Goal: Transaction & Acquisition: Purchase product/service

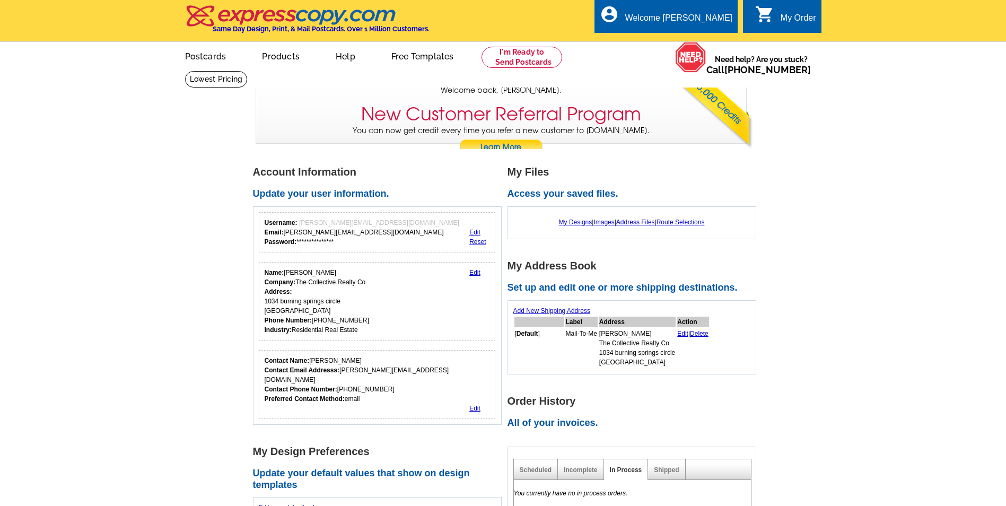
click at [476, 274] on link "Edit" at bounding box center [474, 272] width 11 height 7
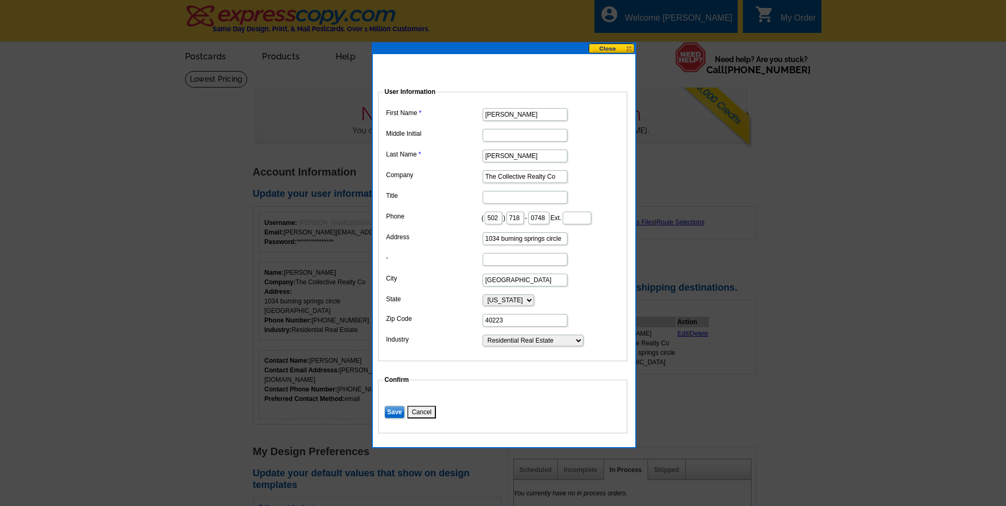
drag, startPoint x: 476, startPoint y: 274, endPoint x: 539, endPoint y: 251, distance: 67.6
click at [539, 245] on input "1034 burning springs circle" at bounding box center [525, 238] width 85 height 13
type input "g"
type input "657 s Hurstbourne Pkwy Unit 280"
click at [531, 327] on input "40223" at bounding box center [525, 320] width 85 height 13
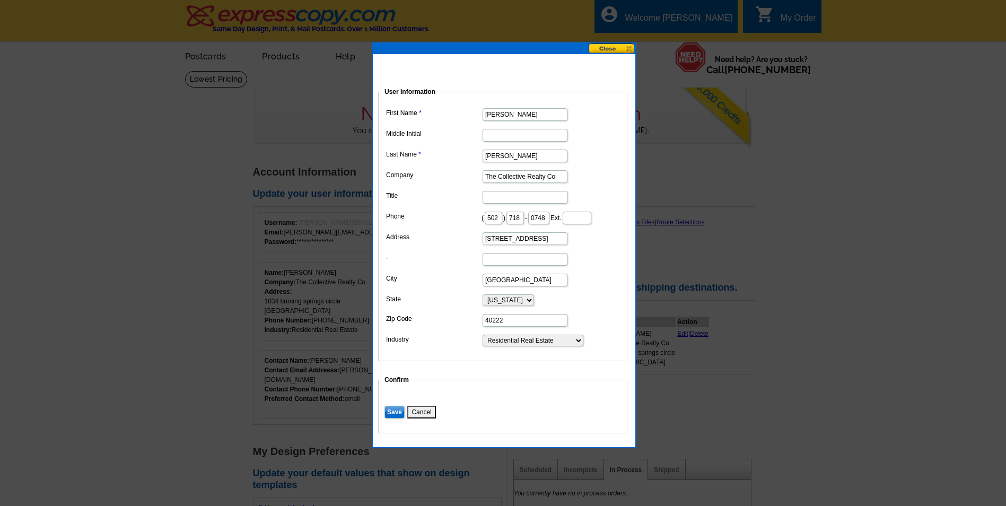
type input "40222"
click at [520, 266] on input "-" at bounding box center [525, 259] width 85 height 13
type input "unit 280"
click at [563, 245] on input "657 s Hurstbourne Pkwy Unit 280" at bounding box center [525, 238] width 85 height 13
type input "657 s Hurstbourne Pkwy"
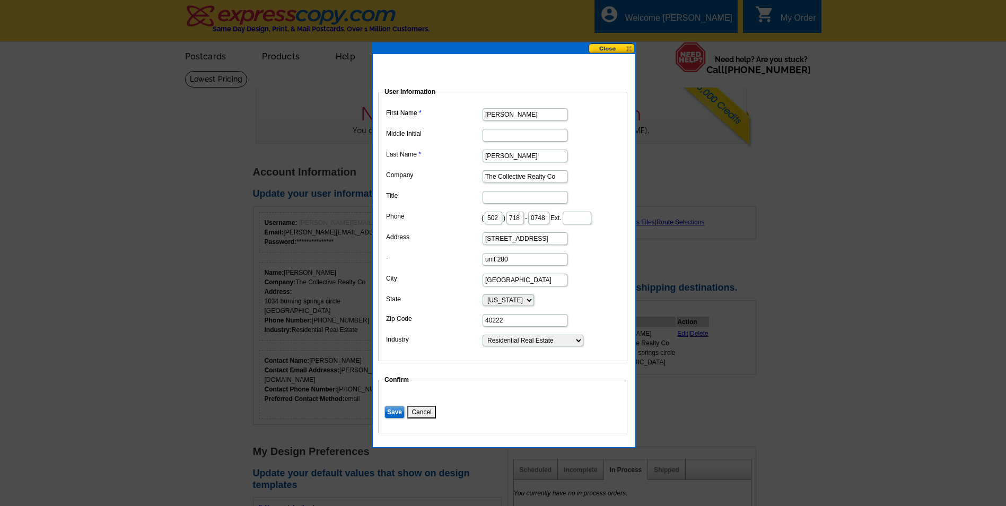
click at [583, 246] on dd "657 s Hurstbourne Pkwy" at bounding box center [502, 238] width 239 height 16
click at [518, 109] on input "[PERSON_NAME]" at bounding box center [525, 114] width 85 height 13
click at [467, 139] on dd at bounding box center [502, 134] width 239 height 16
click at [392, 418] on input "Save" at bounding box center [395, 412] width 20 height 13
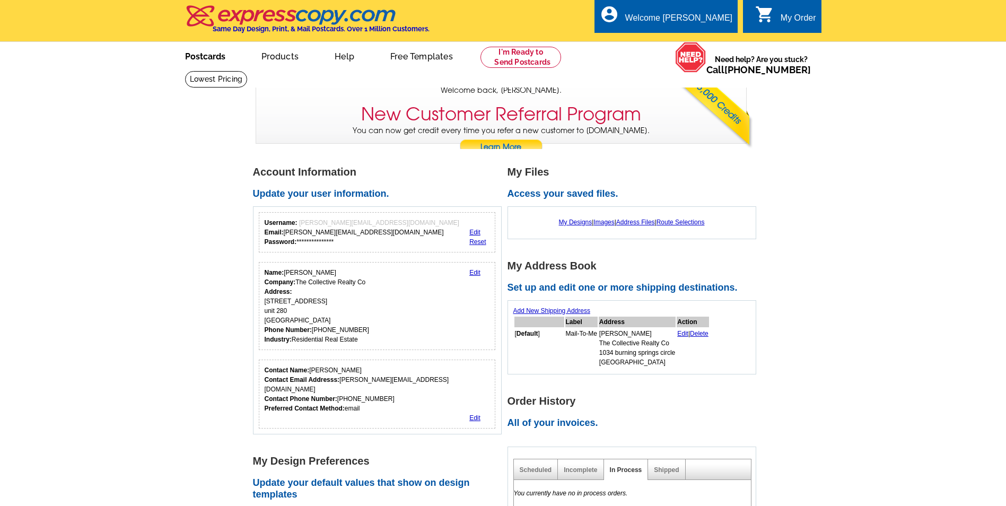
click at [217, 57] on link "Postcards" at bounding box center [205, 55] width 74 height 25
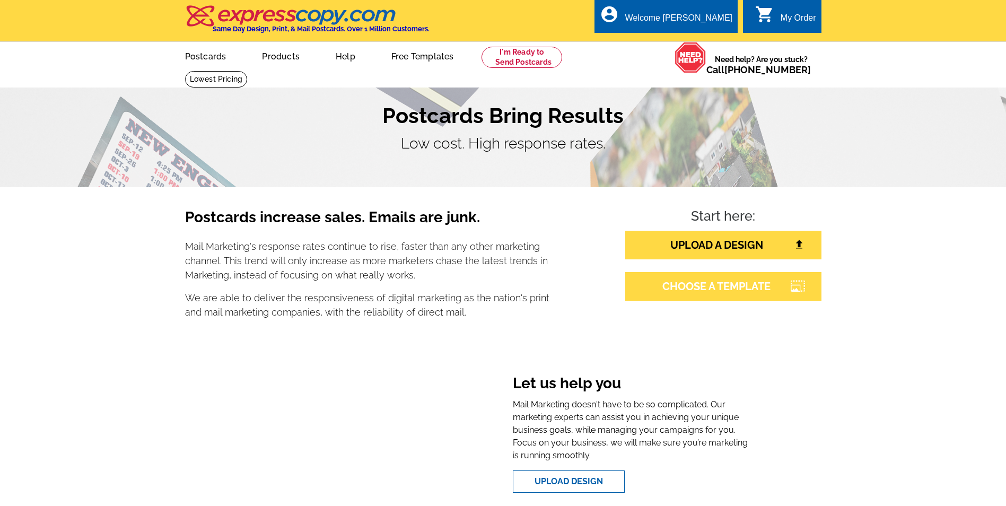
click at [682, 286] on link "CHOOSE A TEMPLATE" at bounding box center [723, 286] width 196 height 29
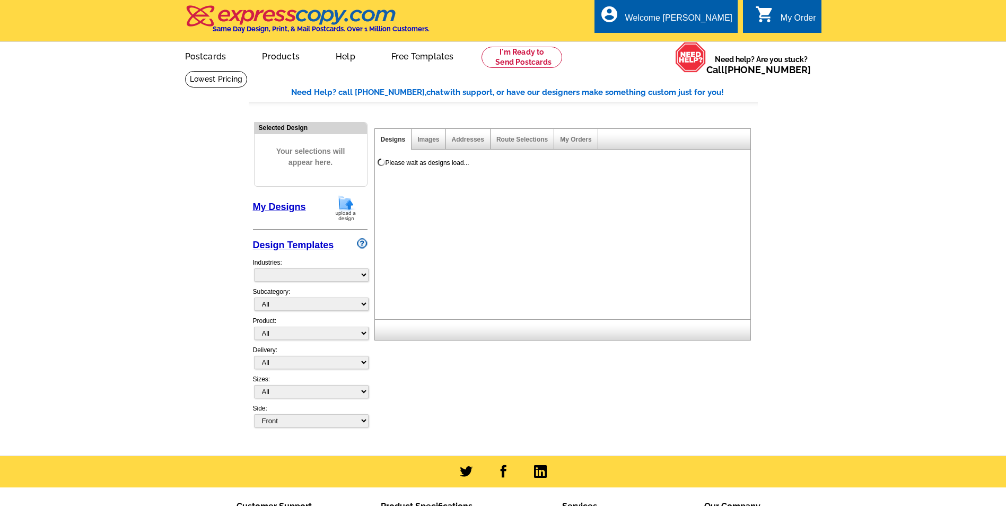
select select "785"
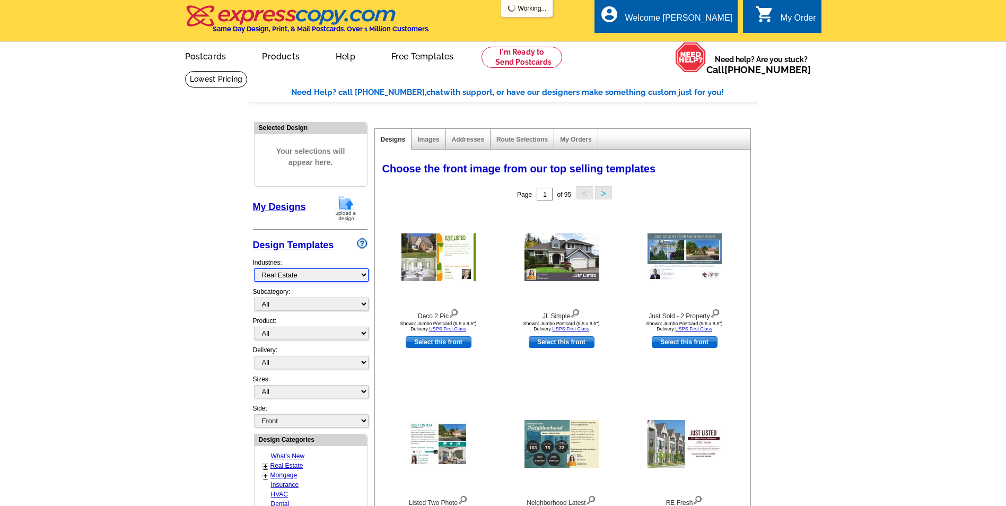
click at [369, 274] on div "Selected Design Your selections will appear here. My Designs Design Templates I…" at bounding box center [310, 478] width 120 height 725
click at [356, 303] on select "All RE/MAX® Referrals [PERSON_NAME]® Berkshire Hathaway Home Services Century 2…" at bounding box center [311, 304] width 115 height 13
select select "788"
click at [254, 298] on select "All RE/MAX® Referrals [PERSON_NAME]® Berkshire Hathaway Home Services Century 2…" at bounding box center [311, 304] width 115 height 13
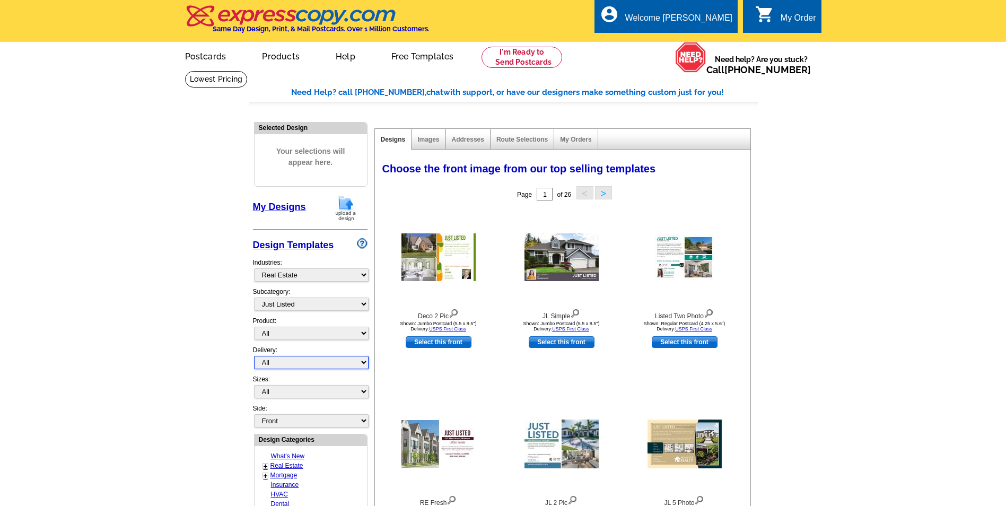
click at [361, 363] on select "All First Class Mail Shipped to Me EDDM Save 66% on Postage" at bounding box center [311, 362] width 115 height 13
select select "1"
click at [254, 356] on select "All First Class Mail Shipped to Me EDDM Save 66% on Postage" at bounding box center [311, 362] width 115 height 13
click at [366, 390] on select "All Jumbo Postcard (5.5" x 8.5") Regular Postcard (4.25" x 5.6") Panoramic Post…" at bounding box center [311, 391] width 115 height 13
select select "2"
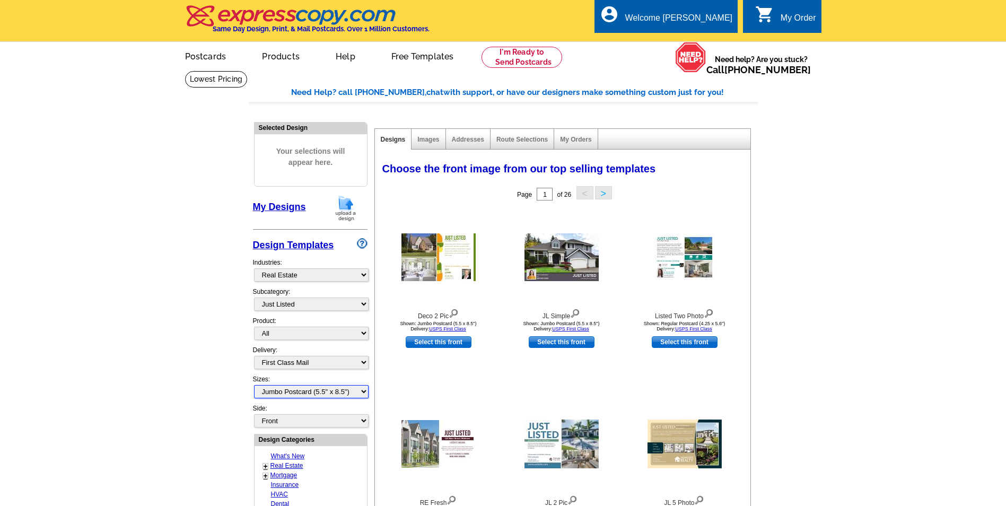
click at [254, 386] on select "All Jumbo Postcard (5.5" x 8.5") Regular Postcard (4.25" x 5.6") Panoramic Post…" at bounding box center [311, 391] width 115 height 13
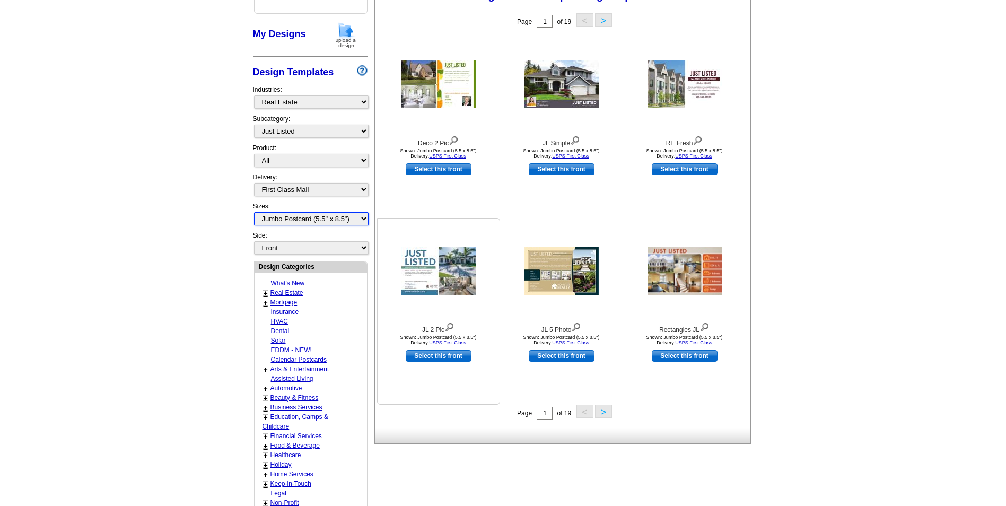
scroll to position [212, 0]
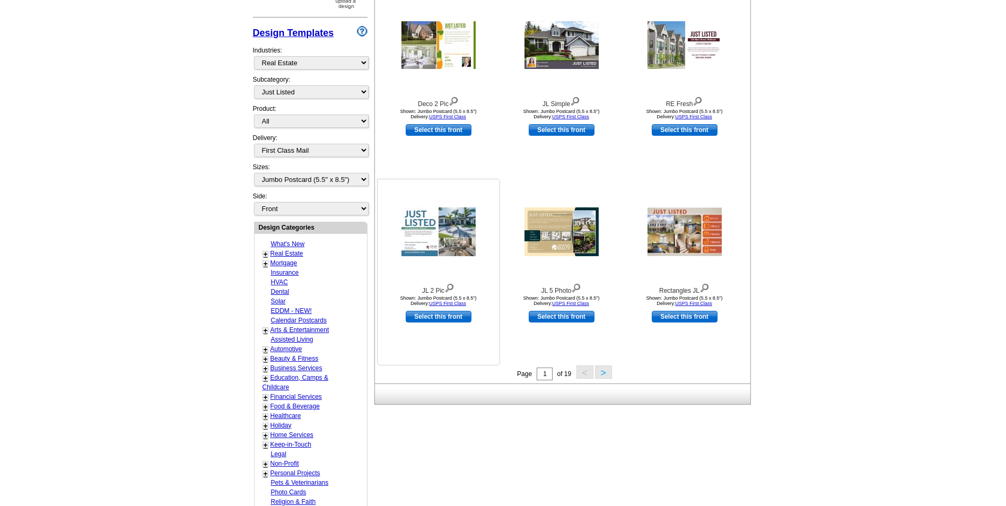
click at [442, 239] on img at bounding box center [439, 231] width 74 height 49
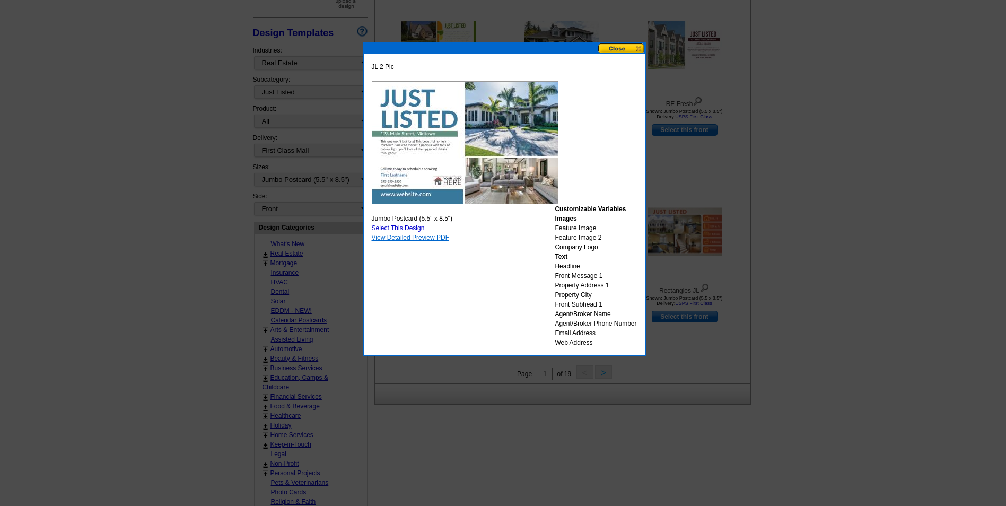
click at [409, 238] on link "View Detailed Preview PDF" at bounding box center [411, 237] width 78 height 7
click at [615, 51] on button at bounding box center [621, 48] width 47 height 10
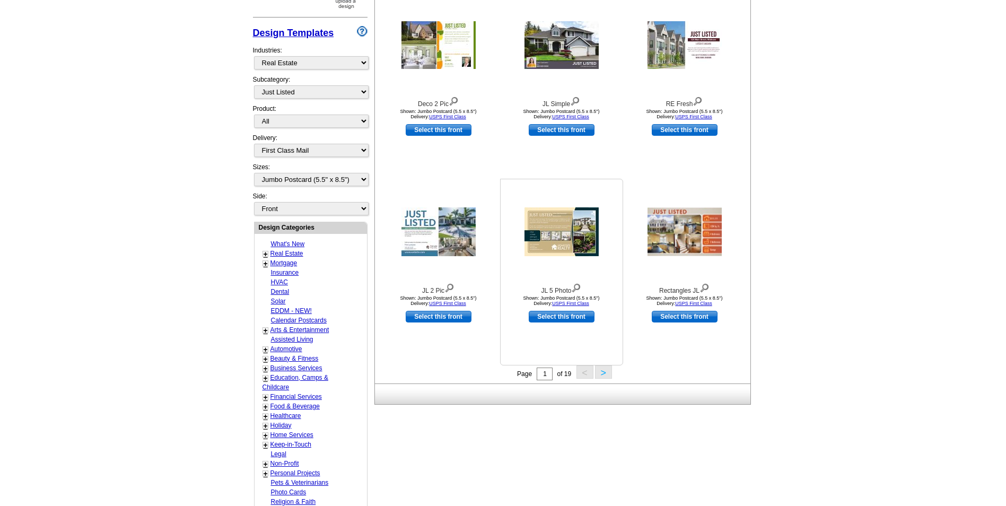
click at [568, 242] on img at bounding box center [562, 231] width 74 height 49
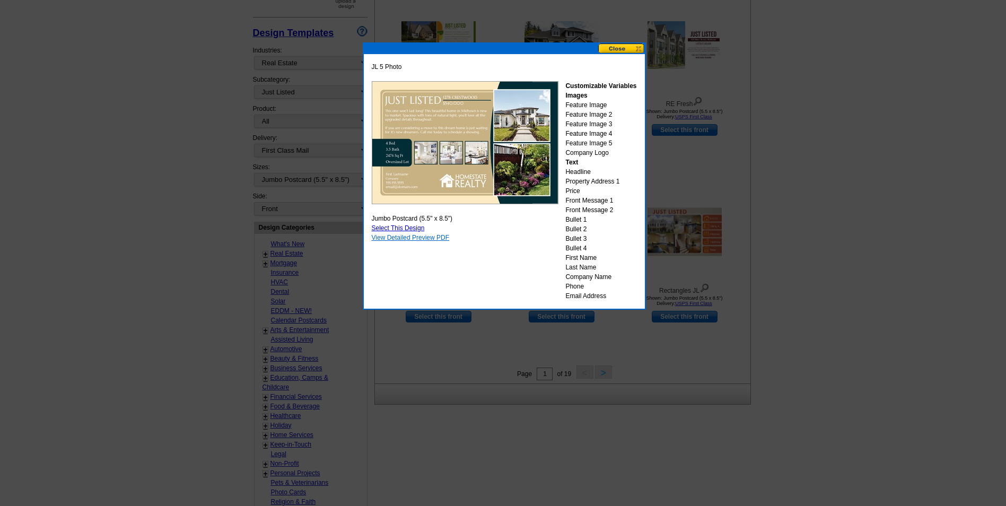
click at [417, 238] on link "View Detailed Preview PDF" at bounding box center [411, 237] width 78 height 7
click at [406, 228] on link "Select This Design" at bounding box center [398, 227] width 53 height 7
select select "back"
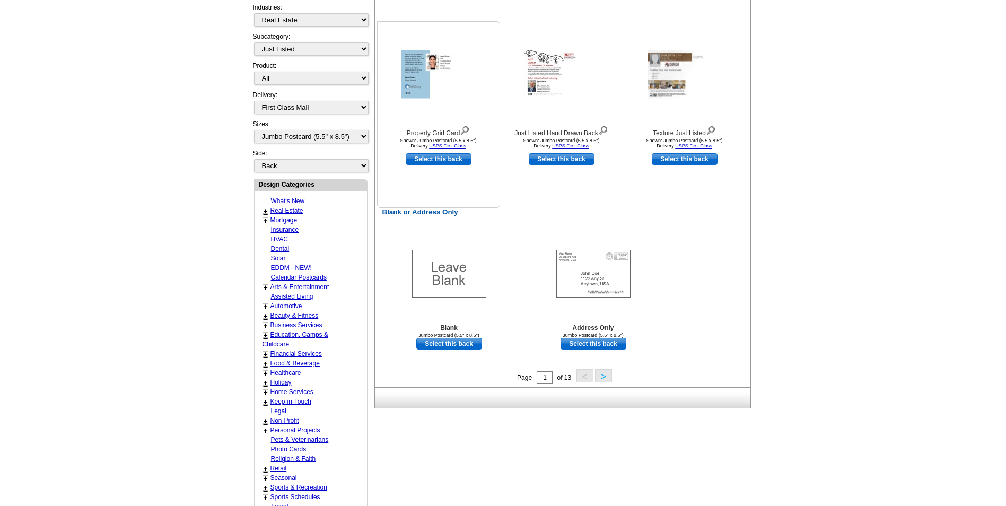
scroll to position [371, 0]
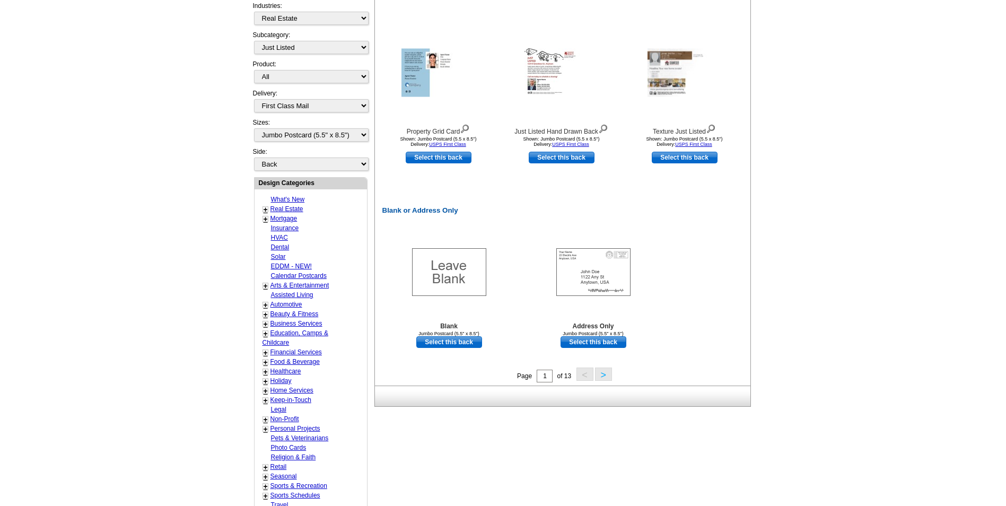
click at [605, 373] on button ">" at bounding box center [603, 374] width 17 height 13
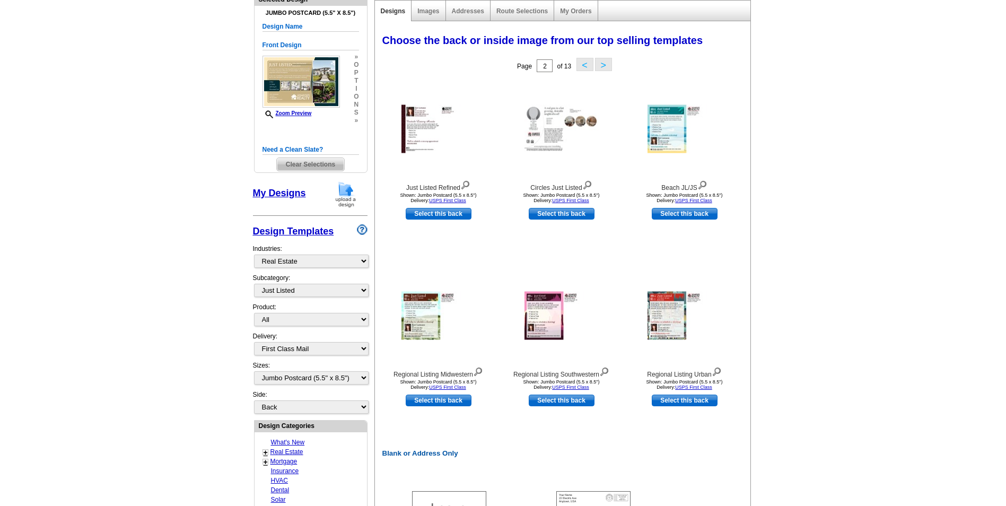
scroll to position [104, 0]
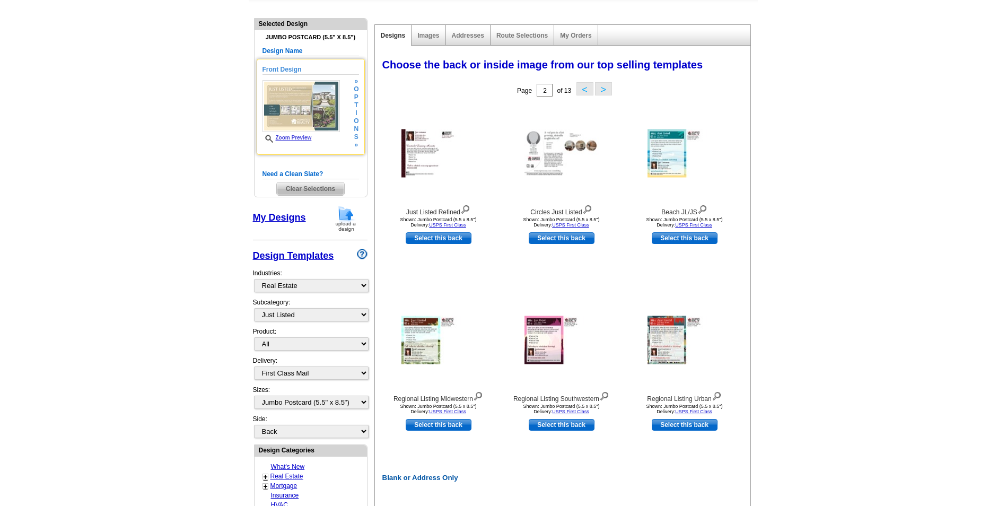
click at [297, 115] on img at bounding box center [301, 106] width 77 height 52
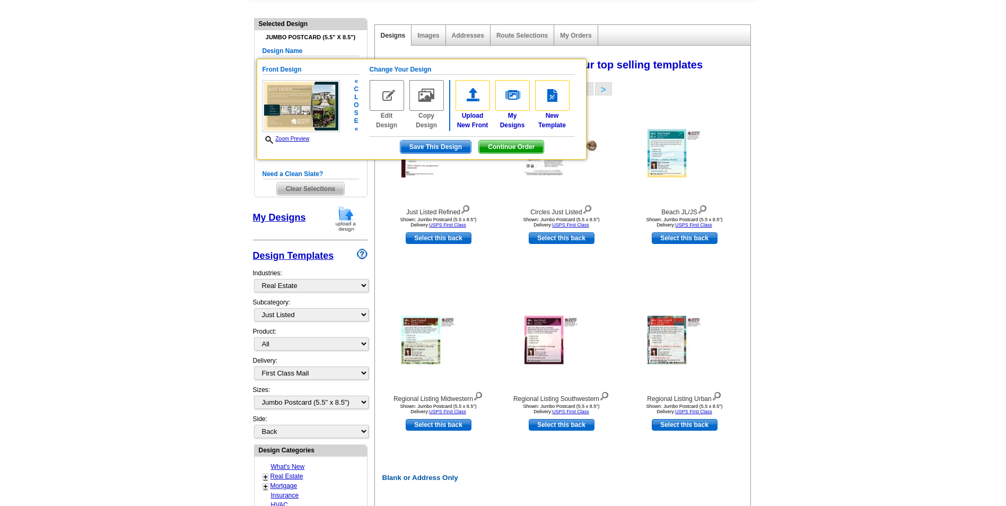
click at [299, 115] on img at bounding box center [301, 106] width 77 height 52
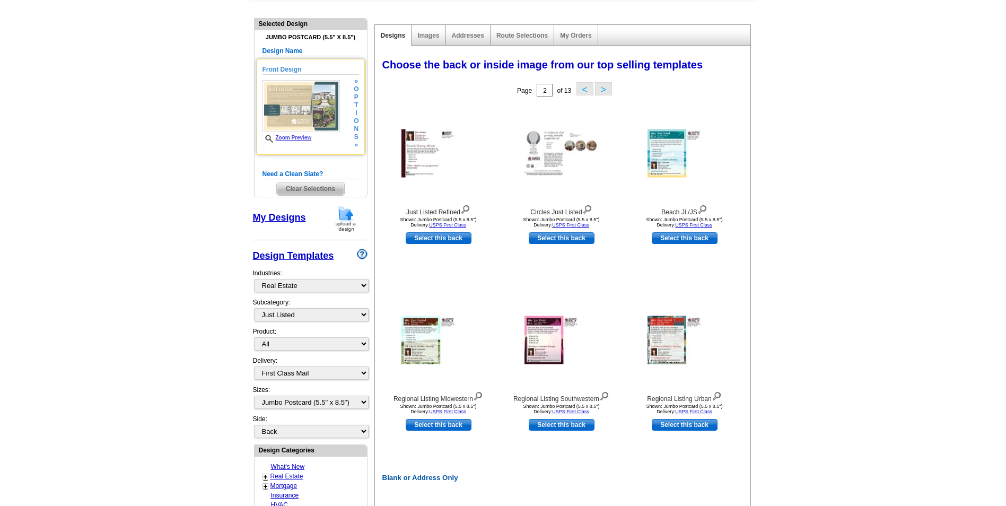
click at [329, 106] on img at bounding box center [301, 106] width 77 height 52
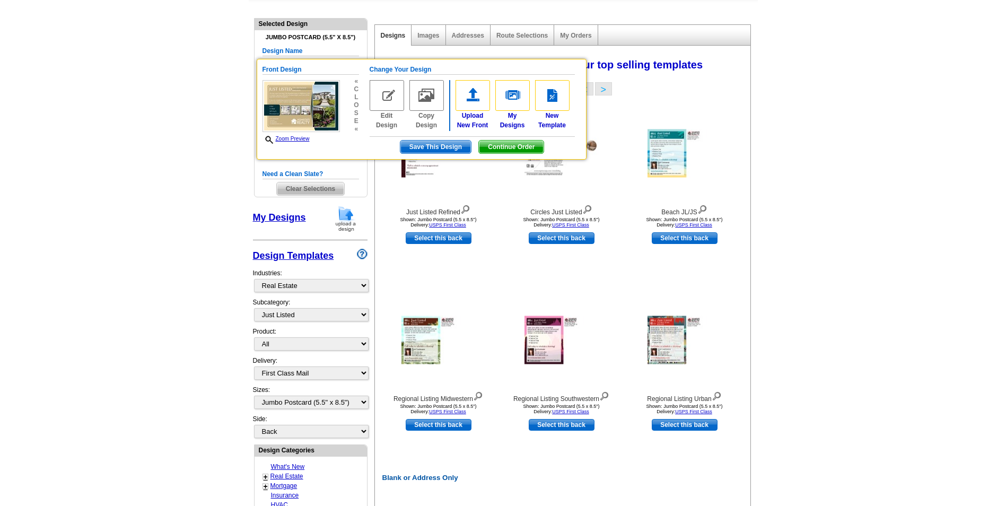
click at [870, 132] on main "Need Help? call 800-260-5887, chat with support, or have our designers make som…" at bounding box center [503, 418] width 1006 height 903
click at [811, 94] on main "Need Help? call 800-260-5887, chat with support, or have our designers make som…" at bounding box center [503, 418] width 1006 height 903
click at [811, 95] on main "Need Help? call 800-260-5887, chat with support, or have our designers make som…" at bounding box center [503, 418] width 1006 height 903
drag, startPoint x: 975, startPoint y: 123, endPoint x: 937, endPoint y: 127, distance: 38.5
click at [970, 123] on main "Need Help? call 800-260-5887, chat with support, or have our designers make som…" at bounding box center [503, 418] width 1006 height 903
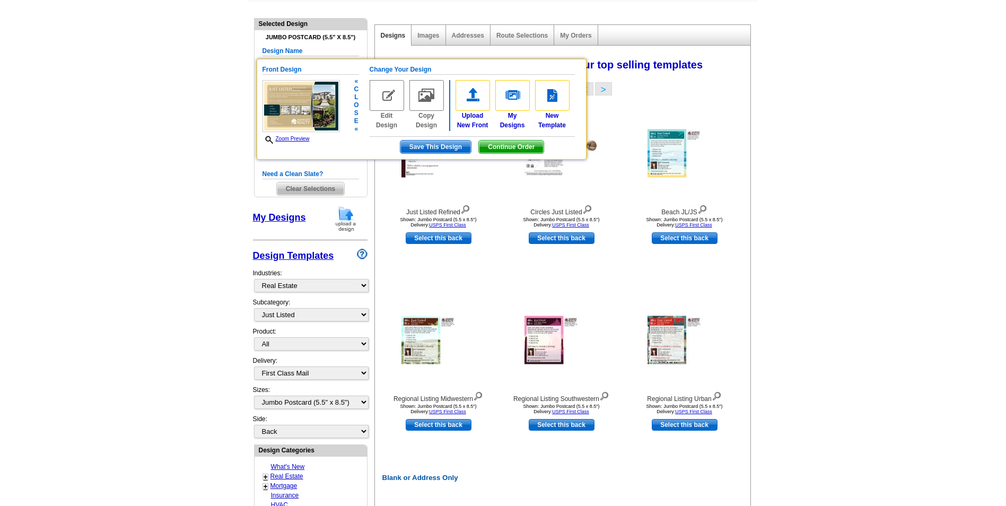
click at [351, 154] on div "Front Design Zoom Preview « c l o s e « Change Your Design Edit Design Copy Des…" at bounding box center [422, 109] width 330 height 101
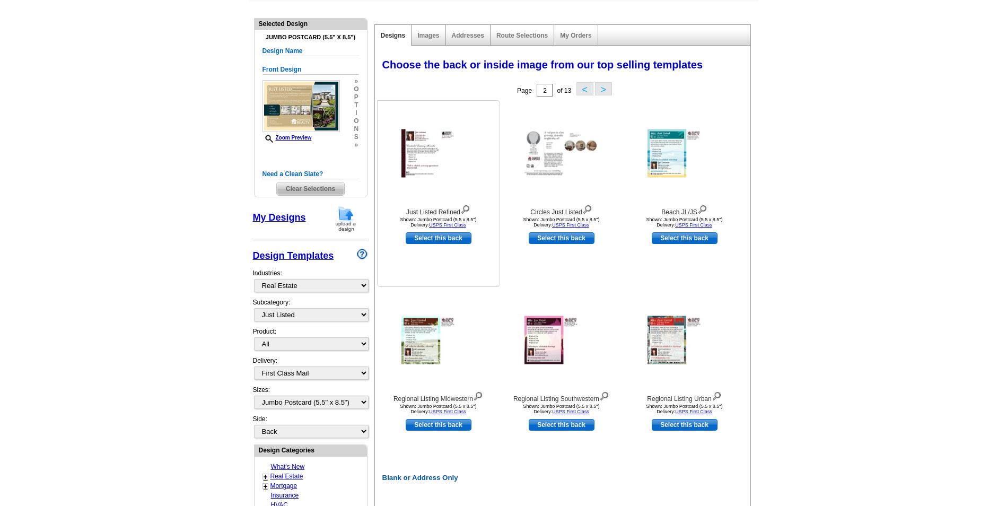
click at [423, 164] on img at bounding box center [439, 153] width 74 height 48
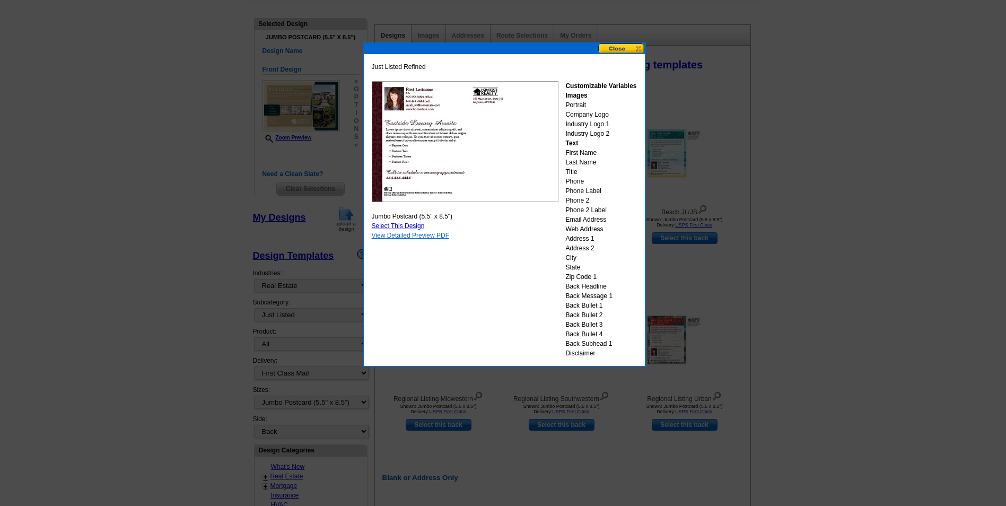
click at [429, 235] on link "View Detailed Preview PDF" at bounding box center [411, 235] width 78 height 7
click at [612, 48] on button at bounding box center [621, 48] width 47 height 10
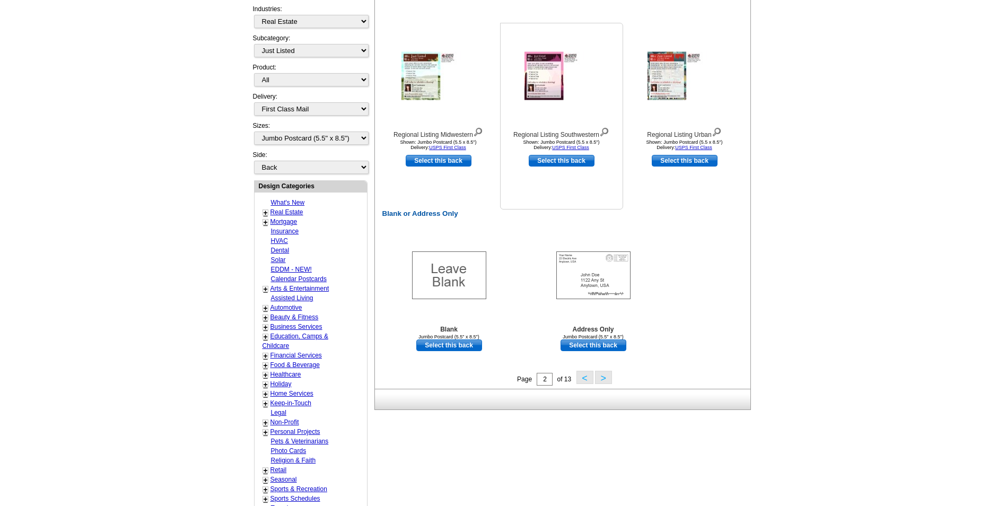
scroll to position [369, 0]
click at [606, 378] on button ">" at bounding box center [603, 376] width 17 height 13
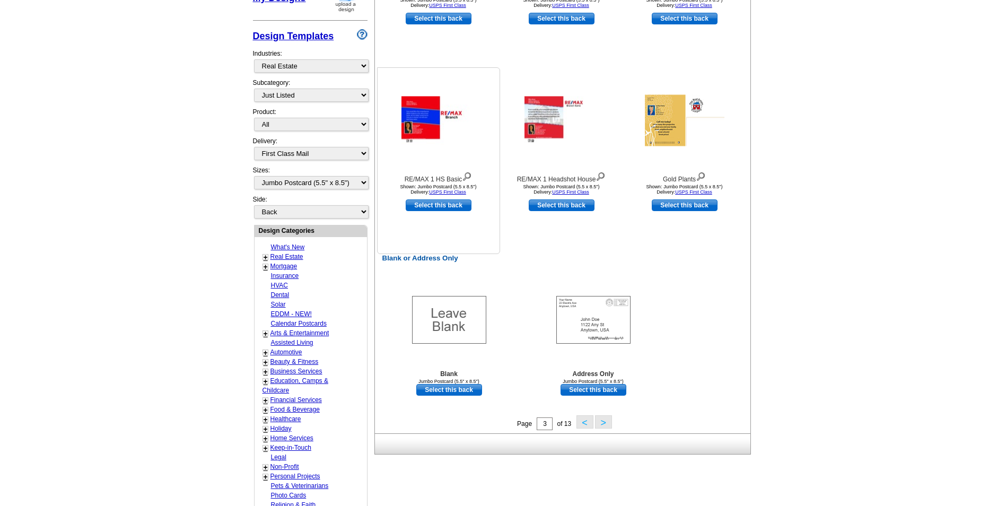
scroll to position [424, 0]
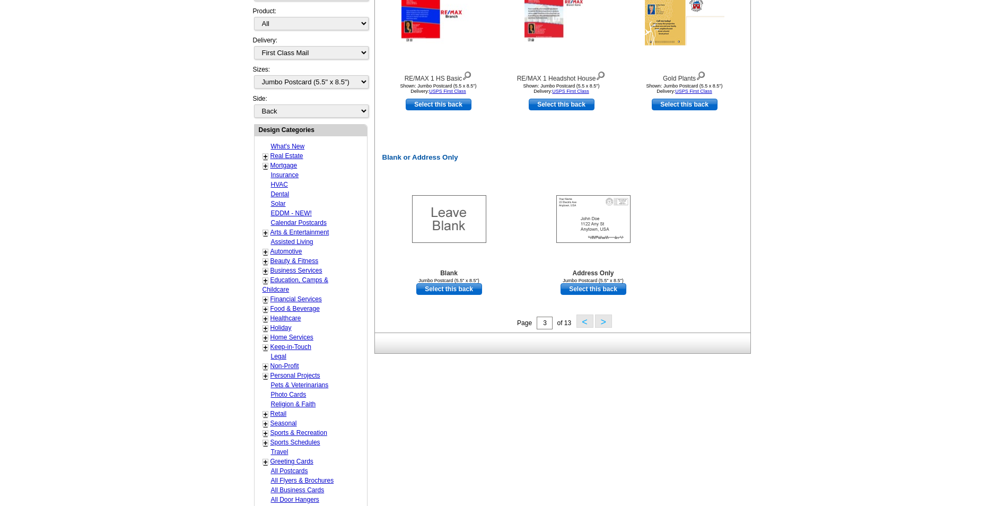
click at [605, 324] on button ">" at bounding box center [603, 321] width 17 height 13
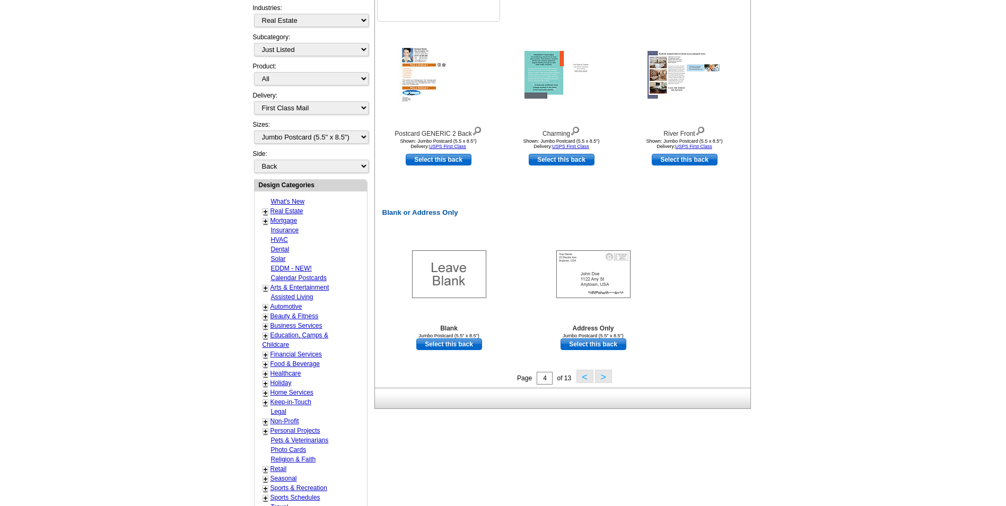
scroll to position [422, 0]
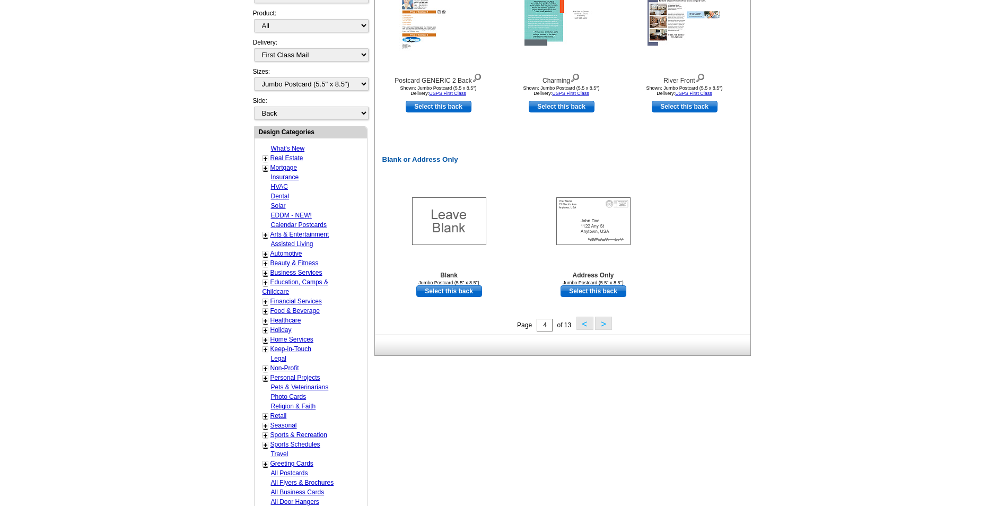
click at [605, 325] on button ">" at bounding box center [603, 323] width 17 height 13
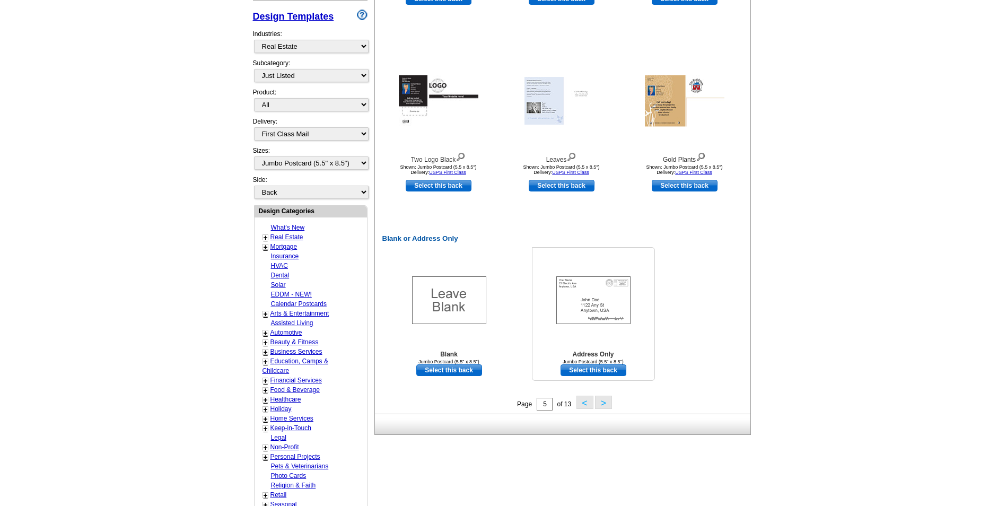
scroll to position [316, 0]
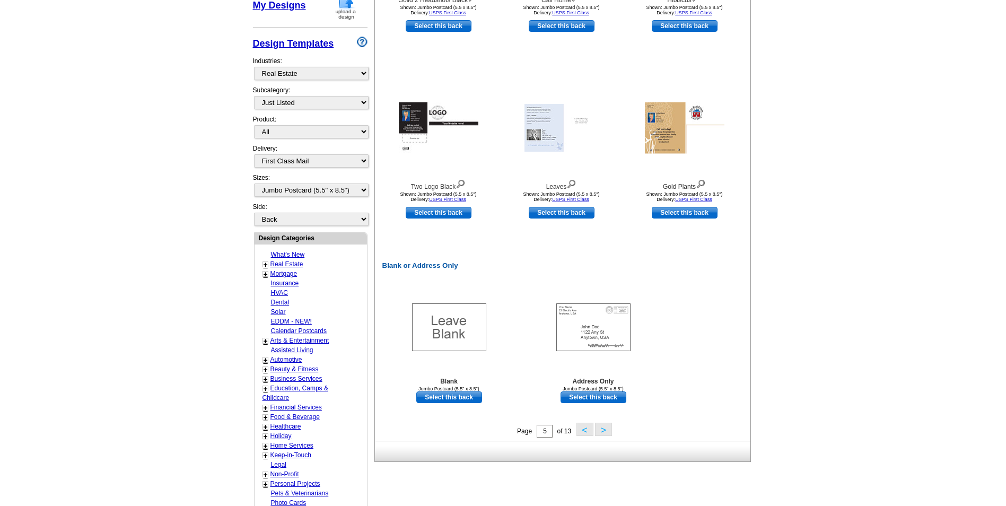
click at [603, 431] on button ">" at bounding box center [603, 429] width 17 height 13
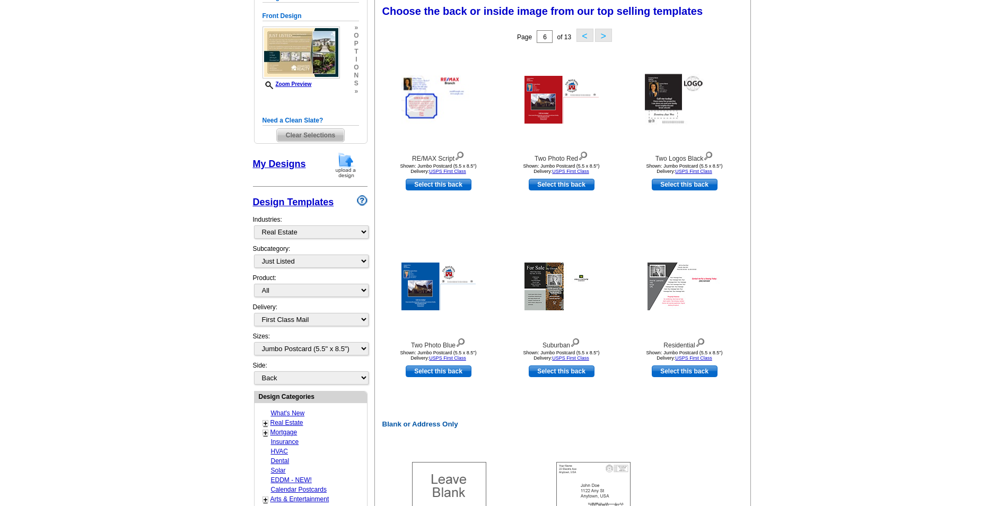
scroll to position [157, 0]
click at [664, 94] on img at bounding box center [685, 100] width 80 height 51
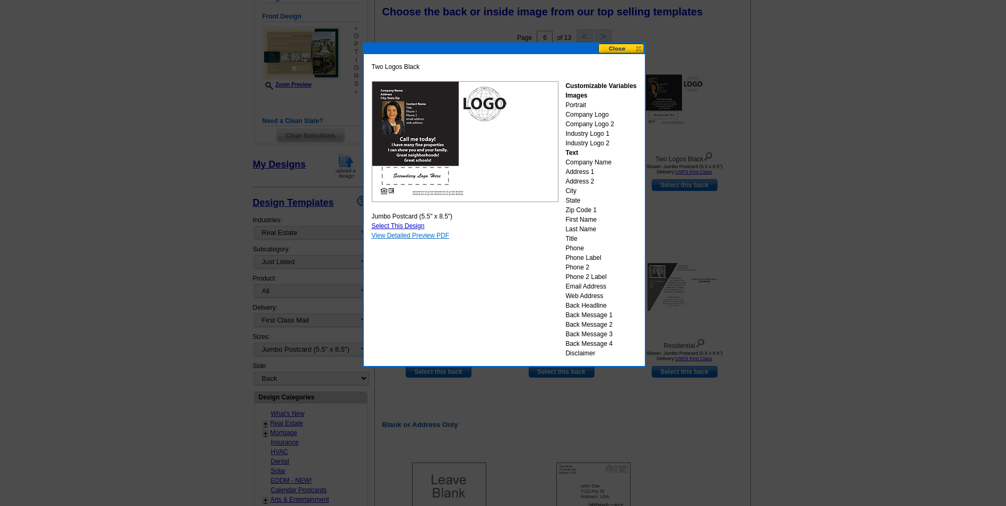
click at [404, 237] on link "View Detailed Preview PDF" at bounding box center [411, 235] width 78 height 7
click at [622, 46] on button at bounding box center [621, 48] width 47 height 10
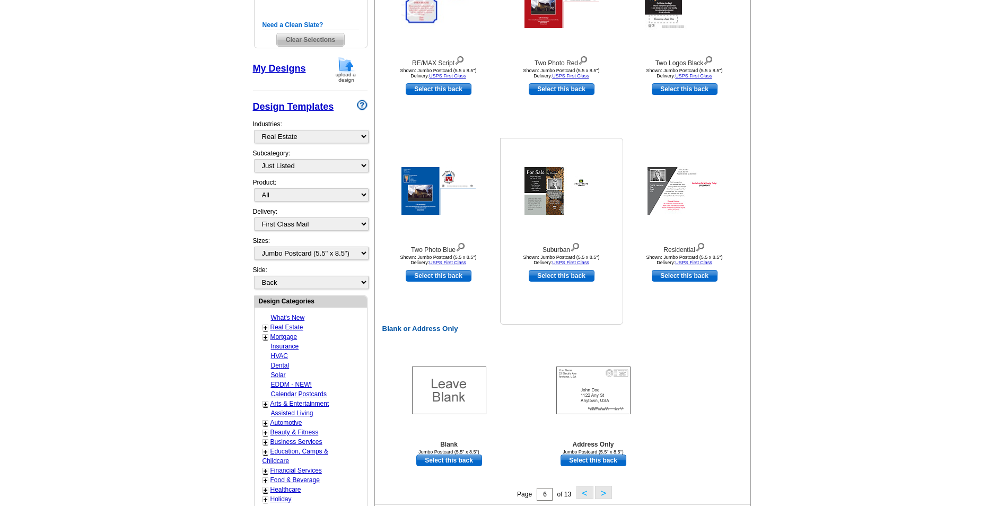
scroll to position [369, 0]
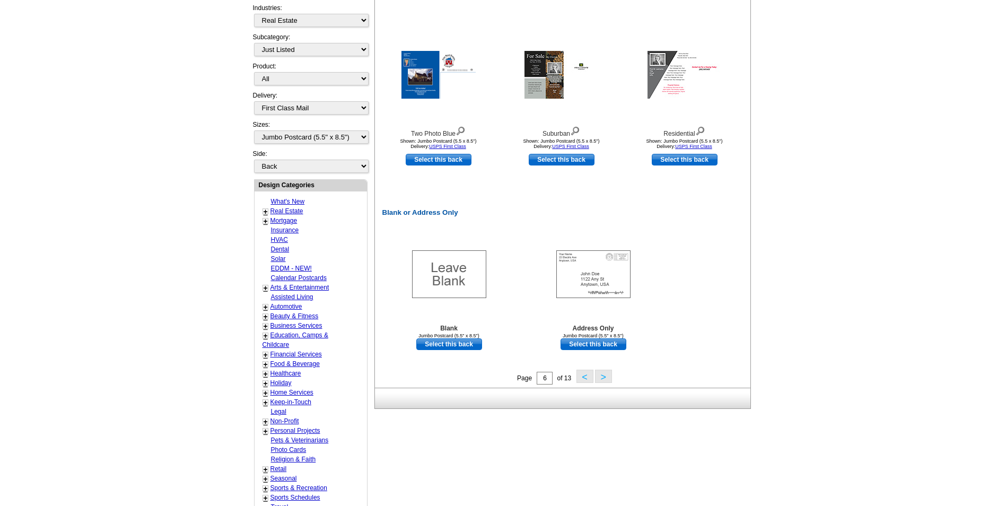
click at [605, 378] on button ">" at bounding box center [603, 376] width 17 height 13
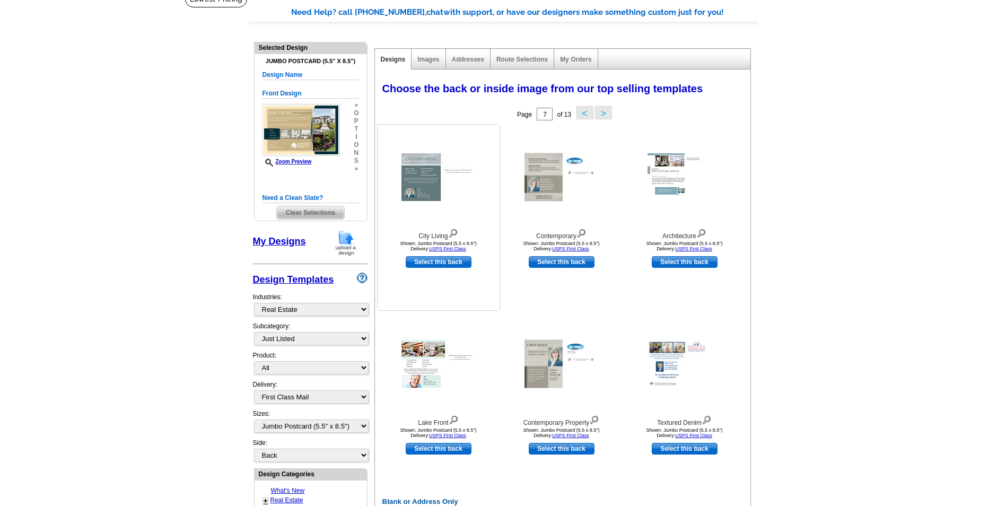
scroll to position [106, 0]
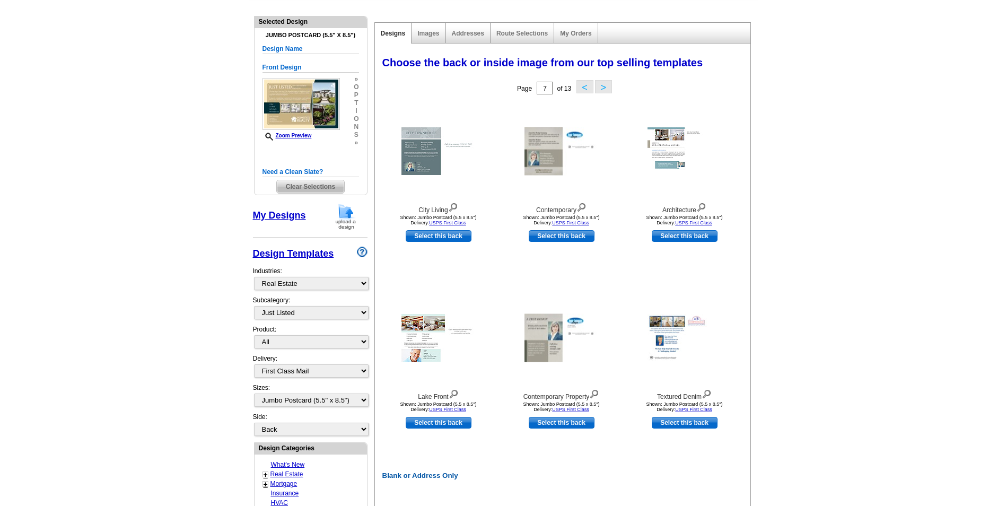
click at [316, 186] on span "Clear Selections" at bounding box center [310, 186] width 67 height 13
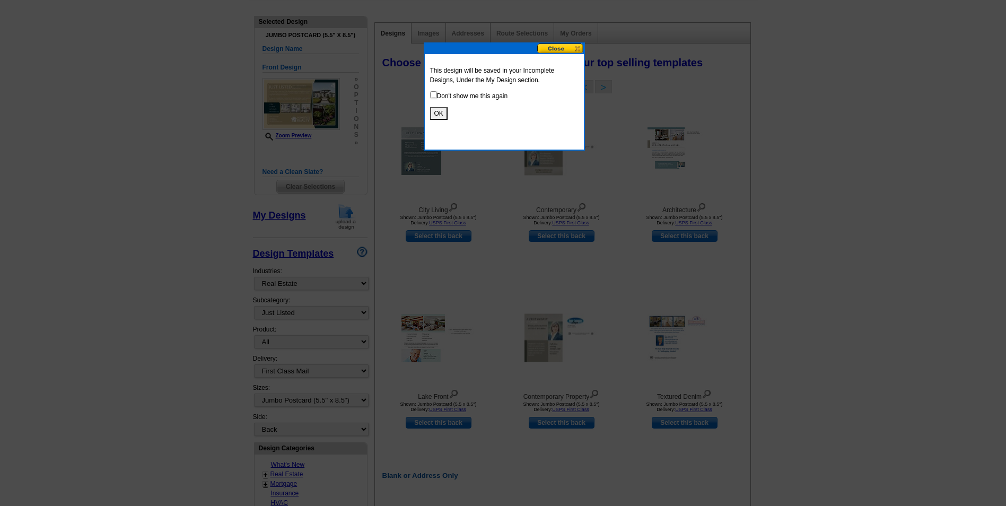
click at [438, 114] on button "OK" at bounding box center [439, 113] width 18 height 13
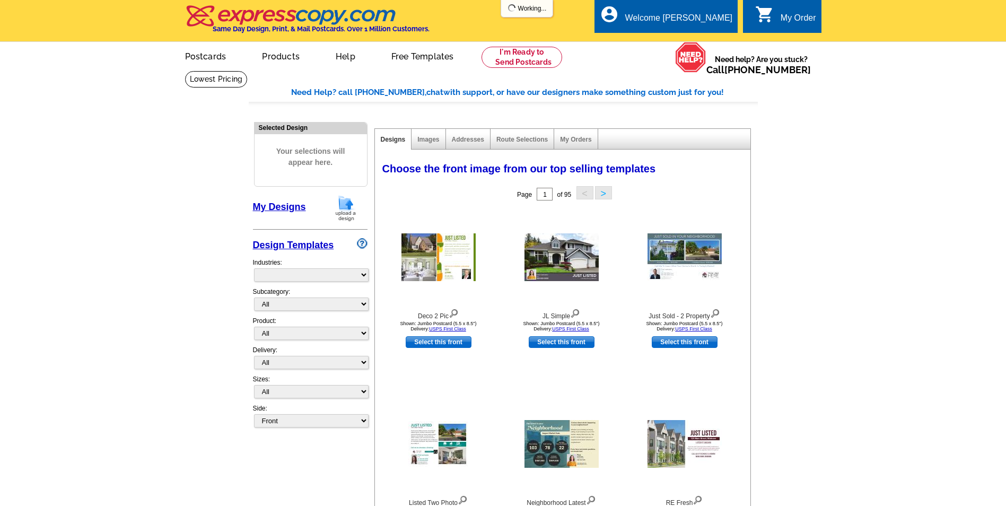
select select "785"
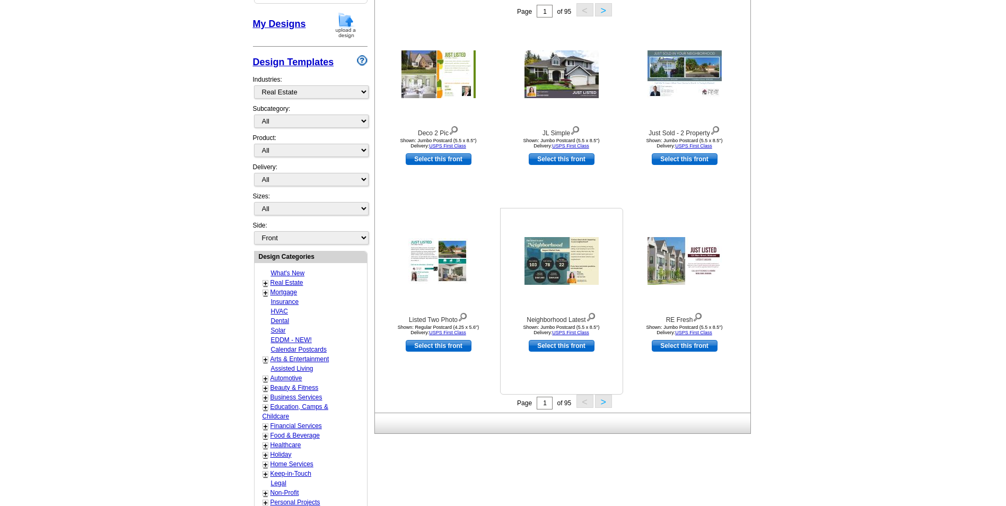
scroll to position [159, 0]
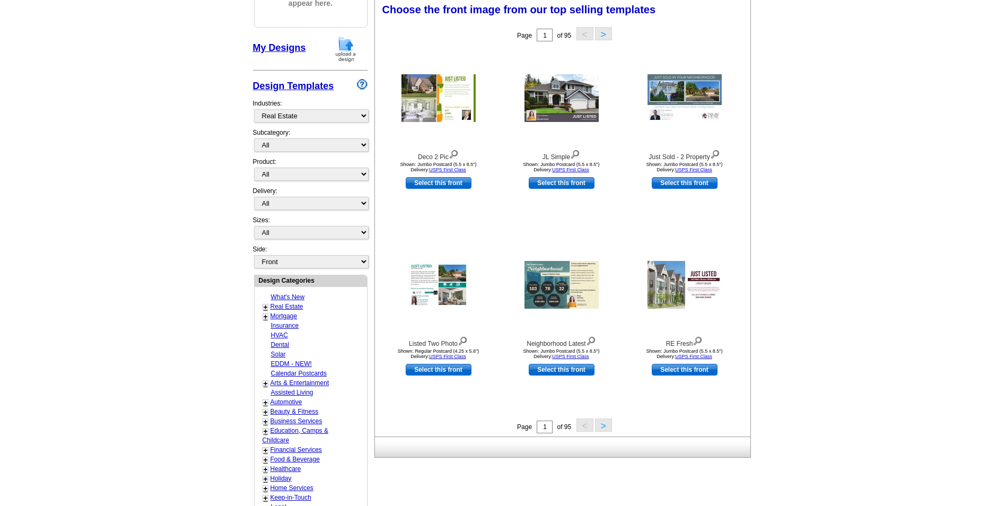
click at [602, 425] on button ">" at bounding box center [603, 424] width 17 height 13
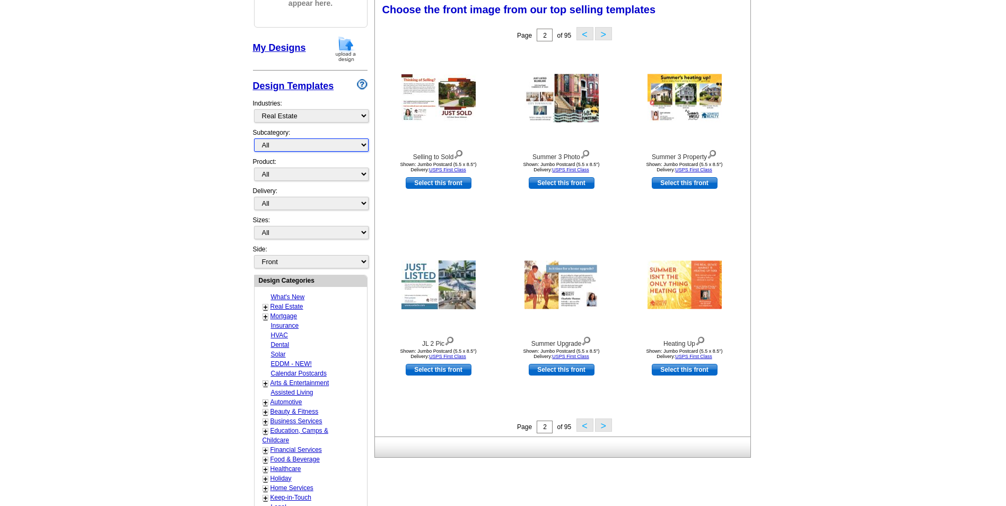
click at [363, 147] on select "All RE/MAX® Referrals [PERSON_NAME]® Berkshire Hathaway Home Services Century 2…" at bounding box center [311, 144] width 115 height 13
select select "788"
click at [254, 139] on select "All RE/MAX® Referrals [PERSON_NAME]® Berkshire Hathaway Home Services Century 2…" at bounding box center [311, 144] width 115 height 13
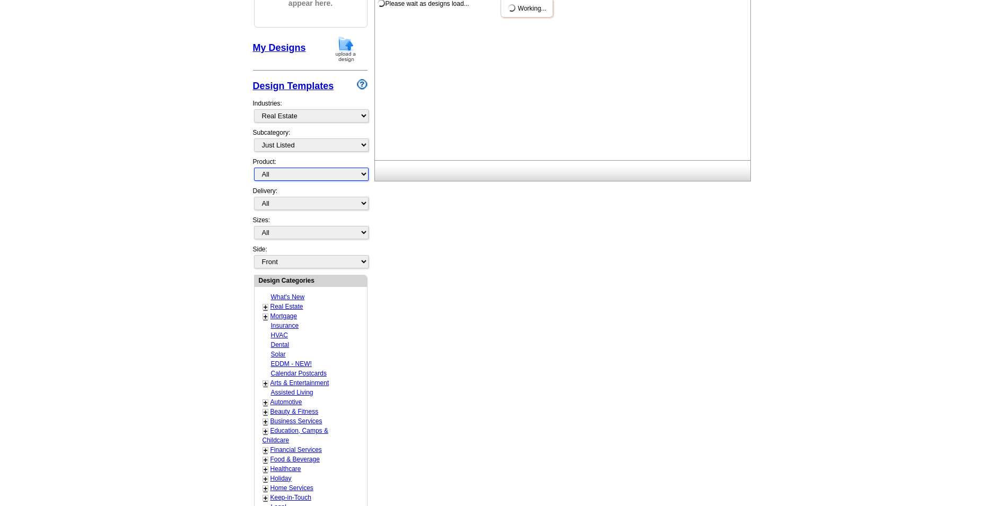
click at [338, 178] on select "All Postcards Letters and flyers Business Cards Door Hangers Greeting Cards" at bounding box center [311, 174] width 115 height 13
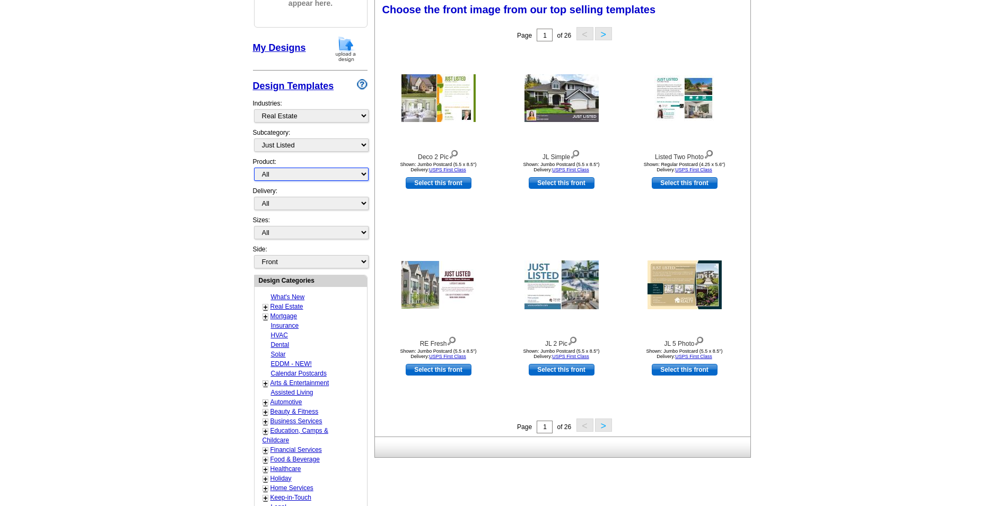
select select "1"
click at [254, 168] on select "All Postcards Letters and flyers Business Cards Door Hangers Greeting Cards" at bounding box center [311, 174] width 115 height 13
click at [336, 207] on select "All First Class Mail Shipped to Me EDDM Save 66% on Postage" at bounding box center [311, 203] width 115 height 13
select select "1"
click at [254, 197] on select "All First Class Mail Shipped to Me EDDM Save 66% on Postage" at bounding box center [311, 203] width 115 height 13
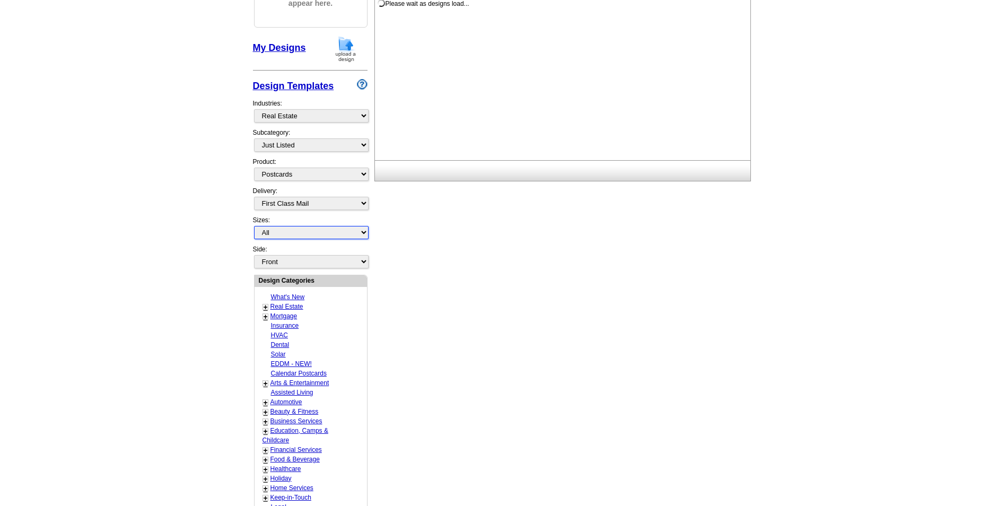
click at [336, 235] on select "All Jumbo Postcard (5.5" x 8.5") Regular Postcard (4.25" x 5.6") Panoramic Post…" at bounding box center [311, 232] width 115 height 13
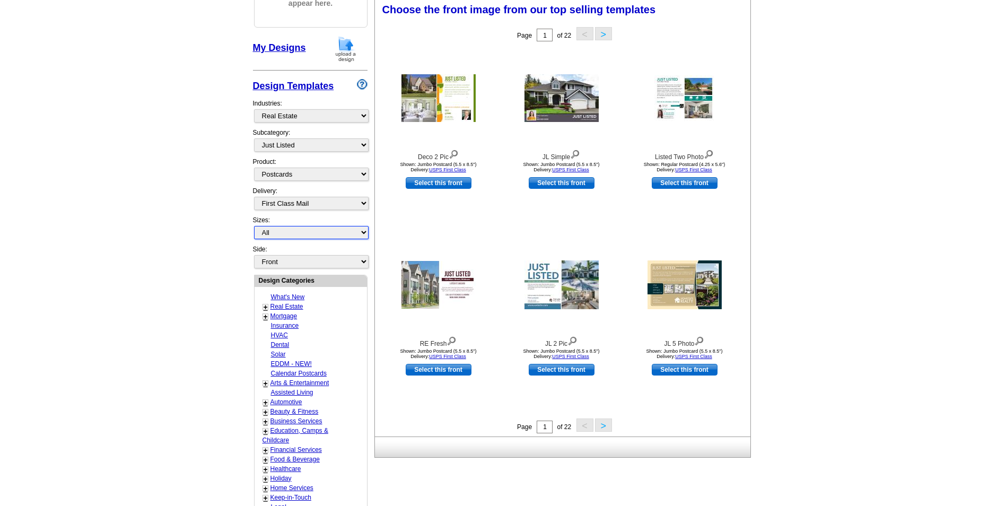
select select "2"
click at [254, 226] on select "All Jumbo Postcard (5.5" x 8.5") Regular Postcard (4.25" x 5.6") Panoramic Post…" at bounding box center [311, 232] width 115 height 13
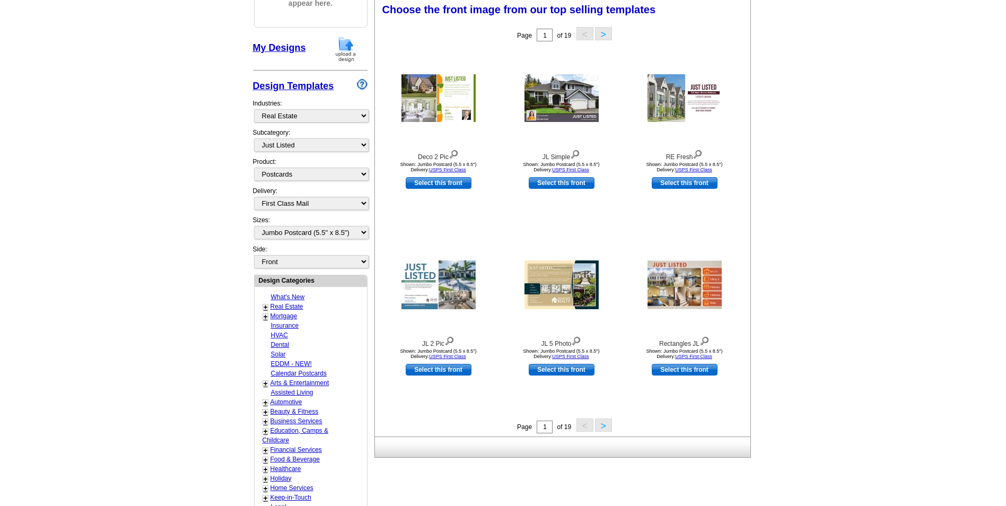
click at [603, 429] on button ">" at bounding box center [603, 424] width 17 height 13
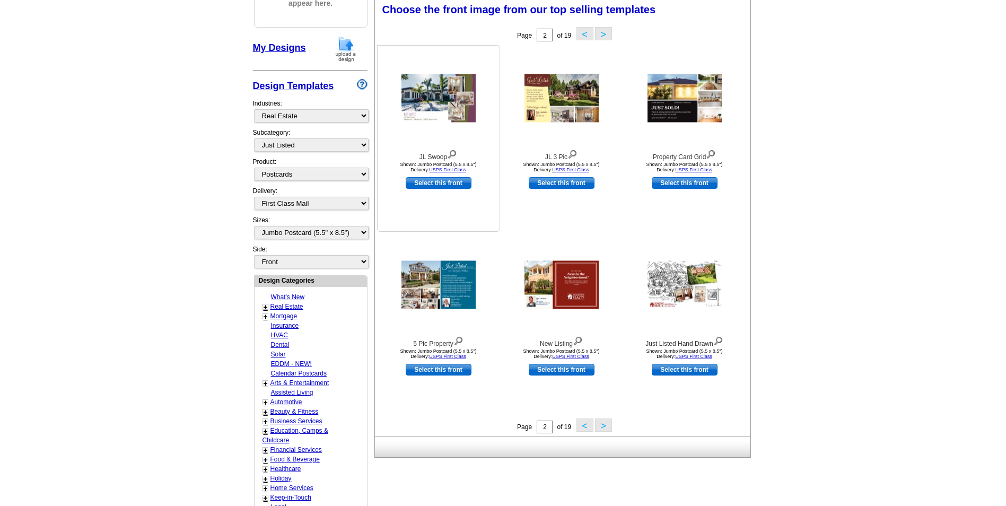
click at [426, 112] on img at bounding box center [439, 98] width 74 height 48
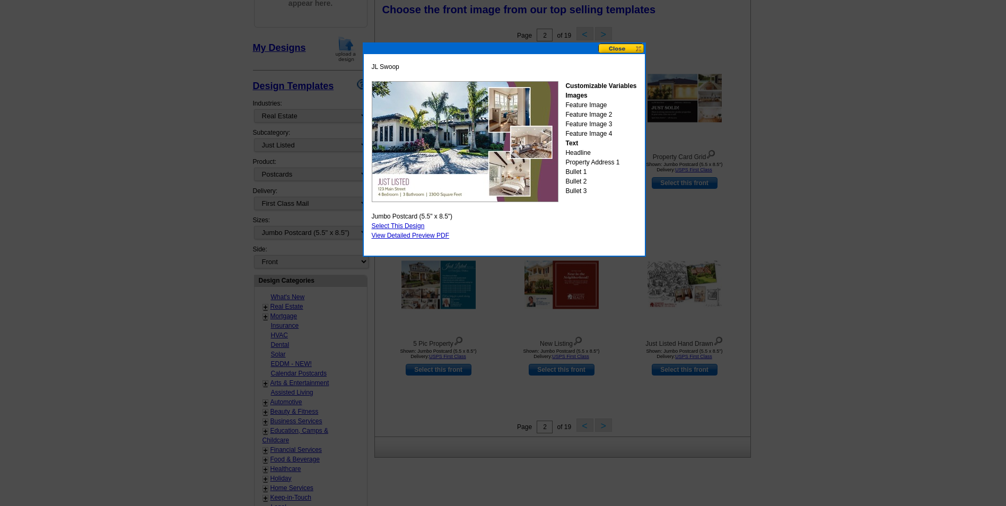
click at [418, 229] on link "Select This Design" at bounding box center [398, 225] width 53 height 7
select select "back"
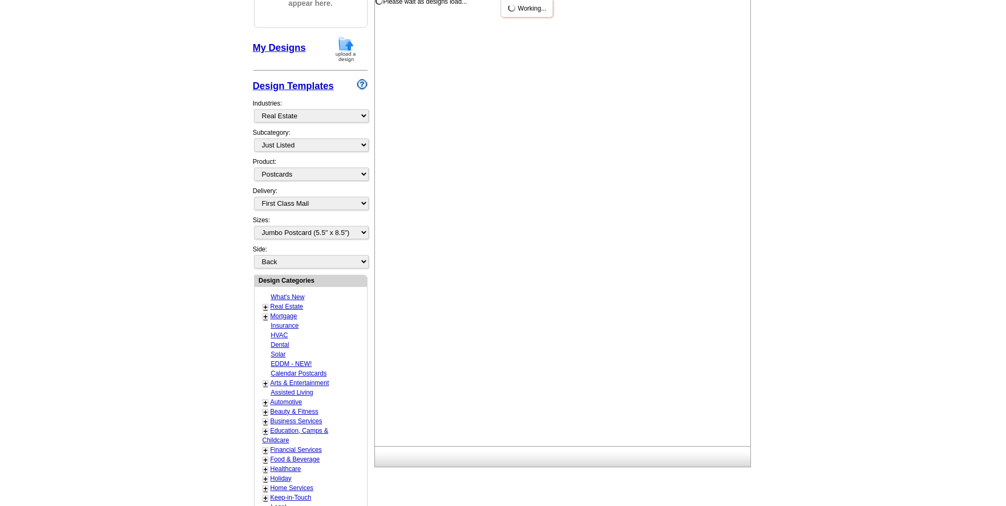
scroll to position [0, 0]
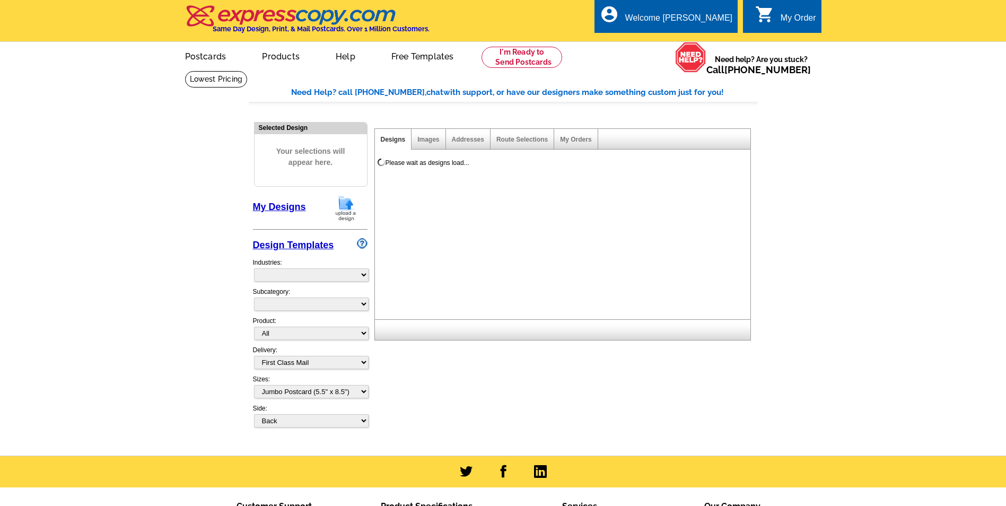
select select
select select "1"
select select "2"
select select "back"
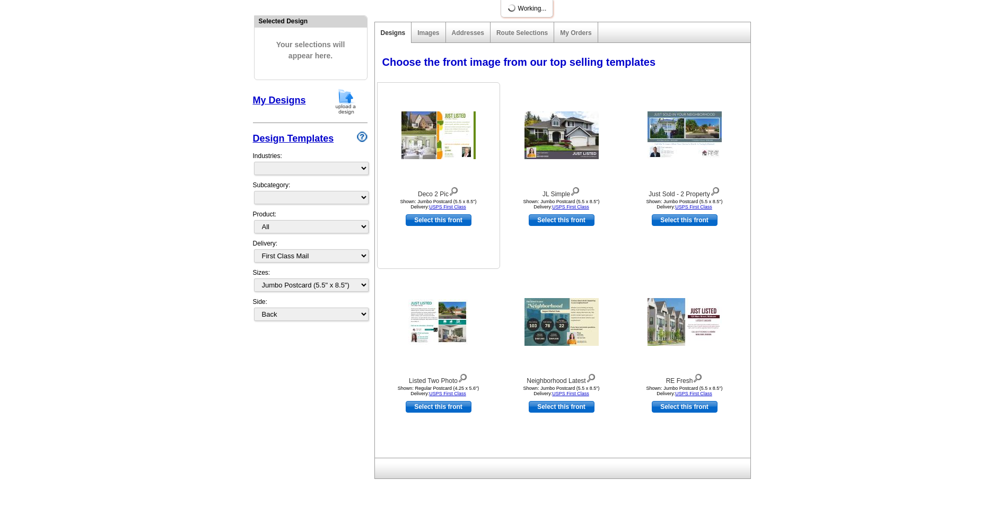
scroll to position [106, 0]
select select "785"
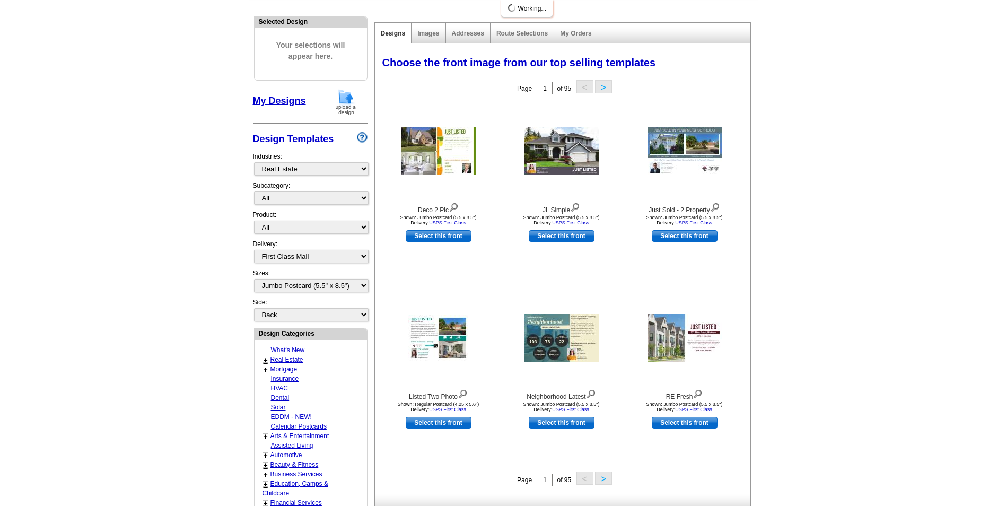
scroll to position [0, 0]
click at [351, 198] on select "All RE/MAX® Referrals [PERSON_NAME]® Berkshire Hathaway Home Services Century 2…" at bounding box center [311, 197] width 115 height 13
select select "788"
click at [254, 192] on select "All RE/MAX® Referrals [PERSON_NAME]® Berkshire Hathaway Home Services Century 2…" at bounding box center [311, 197] width 115 height 13
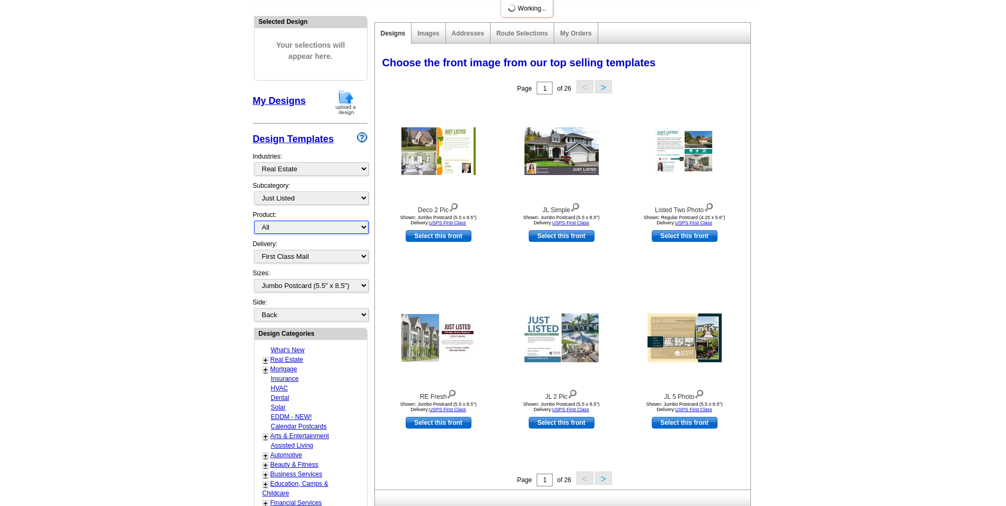
click at [315, 230] on select "All Postcards Letters and flyers Business Cards Door Hangers Greeting Cards" at bounding box center [311, 227] width 115 height 13
select select "1"
click at [254, 221] on select "All Postcards Letters and flyers Business Cards Door Hangers Greeting Cards" at bounding box center [311, 227] width 115 height 13
select select
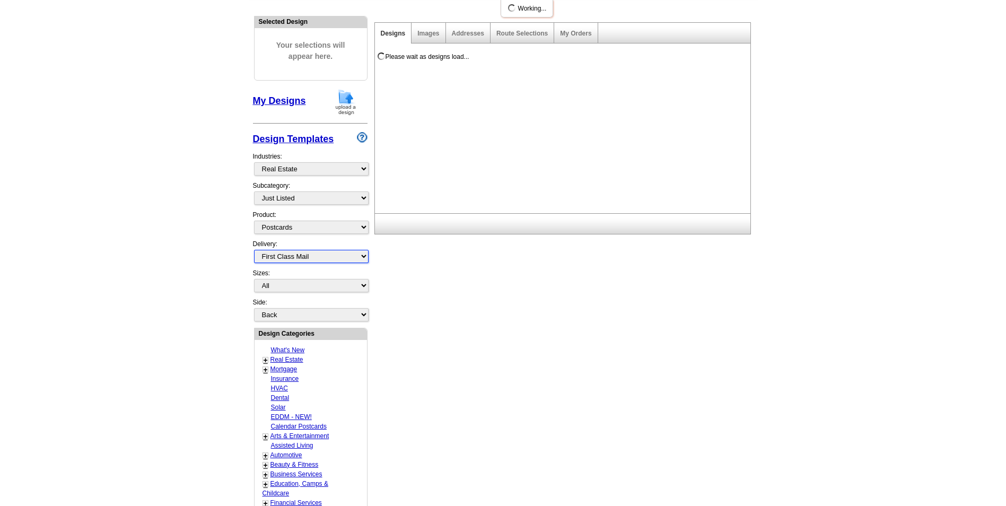
click at [316, 260] on select "All First Class Mail Shipped to Me EDDM Save 66% on Postage" at bounding box center [311, 256] width 115 height 13
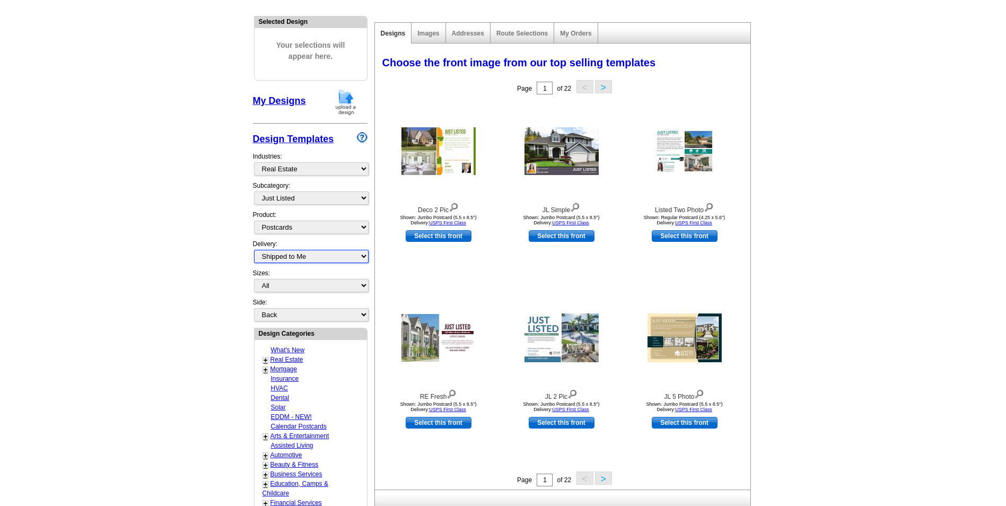
click at [254, 250] on select "All First Class Mail Shipped to Me EDDM Save 66% on Postage" at bounding box center [311, 256] width 115 height 13
click at [322, 256] on select "All First Class Mail Shipped to Me EDDM Save 66% on Postage" at bounding box center [311, 256] width 115 height 13
select select "1"
click at [254, 250] on select "All First Class Mail Shipped to Me EDDM Save 66% on Postage" at bounding box center [311, 256] width 115 height 13
click at [322, 290] on select "All Jumbo Postcard (5.5" x 8.5") Regular Postcard (4.25" x 5.6") Panoramic Post…" at bounding box center [311, 285] width 115 height 13
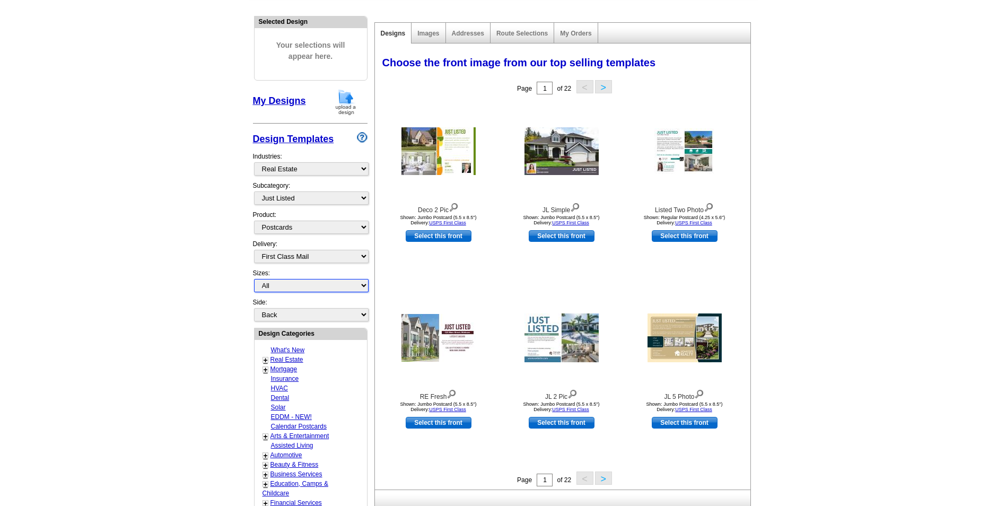
select select "2"
click at [254, 280] on select "All Jumbo Postcard (5.5" x 8.5") Regular Postcard (4.25" x 5.6") Panoramic Post…" at bounding box center [311, 285] width 115 height 13
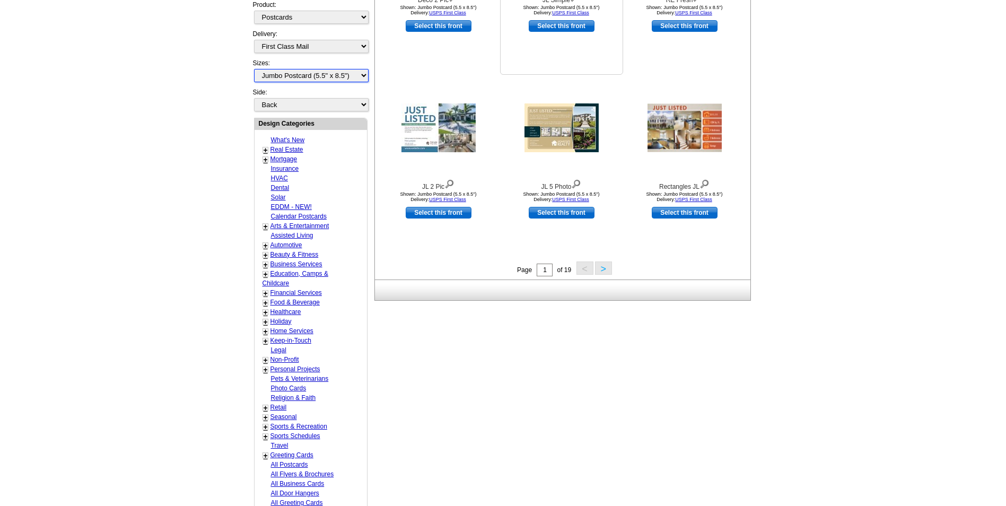
scroll to position [265, 0]
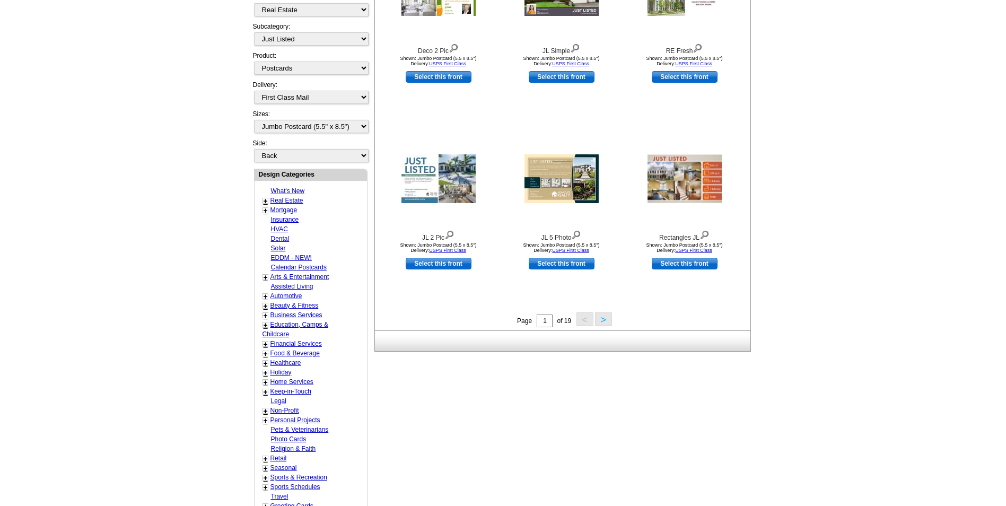
click at [603, 320] on button ">" at bounding box center [603, 318] width 17 height 13
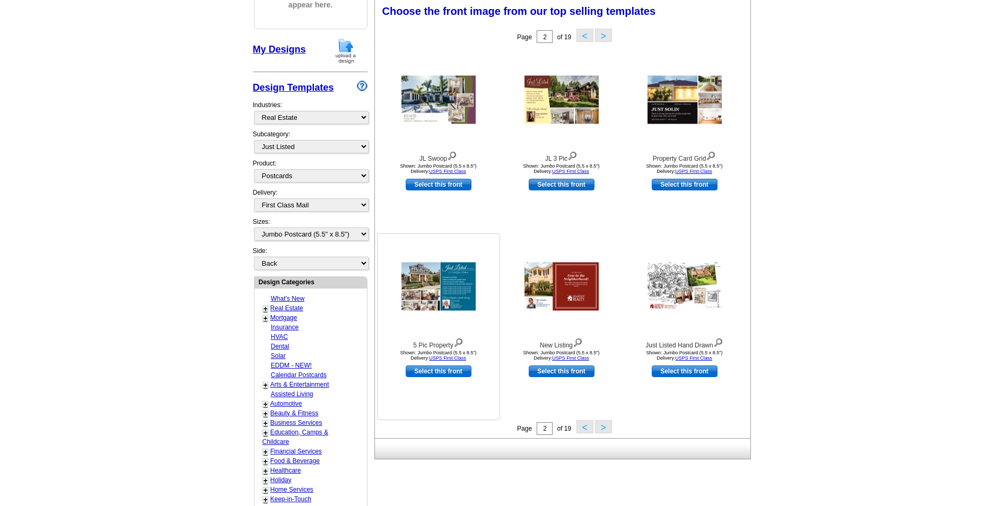
scroll to position [157, 0]
click at [414, 99] on img at bounding box center [439, 100] width 74 height 48
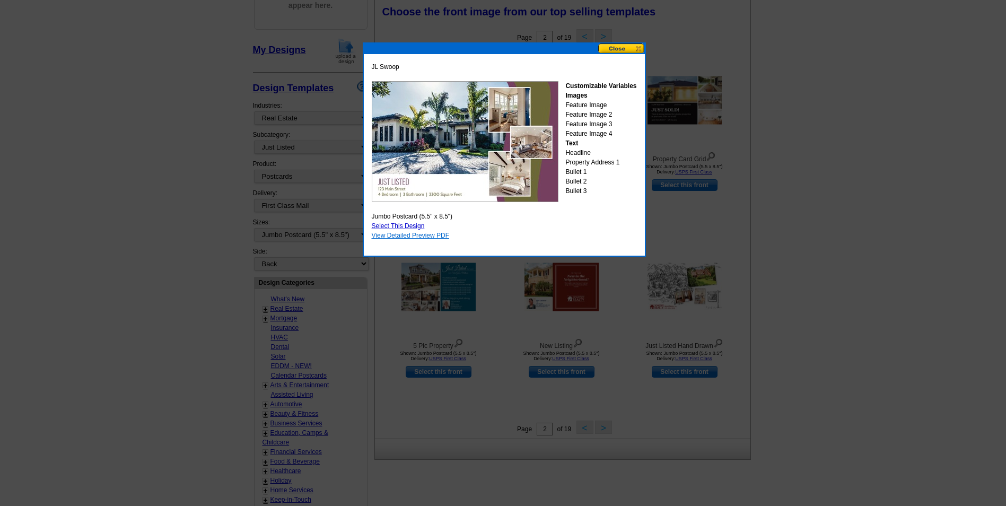
click at [416, 236] on link "View Detailed Preview PDF" at bounding box center [411, 235] width 78 height 7
click at [618, 52] on button at bounding box center [621, 48] width 47 height 10
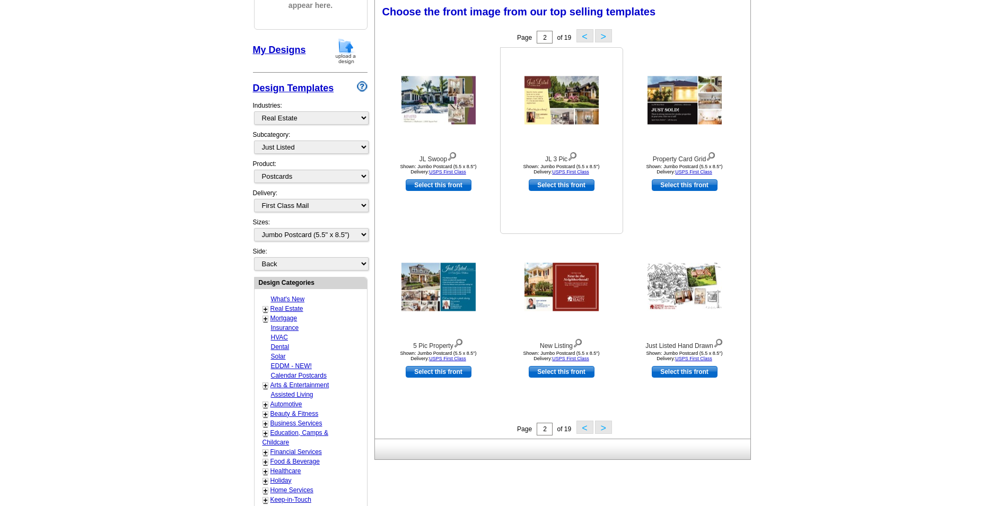
click at [536, 97] on img at bounding box center [562, 100] width 74 height 48
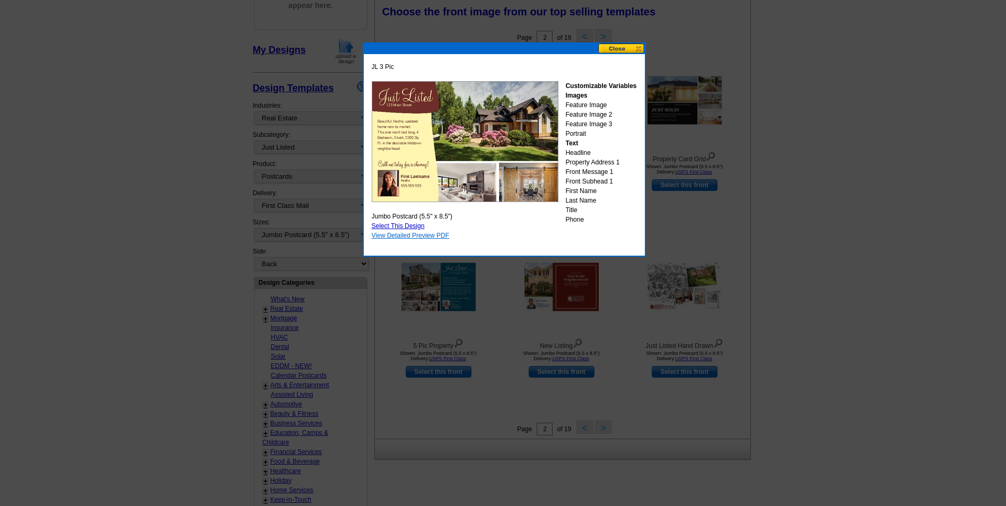
click at [426, 238] on link "View Detailed Preview PDF" at bounding box center [411, 235] width 78 height 7
click at [618, 47] on button at bounding box center [621, 48] width 47 height 10
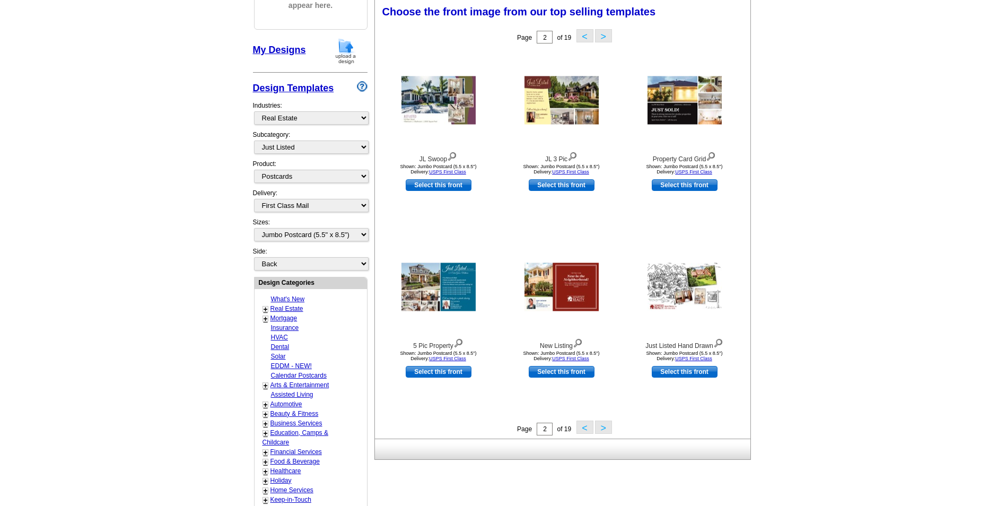
click at [606, 424] on button ">" at bounding box center [603, 427] width 17 height 13
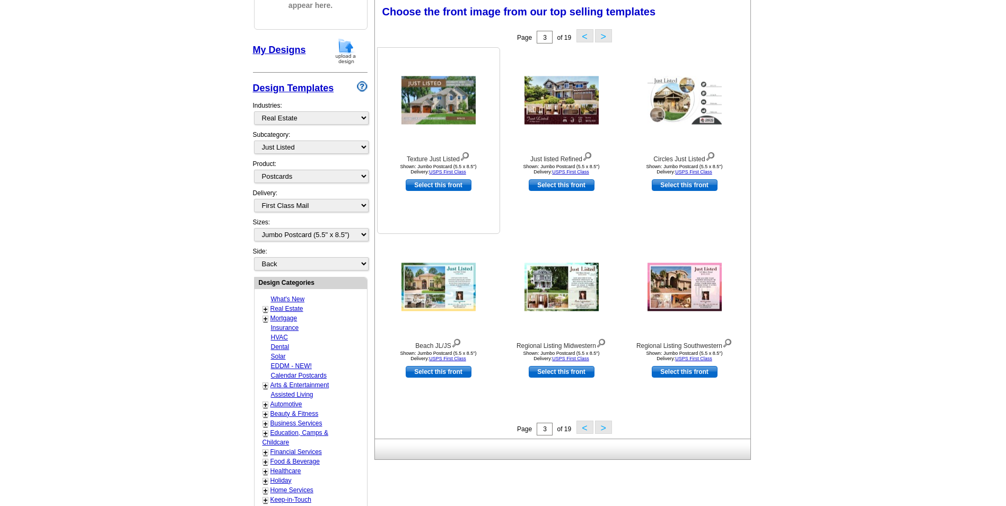
click at [429, 107] on img at bounding box center [439, 100] width 74 height 48
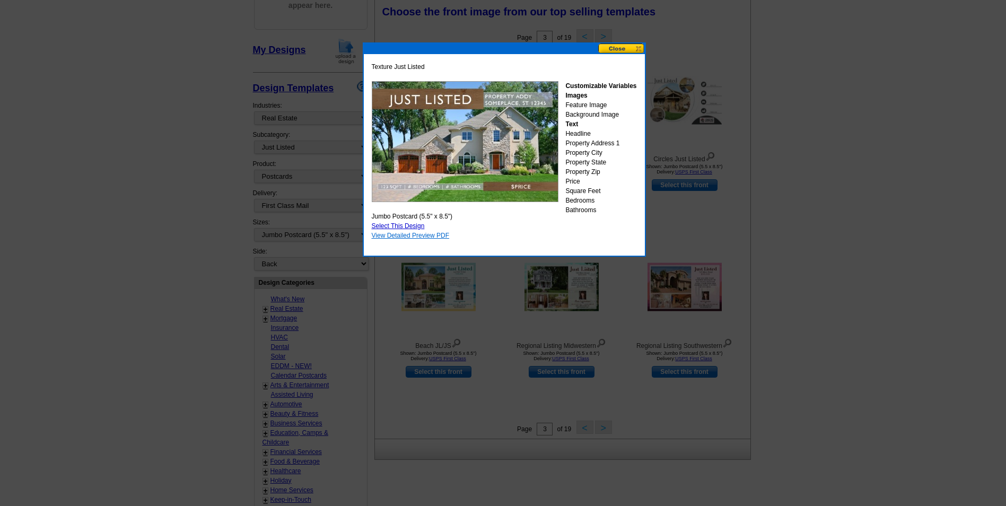
click at [416, 236] on link "View Detailed Preview PDF" at bounding box center [411, 235] width 78 height 7
click at [613, 47] on button at bounding box center [621, 48] width 47 height 10
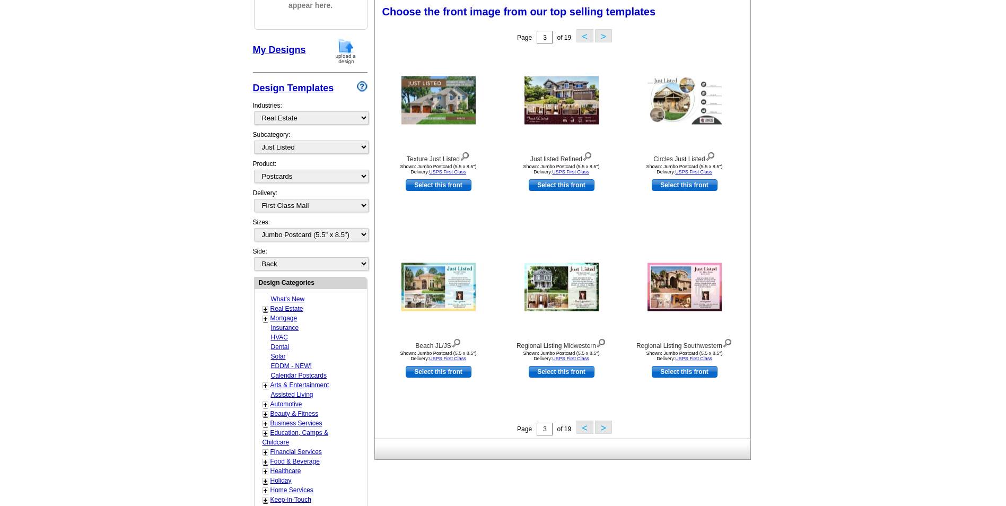
click at [602, 430] on button ">" at bounding box center [603, 427] width 17 height 13
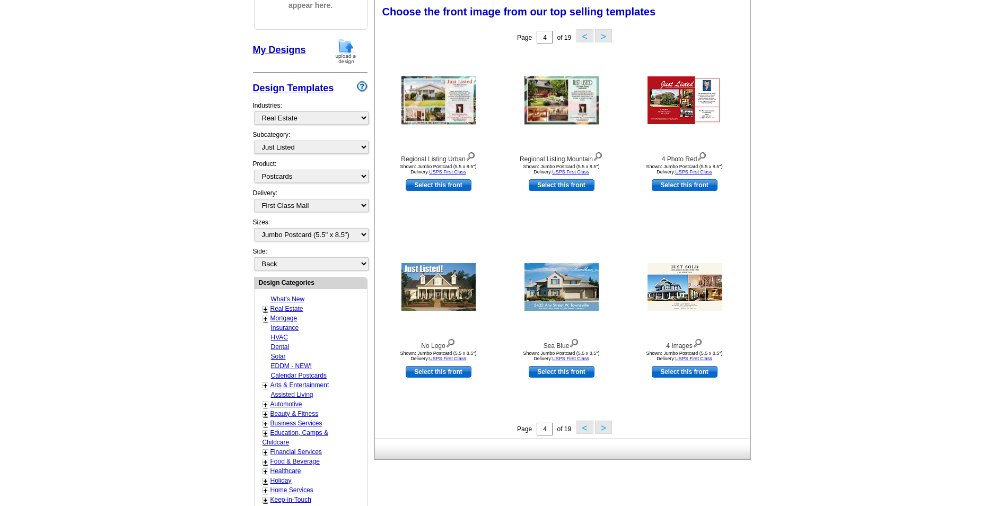
click at [603, 427] on button ">" at bounding box center [603, 427] width 17 height 13
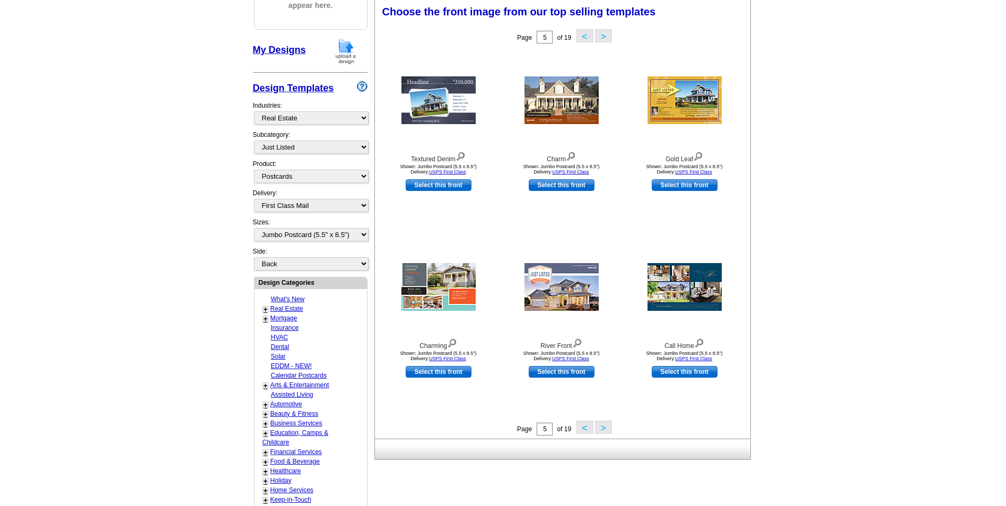
click at [604, 429] on button ">" at bounding box center [603, 427] width 17 height 13
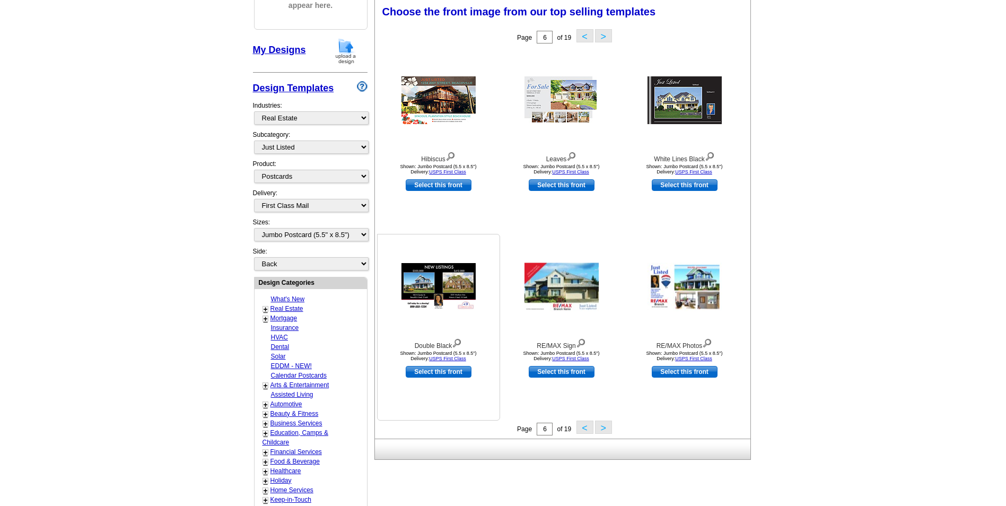
click at [426, 282] on img at bounding box center [439, 287] width 74 height 48
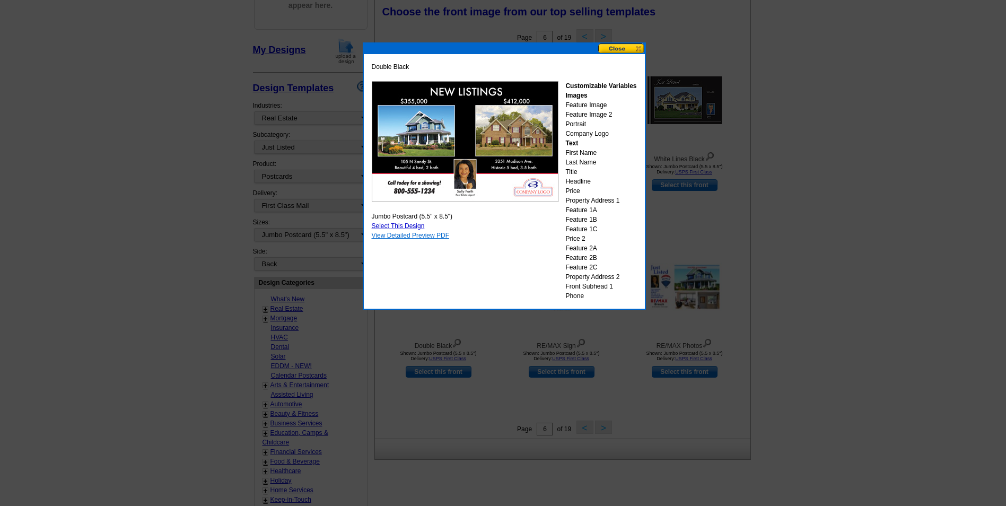
click at [406, 116] on div "Double Black Customizable Variables Images Feature Image Feature Image 2 Portra…" at bounding box center [504, 181] width 270 height 244
click at [621, 47] on button at bounding box center [621, 48] width 47 height 10
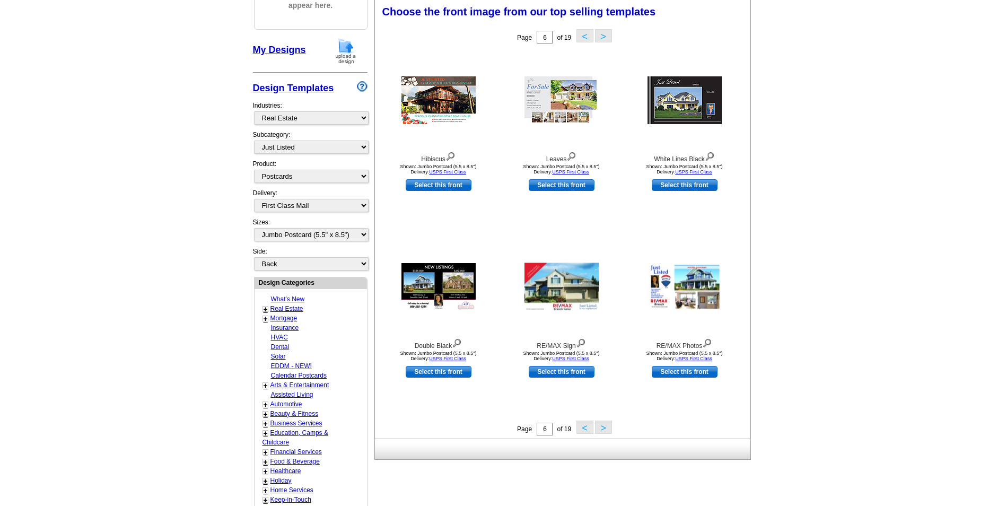
click at [582, 426] on button "<" at bounding box center [585, 427] width 17 height 13
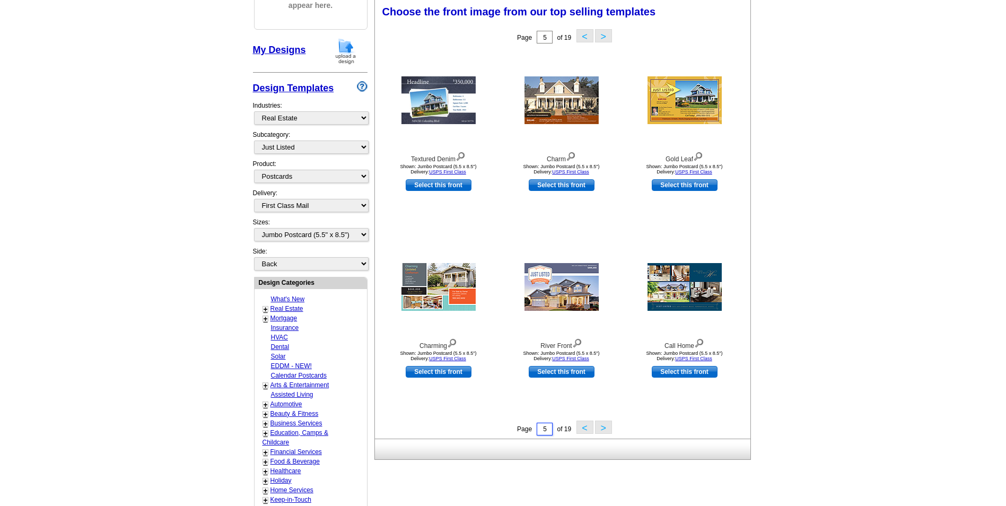
click at [547, 434] on input "5" at bounding box center [545, 429] width 16 height 13
type input "1"
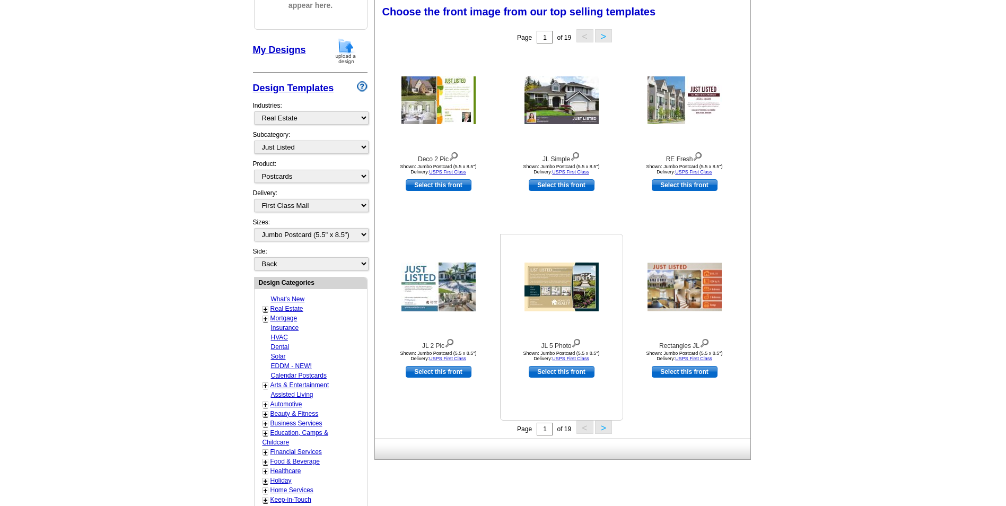
click at [557, 289] on img at bounding box center [562, 287] width 74 height 49
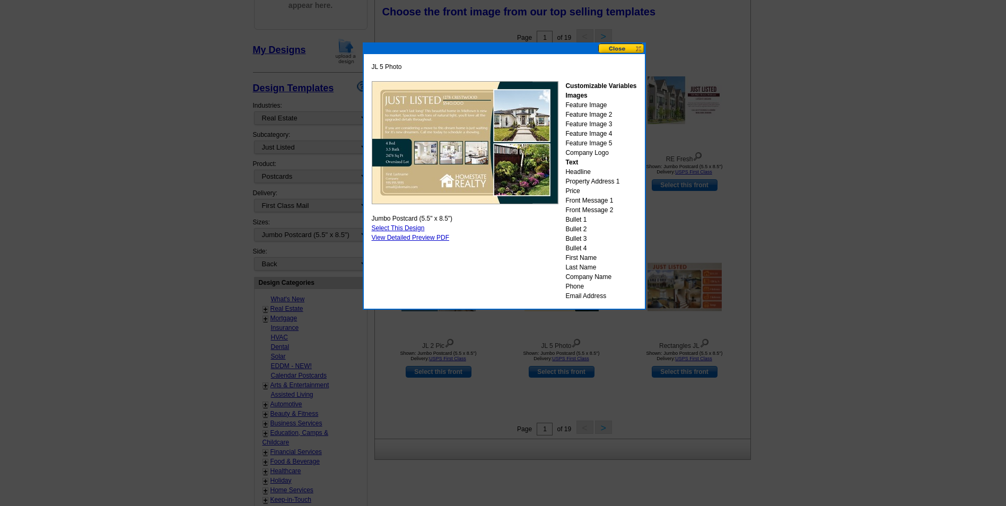
click at [612, 50] on button at bounding box center [621, 48] width 47 height 10
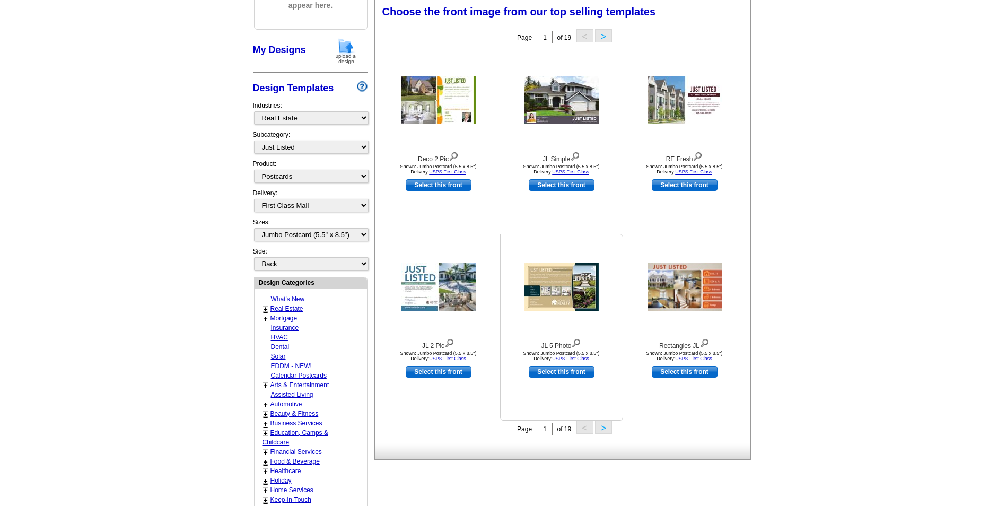
click at [556, 374] on link "Select this front" at bounding box center [562, 372] width 66 height 12
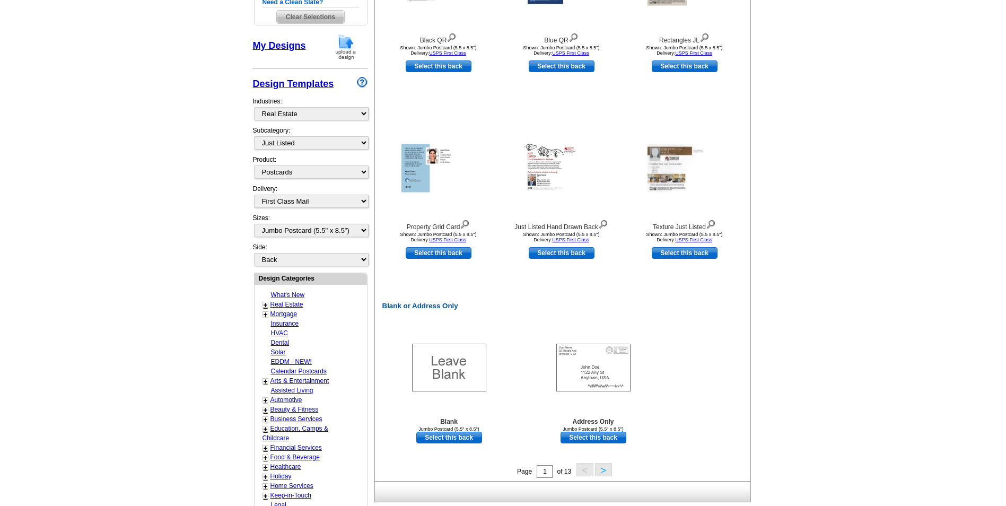
scroll to position [318, 0]
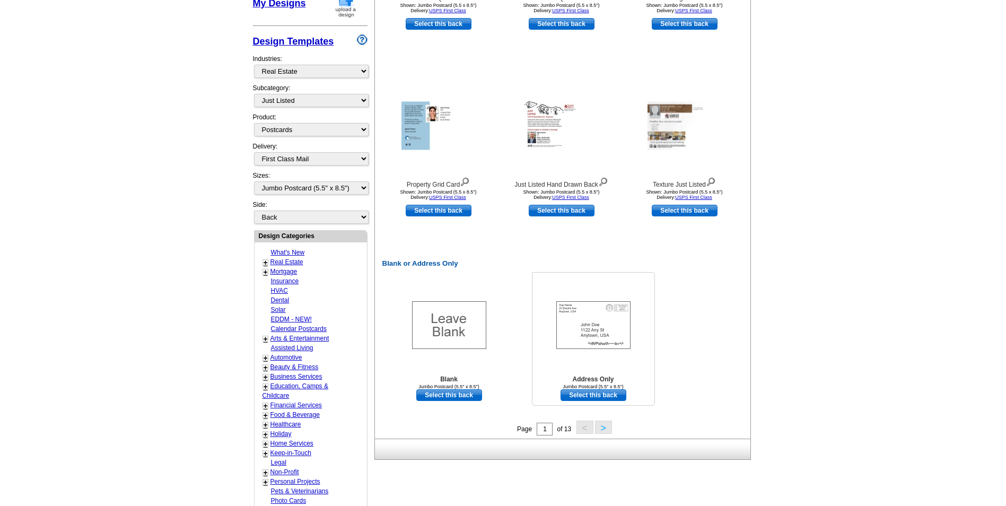
click at [584, 398] on link "Select this back" at bounding box center [594, 395] width 66 height 12
select select "front"
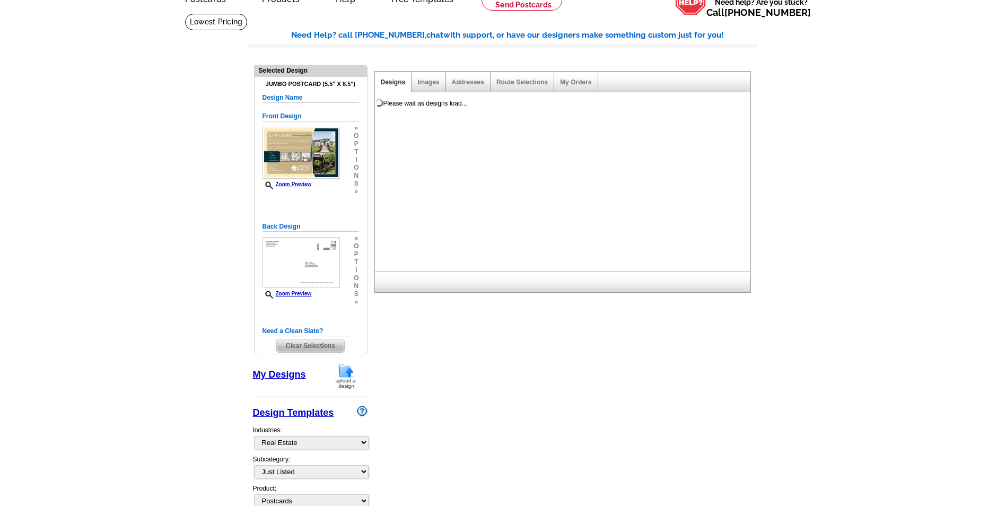
scroll to position [4, 0]
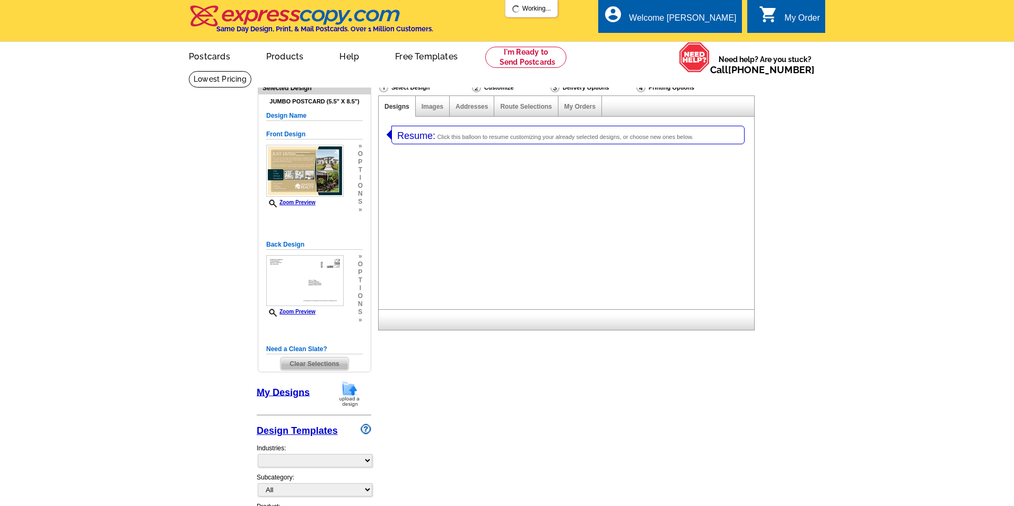
select select "1"
select select "2"
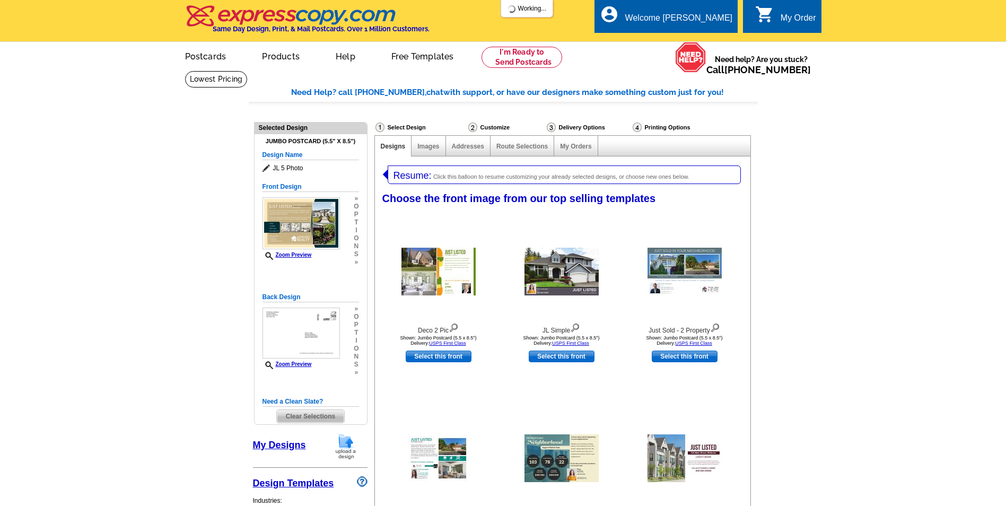
select select "785"
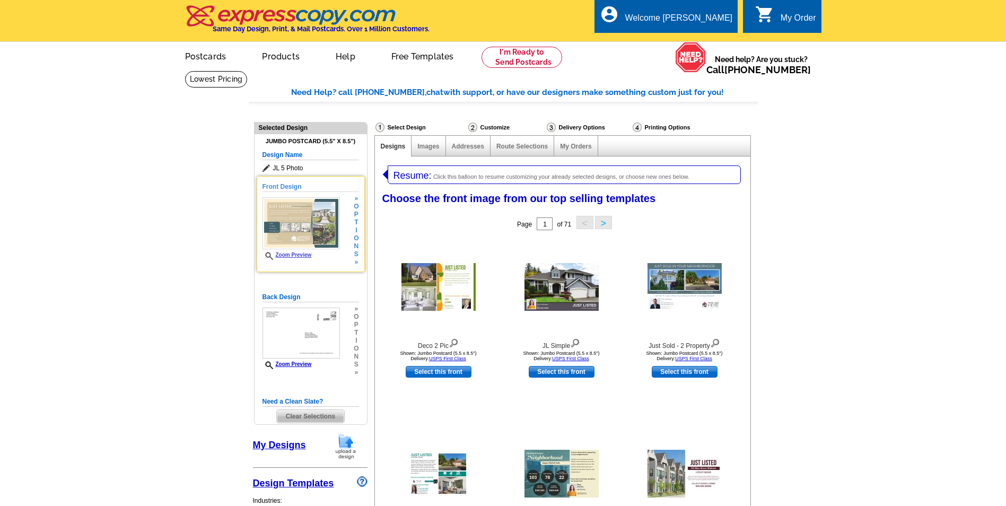
click at [311, 197] on div "Front Design Zoom Preview » o p t i o n s »" at bounding box center [311, 224] width 97 height 84
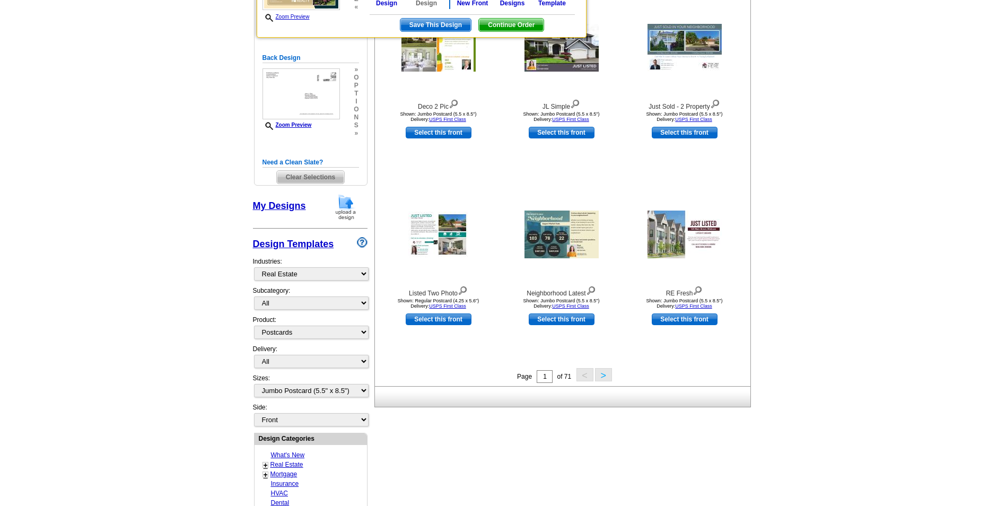
scroll to position [265, 0]
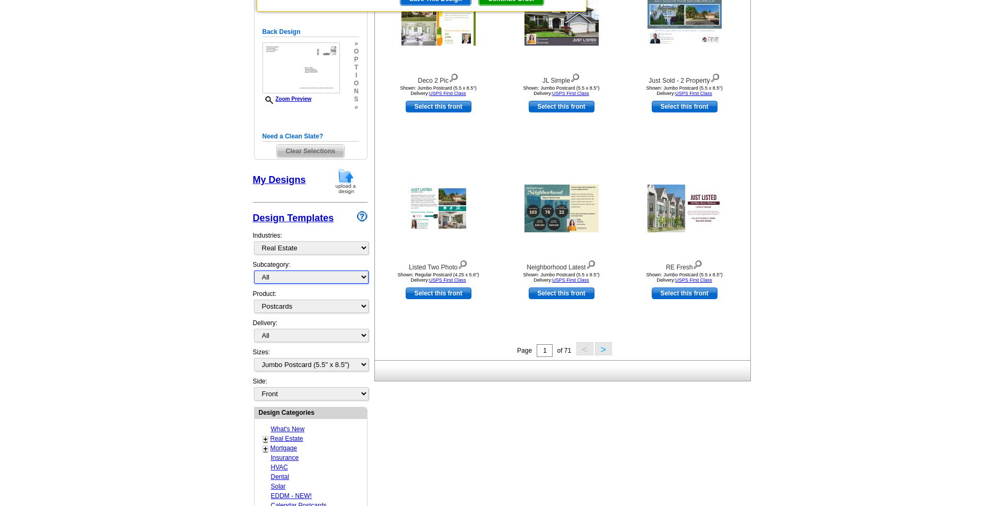
click at [342, 275] on select "All RE/MAX® Referrals [PERSON_NAME]® Berkshire Hathaway Home Services Century 2…" at bounding box center [311, 276] width 115 height 13
select select "788"
click at [254, 271] on select "All RE/MAX® Referrals [PERSON_NAME]® Berkshire Hathaway Home Services Century 2…" at bounding box center [311, 276] width 115 height 13
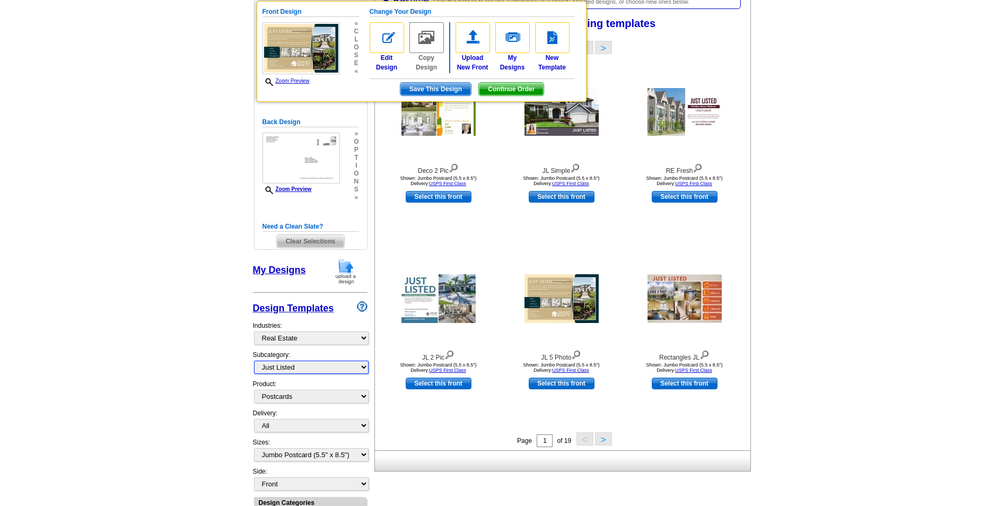
scroll to position [164, 0]
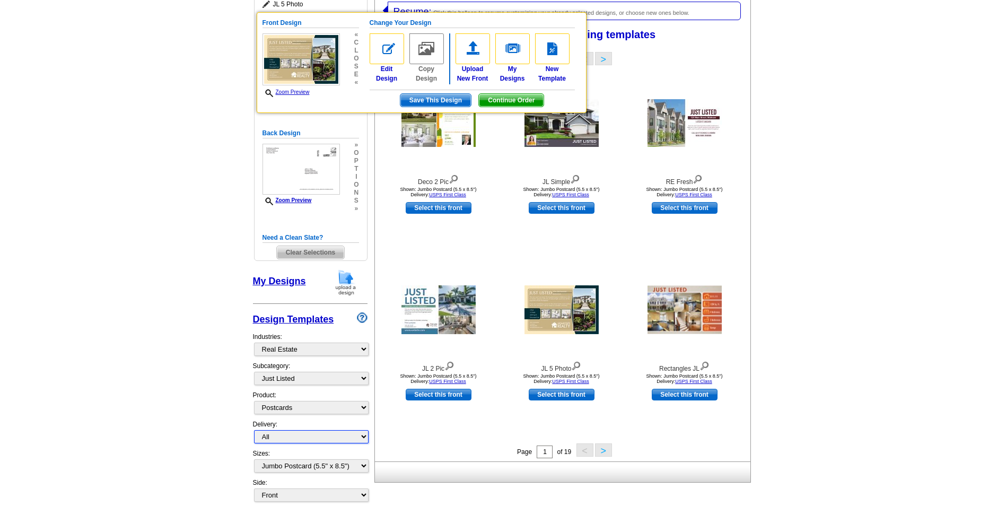
click at [296, 443] on select "All First Class Mail Shipped to Me EDDM Save 66% on Postage" at bounding box center [311, 436] width 115 height 13
select select "1"
click at [254, 431] on select "All First Class Mail Shipped to Me EDDM Save 66% on Postage" at bounding box center [311, 436] width 115 height 13
click at [559, 398] on link "Select this front" at bounding box center [562, 395] width 66 height 12
select select "back"
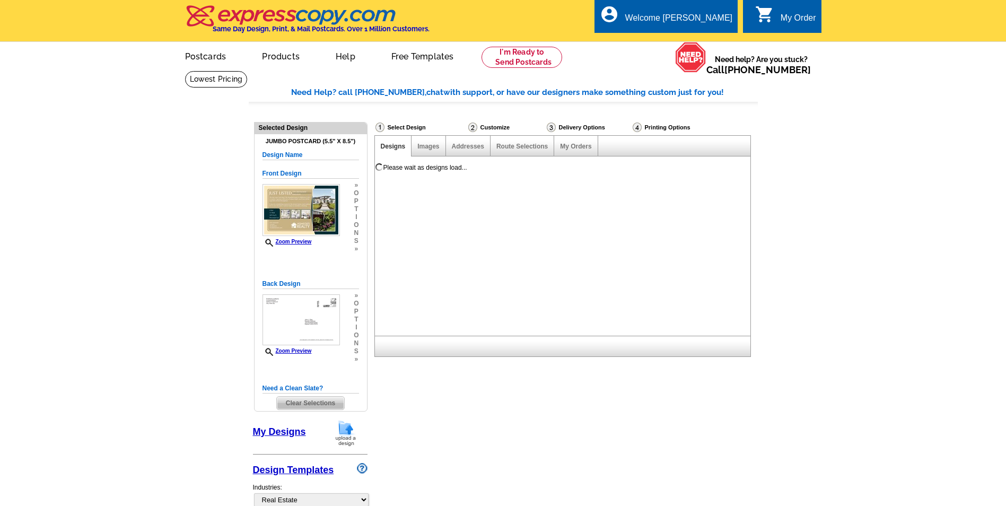
scroll to position [0, 0]
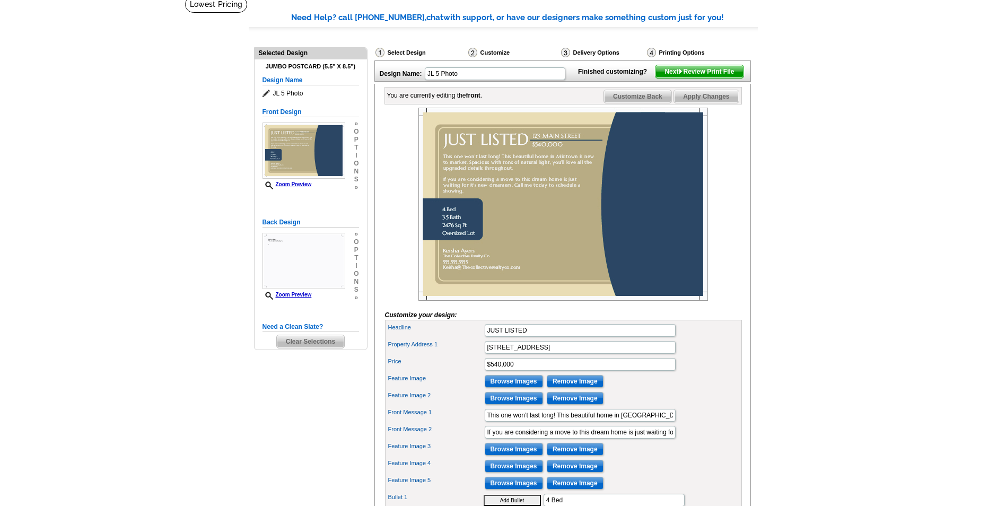
scroll to position [106, 0]
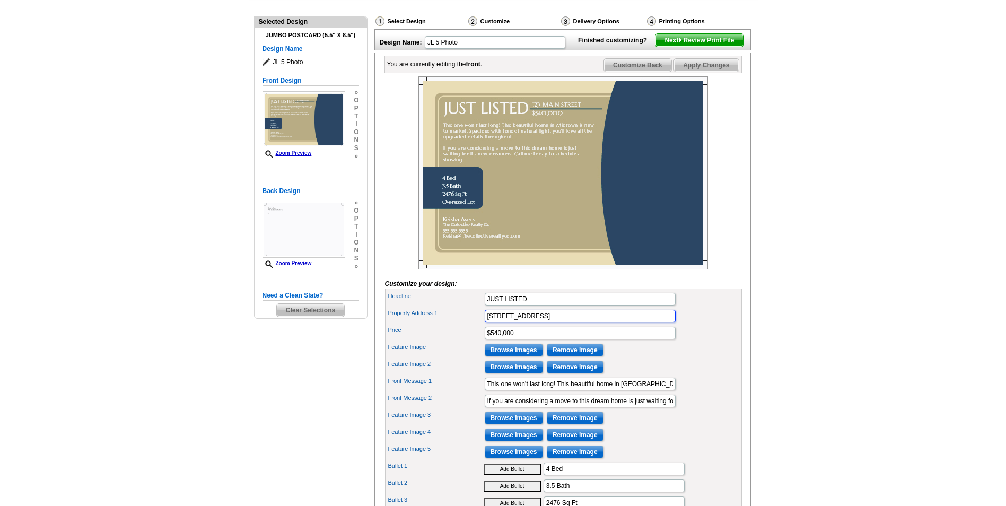
click at [549, 322] on input "[STREET_ADDRESS]" at bounding box center [580, 316] width 191 height 13
type input "1"
type input "[STREET_ADDRESS]"
click at [543, 339] on input "$540,000" at bounding box center [580, 333] width 191 height 13
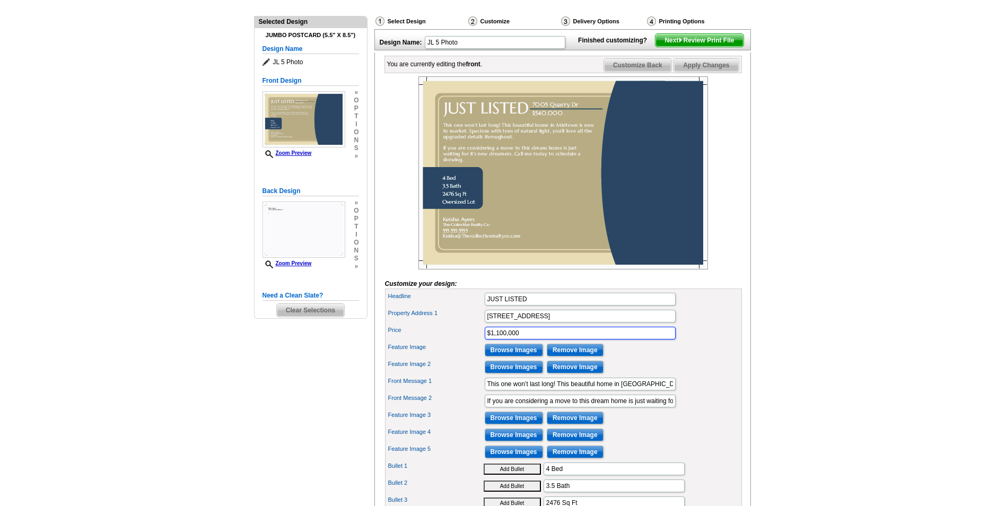
type input "$1,100,000"
click at [699, 376] on div "Feature Image 2 Browse Images Remove Image" at bounding box center [563, 367] width 353 height 17
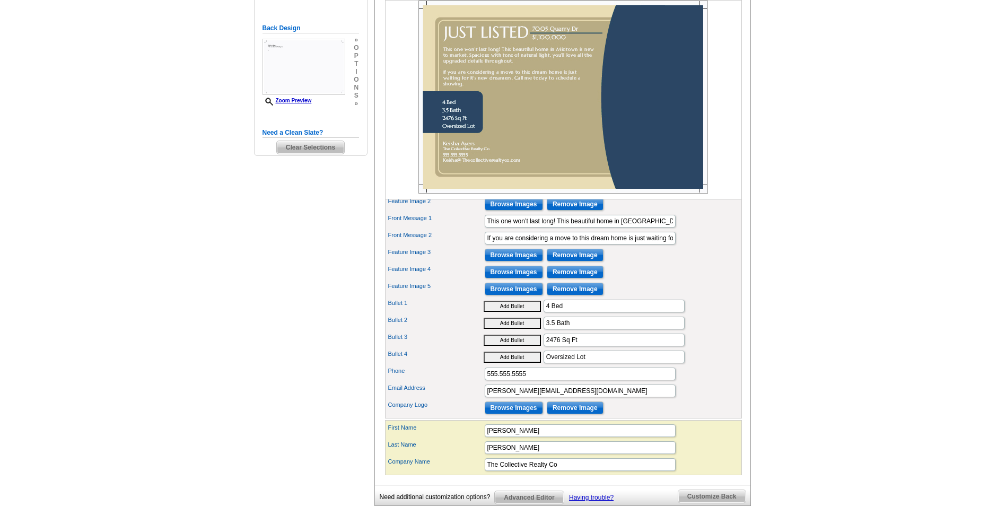
scroll to position [318, 0]
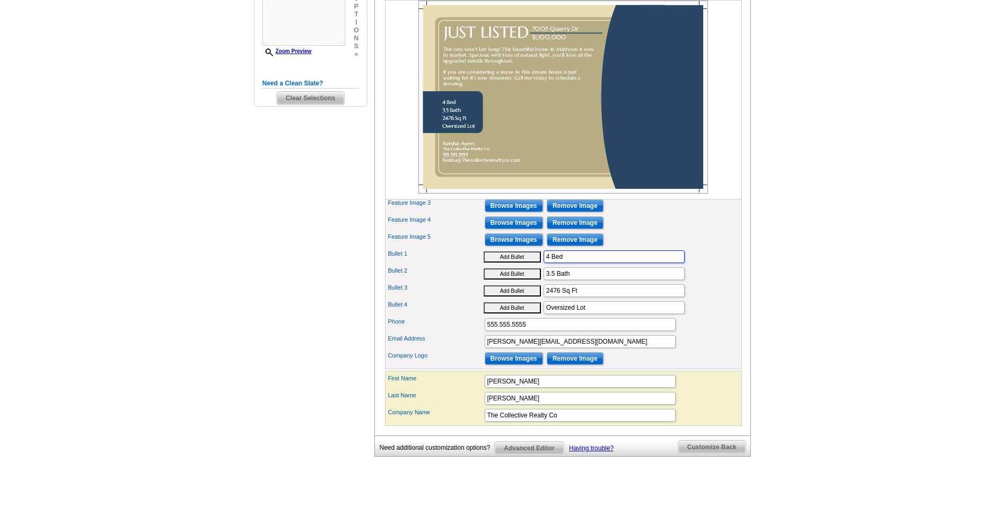
click at [551, 263] on input "4 Bed" at bounding box center [614, 256] width 141 height 13
type input "5 Bed"
click at [548, 280] on input "3.5 Bath" at bounding box center [614, 273] width 141 height 13
type input "4.5 Bath"
click at [560, 297] on input "2476 Sq Ft" at bounding box center [614, 290] width 141 height 13
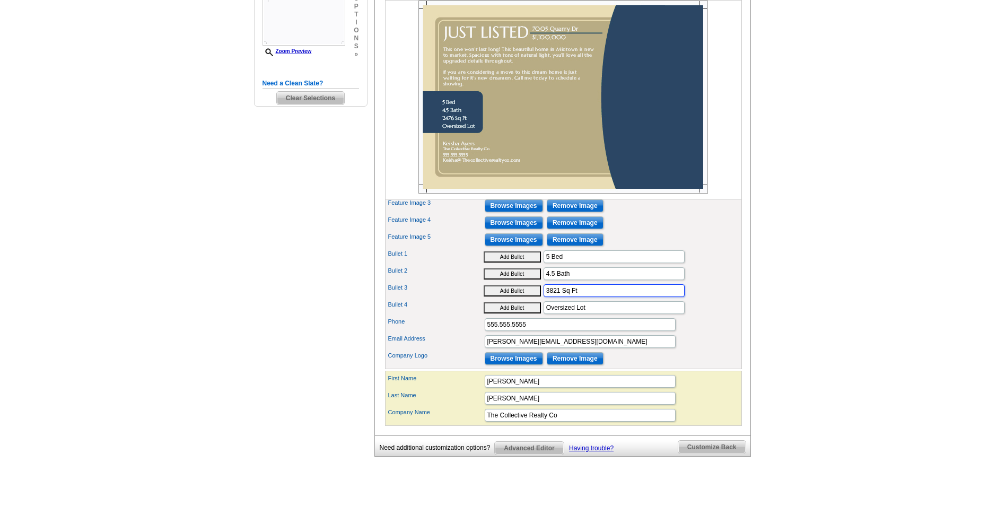
type input "3821 Sq Ft"
click at [575, 314] on input "Oversized Lot" at bounding box center [614, 307] width 141 height 13
type input "1.16 Acre Lot"
click at [577, 331] on input "555.555.5555" at bounding box center [580, 324] width 191 height 13
type input "5"
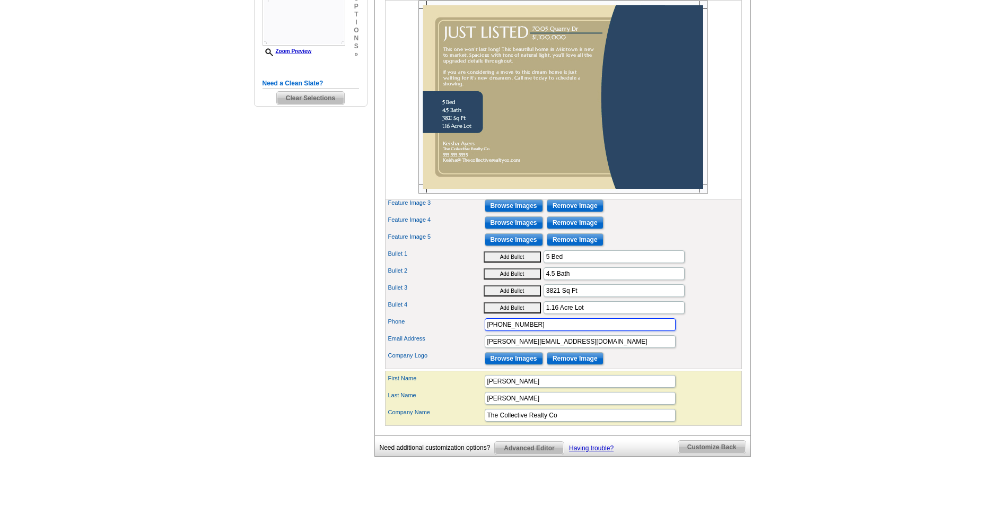
type input "[PHONE_NUMBER]"
click at [694, 367] on div "Company Logo Browse Images Remove Image" at bounding box center [563, 358] width 353 height 17
click at [574, 314] on input "1.16 Acre Lot" at bounding box center [614, 307] width 141 height 13
type input "1.16 Acre Cornor Lot"
click at [633, 348] on input "[PERSON_NAME][EMAIL_ADDRESS][DOMAIN_NAME]" at bounding box center [580, 341] width 191 height 13
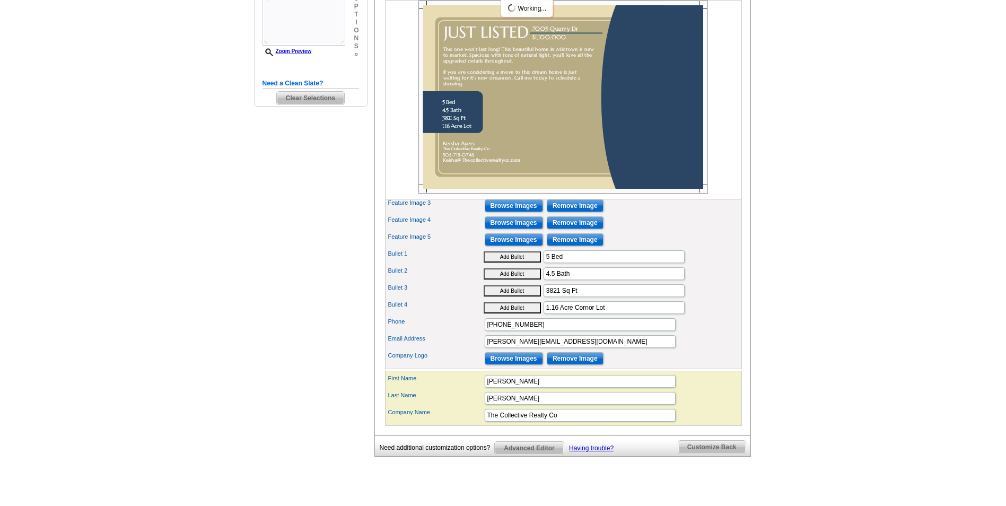
click at [710, 333] on div "Phone [PHONE_NUMBER]" at bounding box center [563, 324] width 353 height 17
click at [507, 263] on button "Add Bullet" at bounding box center [512, 256] width 57 height 11
click at [722, 333] on div "Phone [PHONE_NUMBER]" at bounding box center [563, 324] width 353 height 17
click at [610, 388] on input "[PERSON_NAME]" at bounding box center [580, 381] width 191 height 13
click at [719, 350] on div "Email Address [PERSON_NAME][EMAIL_ADDRESS][DOMAIN_NAME]" at bounding box center [563, 341] width 353 height 17
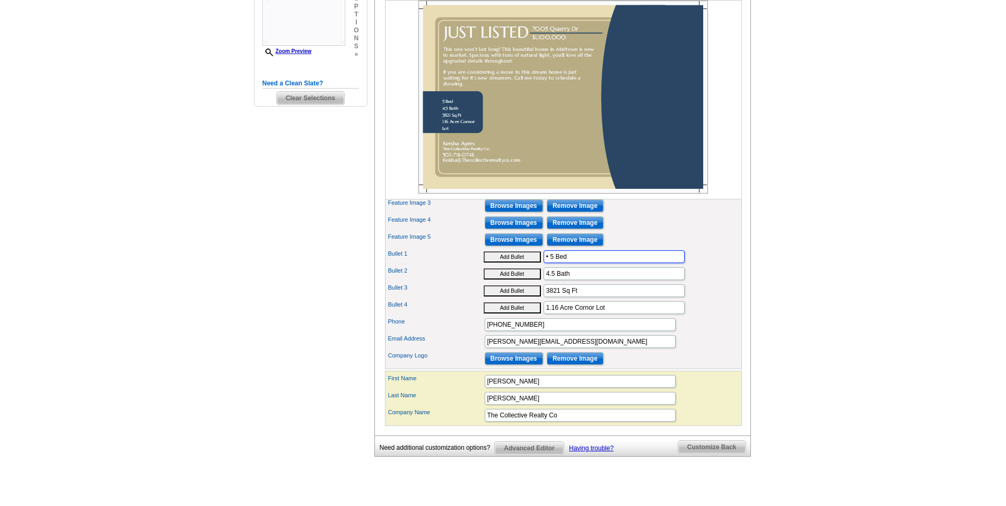
click at [550, 263] on input "• 5 Bed" at bounding box center [614, 256] width 141 height 13
click at [719, 265] on div "Bullet 1 Add Bullet 5 Bed" at bounding box center [563, 256] width 353 height 17
click at [563, 263] on input "5 Bed" at bounding box center [614, 256] width 141 height 13
type input "5 Bedrooms"
click at [721, 282] on div "Bullet 2 Add Bullet 4.5 Bath" at bounding box center [563, 273] width 353 height 17
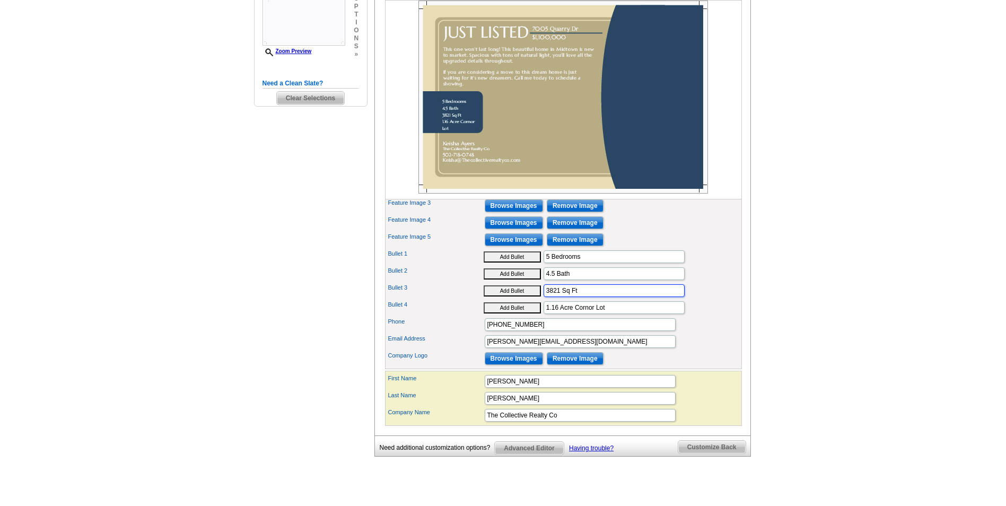
click at [584, 297] on input "3821 Sq Ft" at bounding box center [614, 290] width 141 height 13
click at [654, 348] on input "[PERSON_NAME][EMAIL_ADDRESS][DOMAIN_NAME]" at bounding box center [580, 341] width 191 height 13
click at [639, 331] on input "[PHONE_NUMBER]" at bounding box center [580, 324] width 191 height 13
click at [655, 297] on input "3821 Sq Ft 1572 Sq Ft Basement" at bounding box center [614, 290] width 141 height 13
click at [652, 314] on input "1.16 Acre Cornor Lot" at bounding box center [614, 307] width 141 height 13
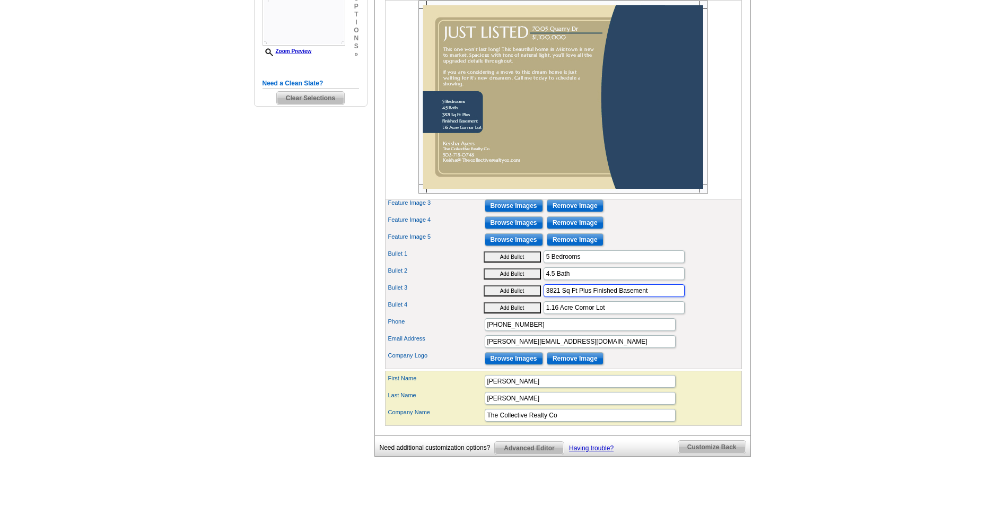
click at [591, 297] on input "3821 Sq Ft Plus Finished Basement" at bounding box center [614, 290] width 141 height 13
click at [619, 297] on input "3821 Sq Ft With Finished Basement" at bounding box center [614, 290] width 141 height 13
type input "3821 Sq Ft With Finished W/O Basement"
click at [728, 350] on div "Email Address [PERSON_NAME][EMAIL_ADDRESS][DOMAIN_NAME]" at bounding box center [563, 341] width 353 height 17
click at [505, 212] on input "Browse Images" at bounding box center [514, 205] width 58 height 13
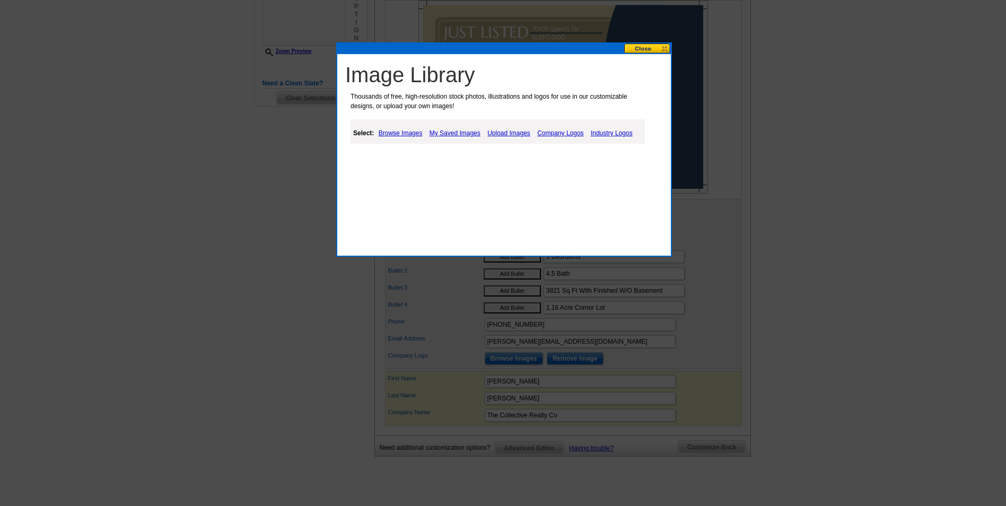
click at [512, 129] on link "Upload Images" at bounding box center [509, 133] width 48 height 13
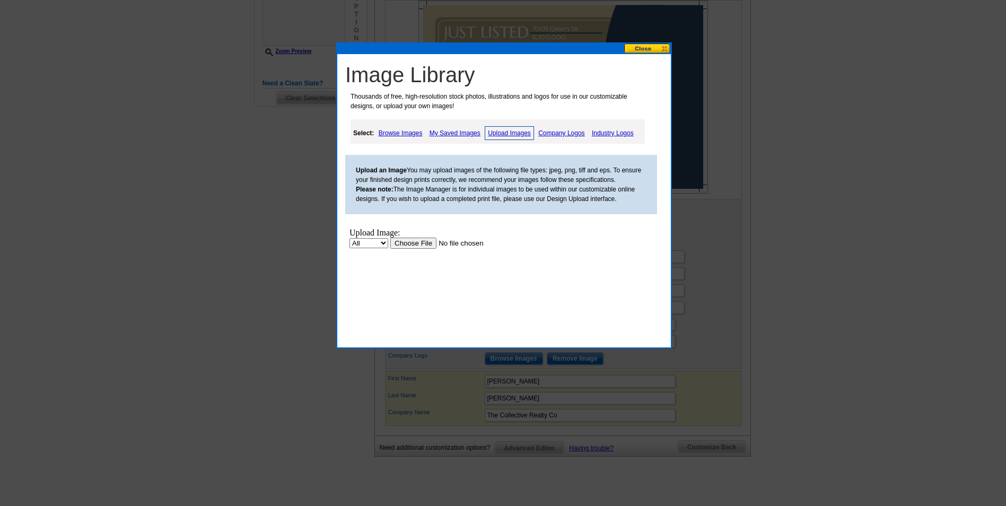
scroll to position [0, 0]
click at [406, 241] on input "file" at bounding box center [457, 243] width 134 height 11
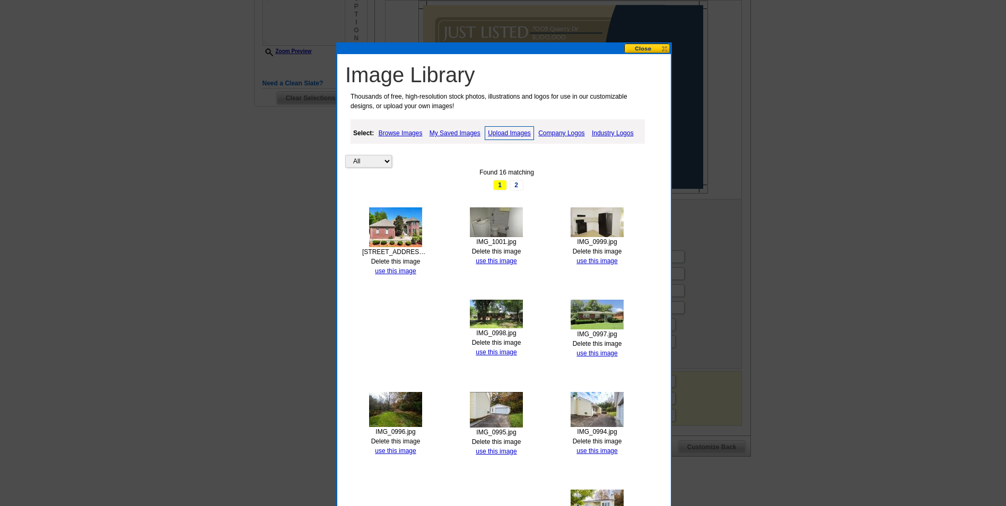
click at [634, 50] on button at bounding box center [647, 48] width 47 height 10
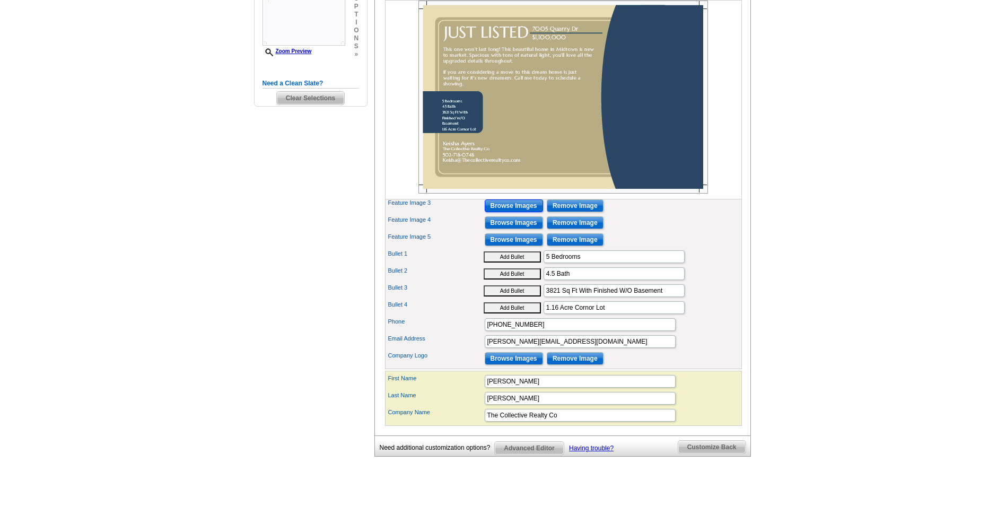
click at [504, 212] on input "Browse Images" at bounding box center [514, 205] width 58 height 13
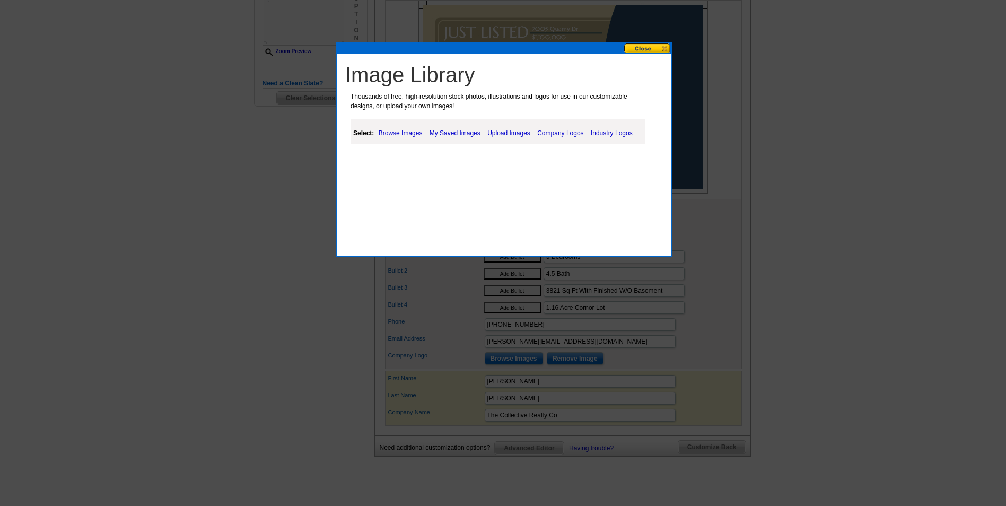
click at [508, 131] on link "Upload Images" at bounding box center [509, 133] width 48 height 13
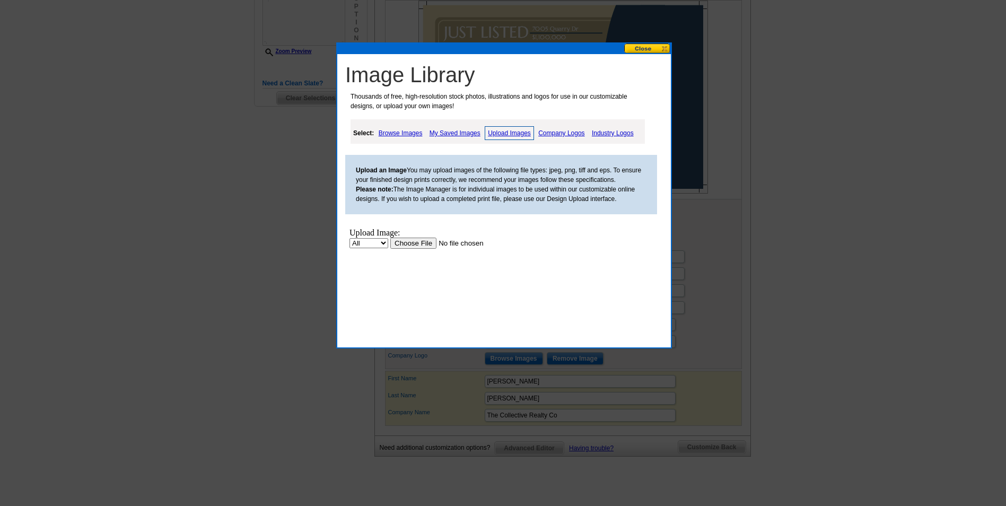
click at [421, 245] on input "file" at bounding box center [457, 243] width 134 height 11
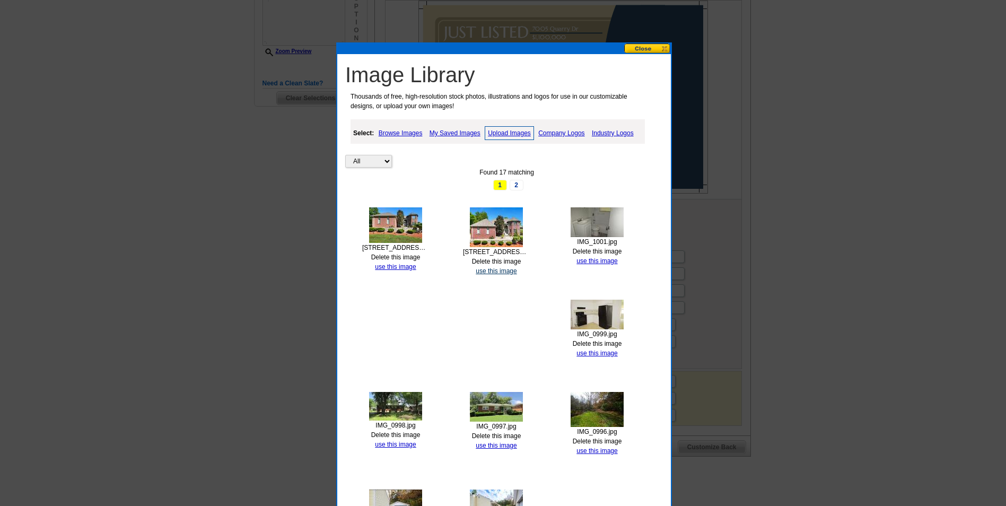
click at [492, 271] on link "use this image" at bounding box center [496, 270] width 41 height 7
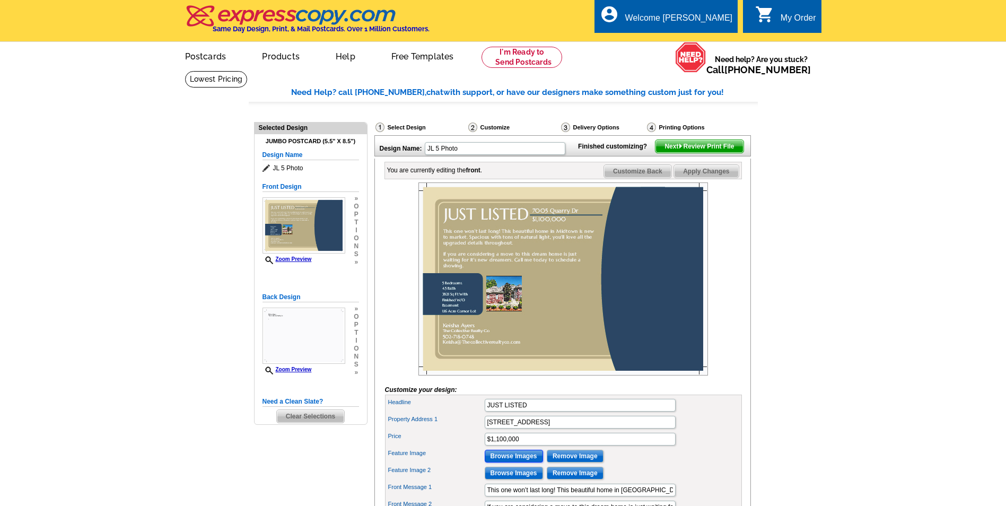
click at [513, 462] on input "Browse Images" at bounding box center [514, 456] width 58 height 13
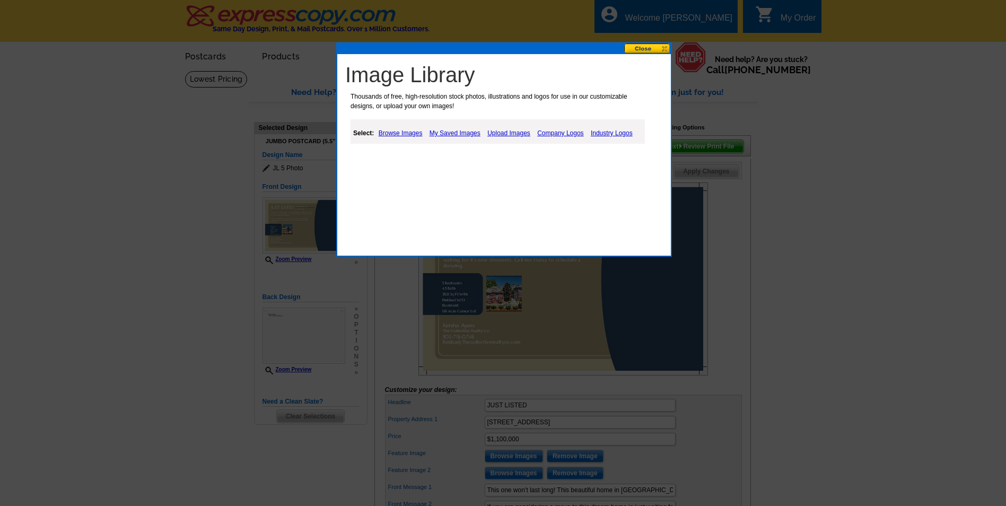
click at [493, 133] on link "Upload Images" at bounding box center [509, 133] width 48 height 13
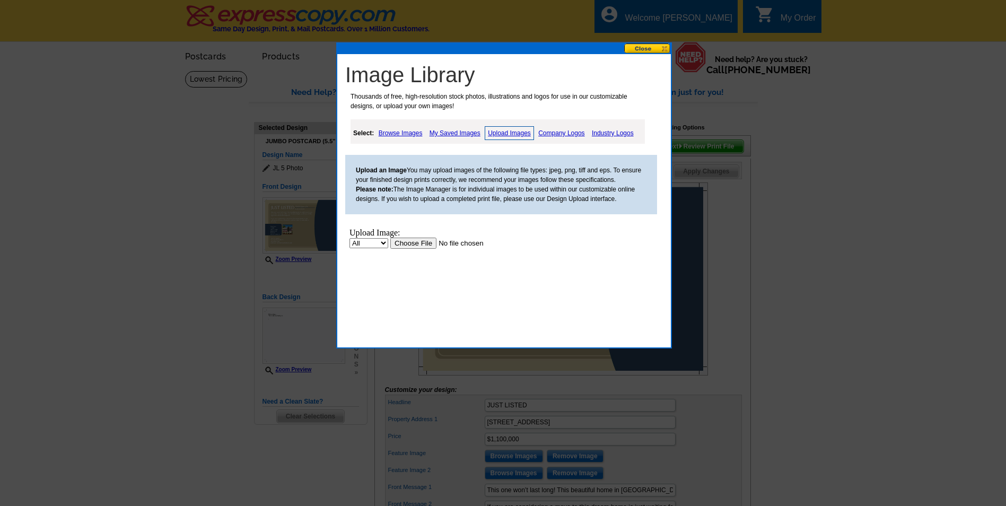
click at [415, 241] on input "file" at bounding box center [457, 243] width 134 height 11
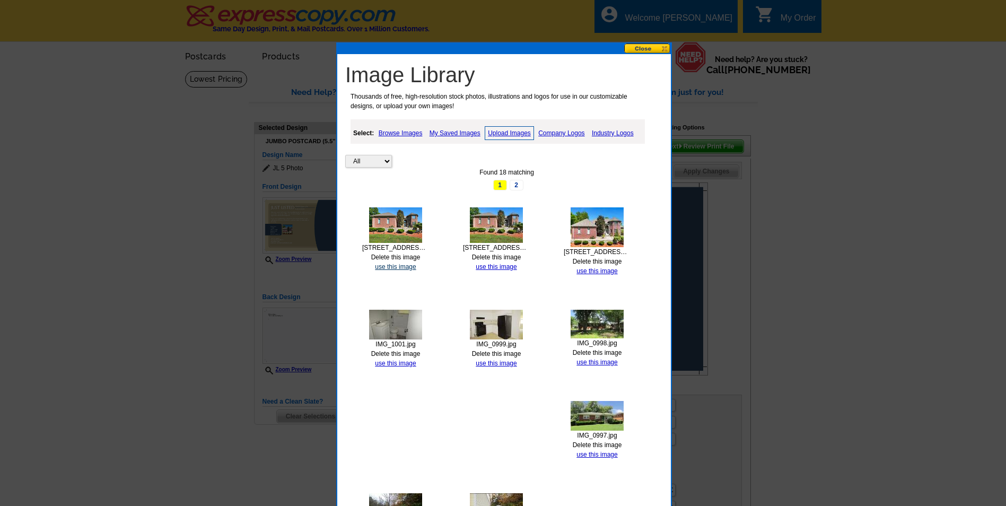
click at [392, 266] on link "use this image" at bounding box center [395, 266] width 41 height 7
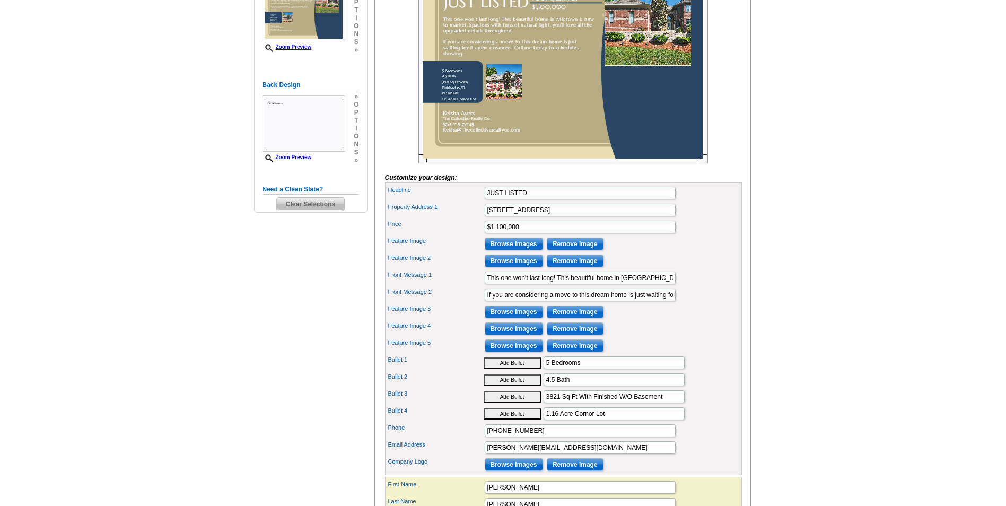
scroll to position [159, 0]
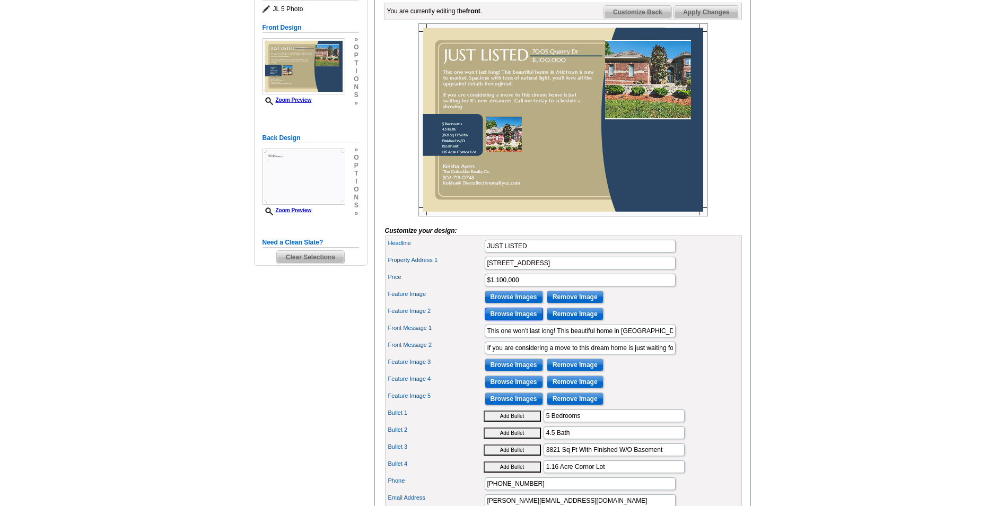
click at [505, 320] on input "Browse Images" at bounding box center [514, 314] width 58 height 13
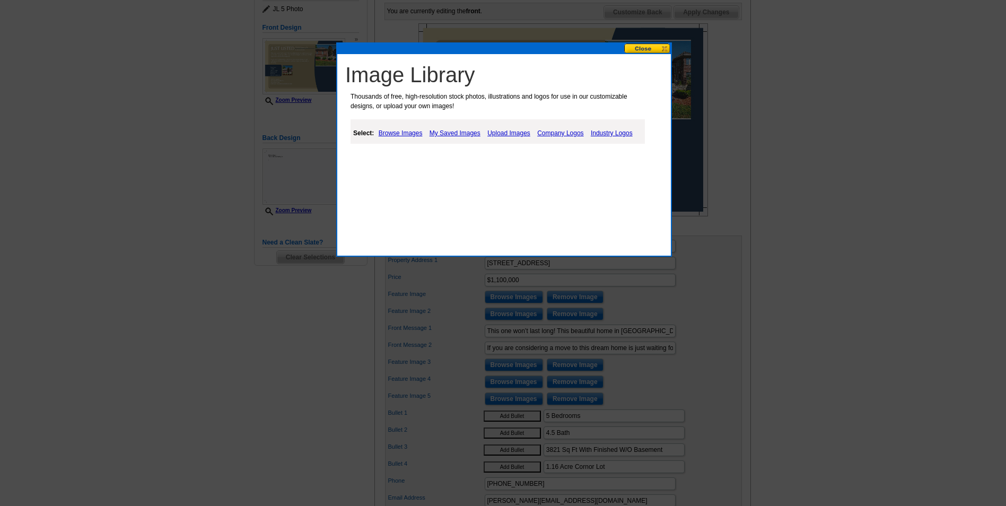
click at [496, 133] on link "Upload Images" at bounding box center [509, 133] width 48 height 13
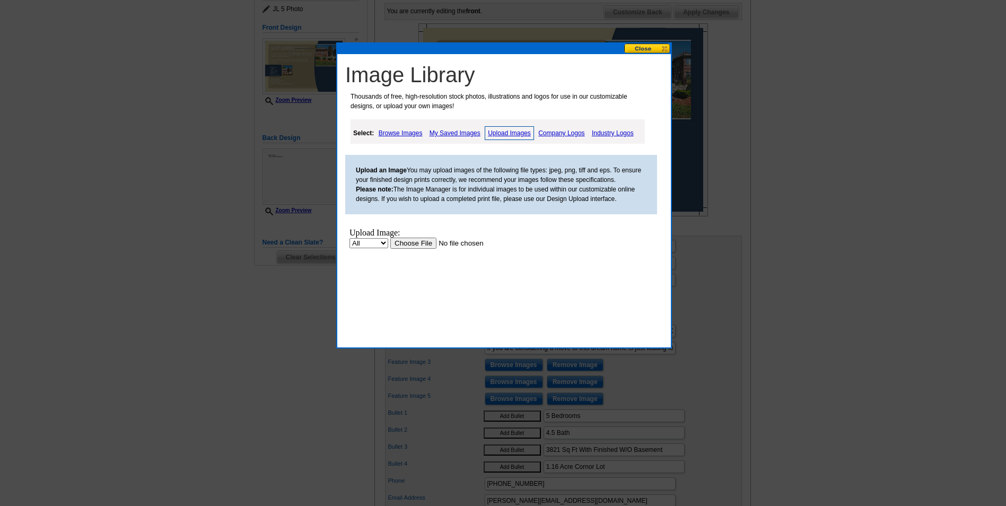
scroll to position [0, 0]
click at [418, 245] on input "file" at bounding box center [457, 243] width 134 height 11
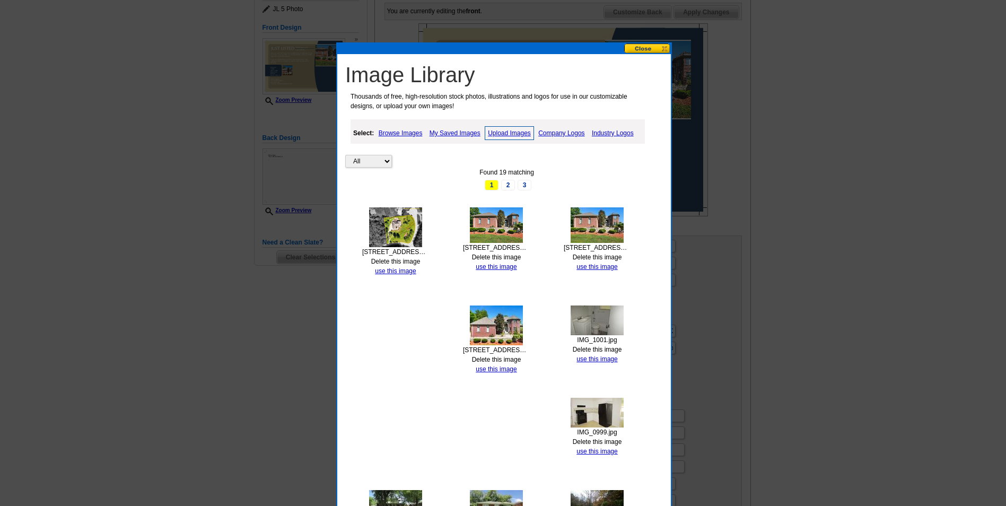
click at [391, 272] on link "use this image" at bounding box center [395, 270] width 41 height 7
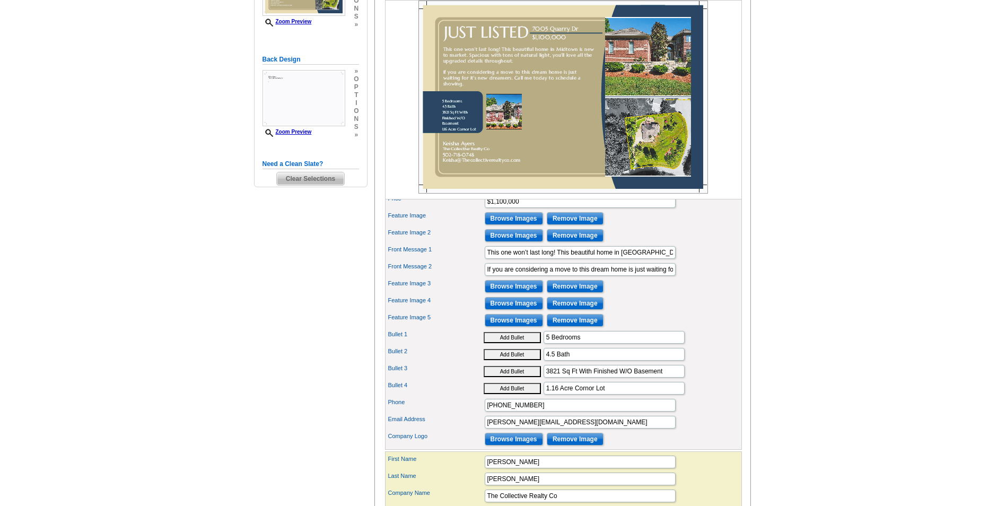
scroll to position [265, 0]
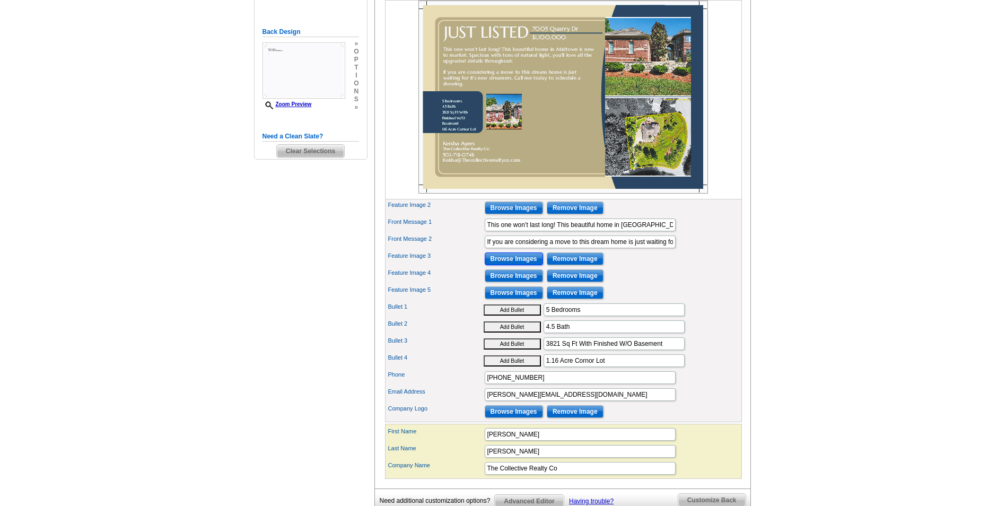
click at [518, 265] on input "Browse Images" at bounding box center [514, 258] width 58 height 13
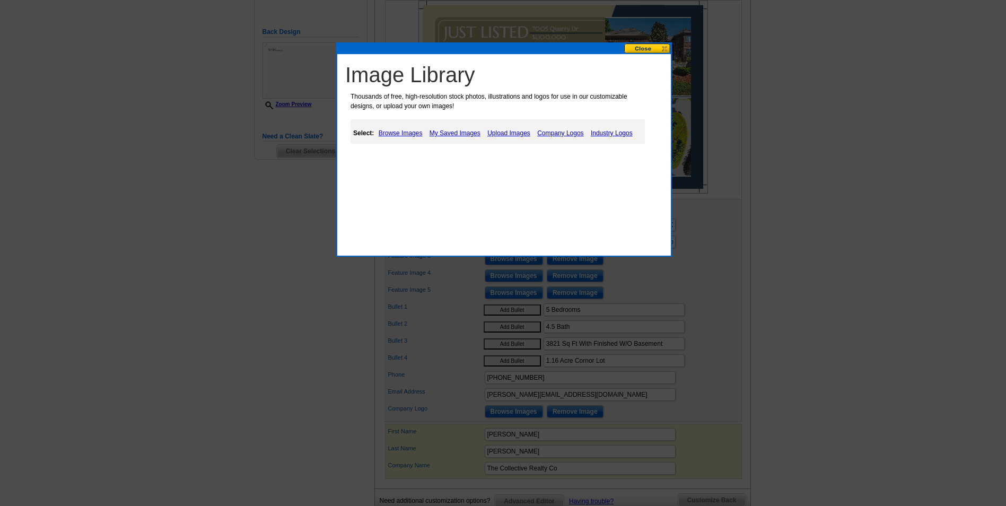
click at [507, 133] on link "Upload Images" at bounding box center [509, 133] width 48 height 13
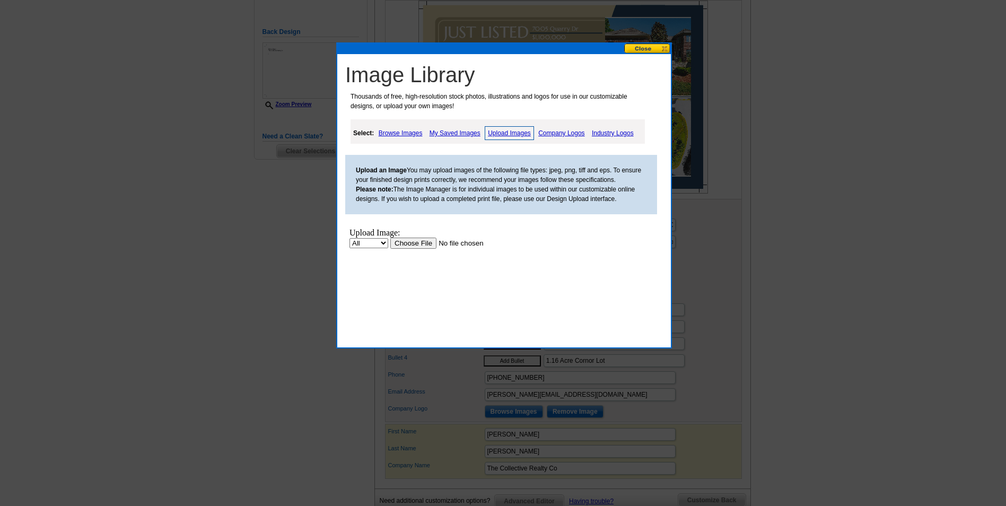
scroll to position [0, 0]
click at [422, 239] on input "file" at bounding box center [457, 243] width 134 height 11
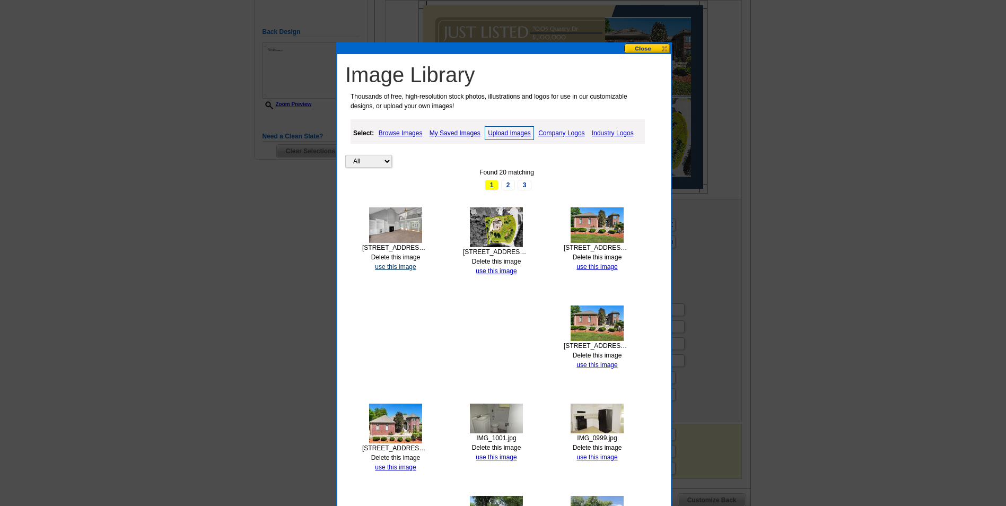
click at [388, 267] on link "use this image" at bounding box center [395, 266] width 41 height 7
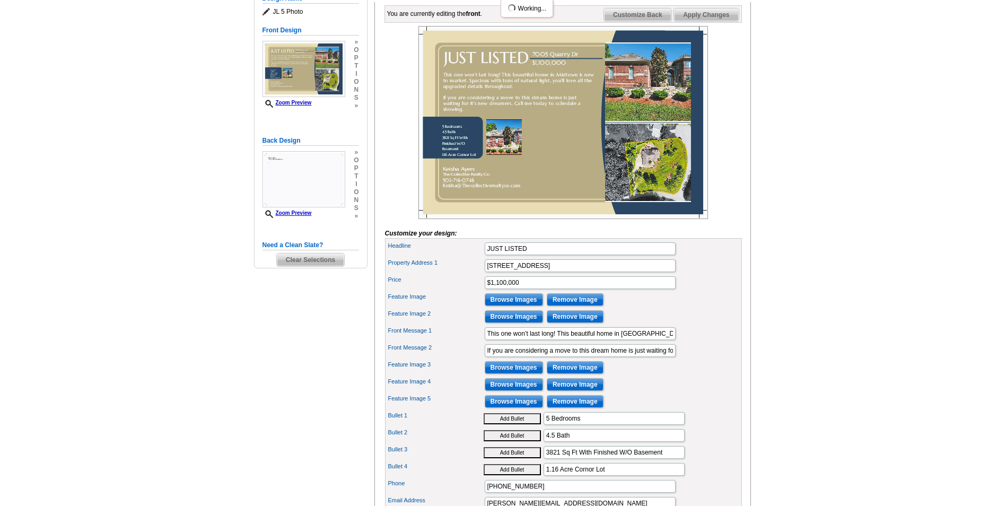
scroll to position [159, 0]
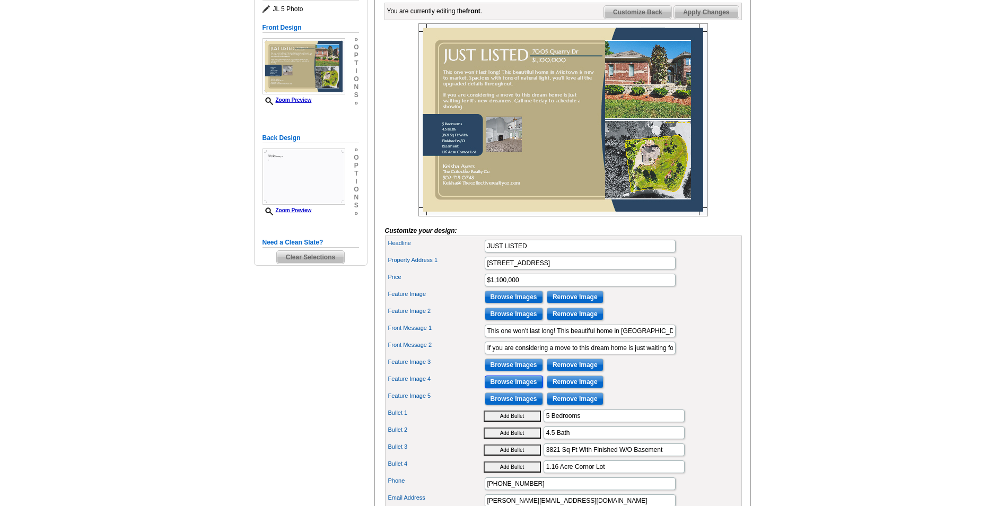
click at [503, 388] on input "Browse Images" at bounding box center [514, 382] width 58 height 13
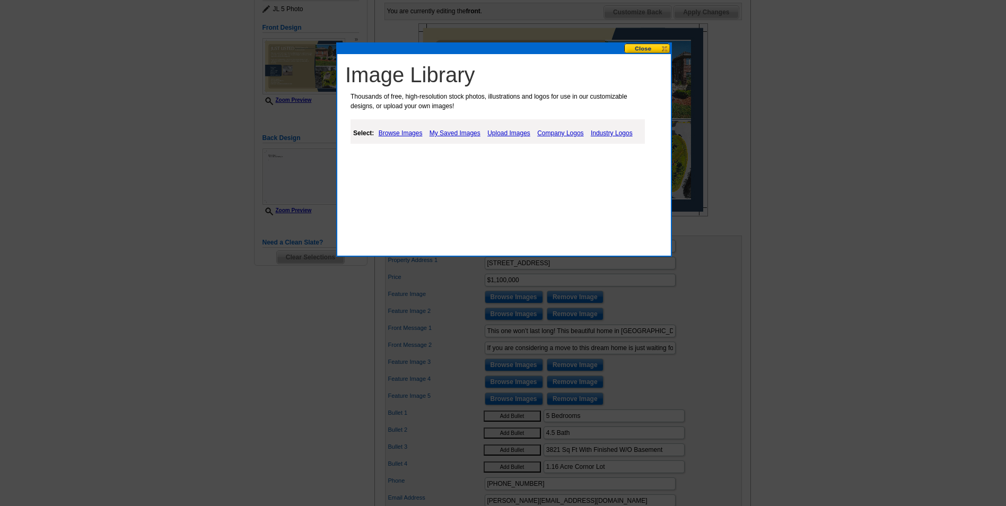
click at [508, 133] on link "Upload Images" at bounding box center [509, 133] width 48 height 13
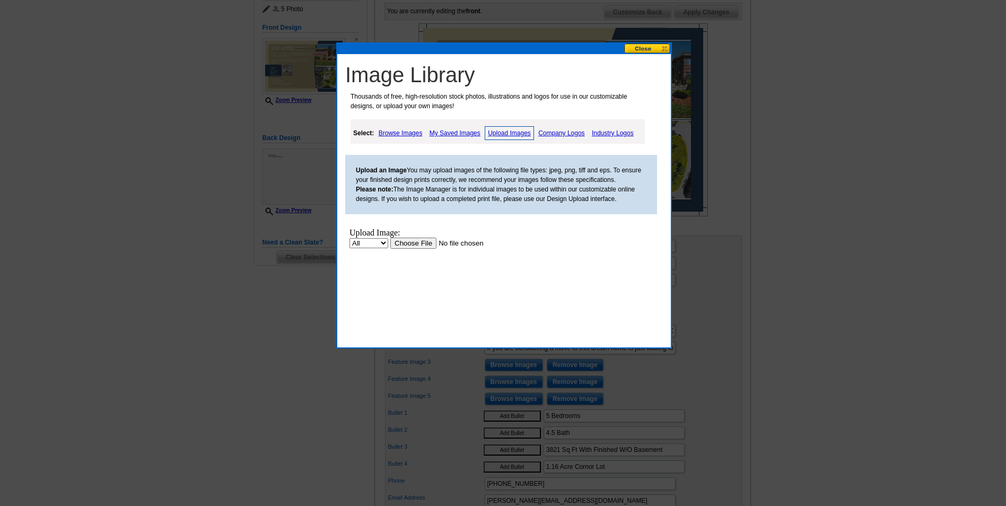
scroll to position [0, 0]
click at [413, 245] on input "file" at bounding box center [457, 243] width 134 height 11
click at [413, 246] on input "file" at bounding box center [457, 243] width 134 height 11
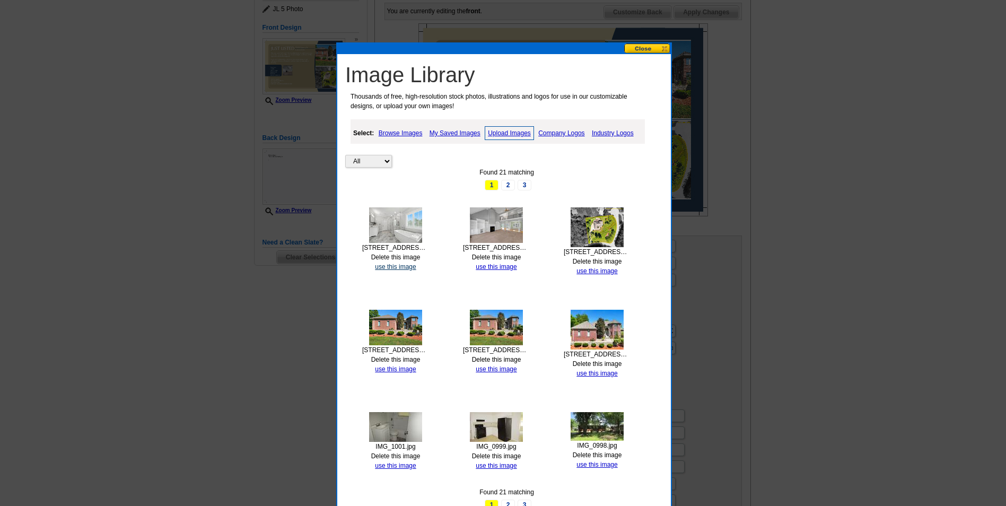
click at [394, 266] on link "use this image" at bounding box center [395, 266] width 41 height 7
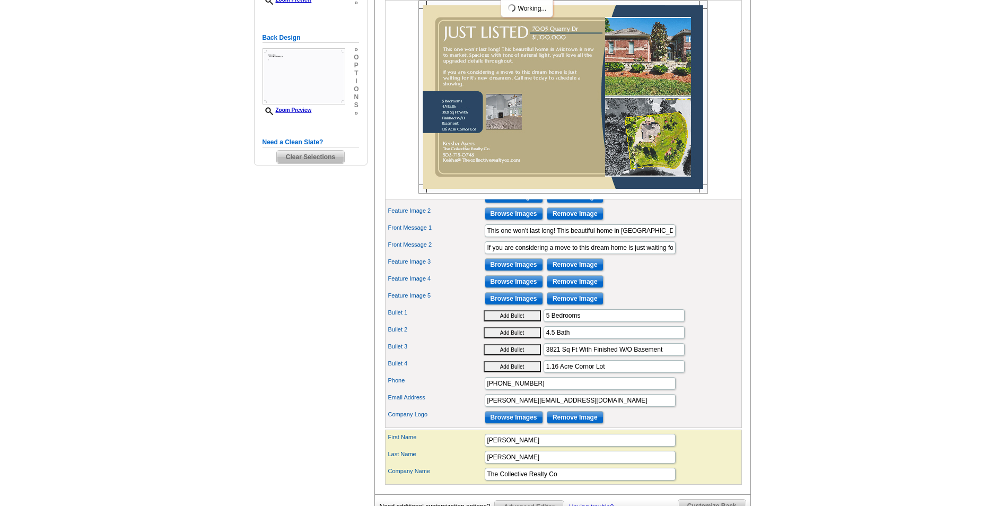
scroll to position [265, 0]
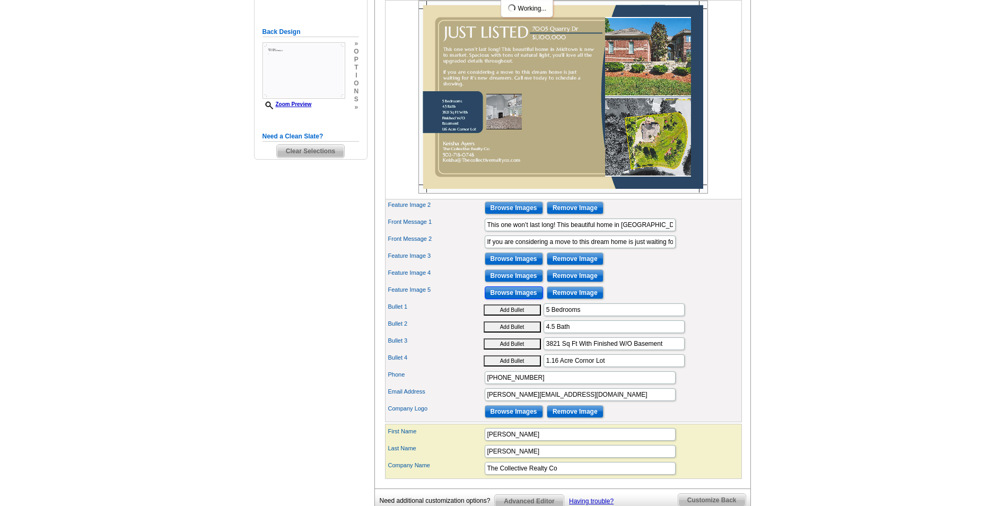
click at [512, 299] on input "Browse Images" at bounding box center [514, 292] width 58 height 13
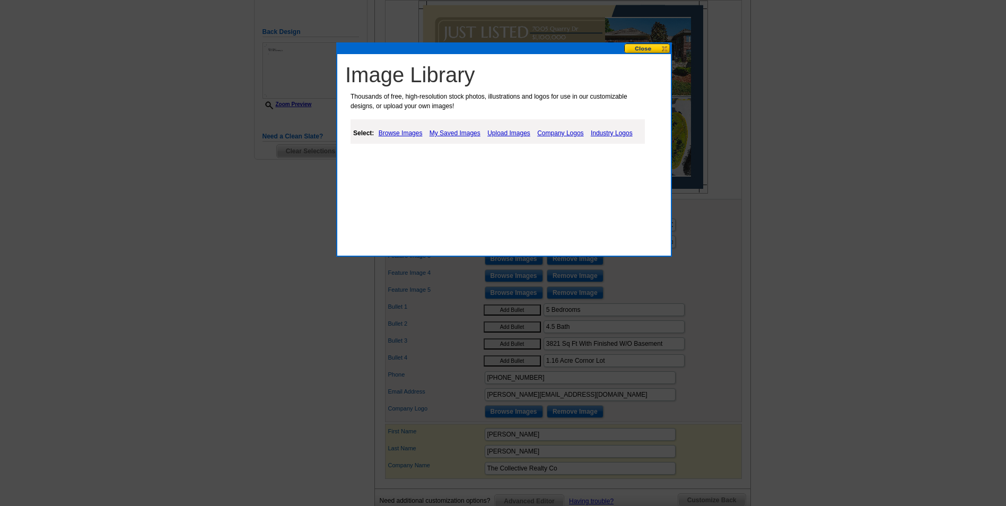
click at [500, 132] on link "Upload Images" at bounding box center [509, 133] width 48 height 13
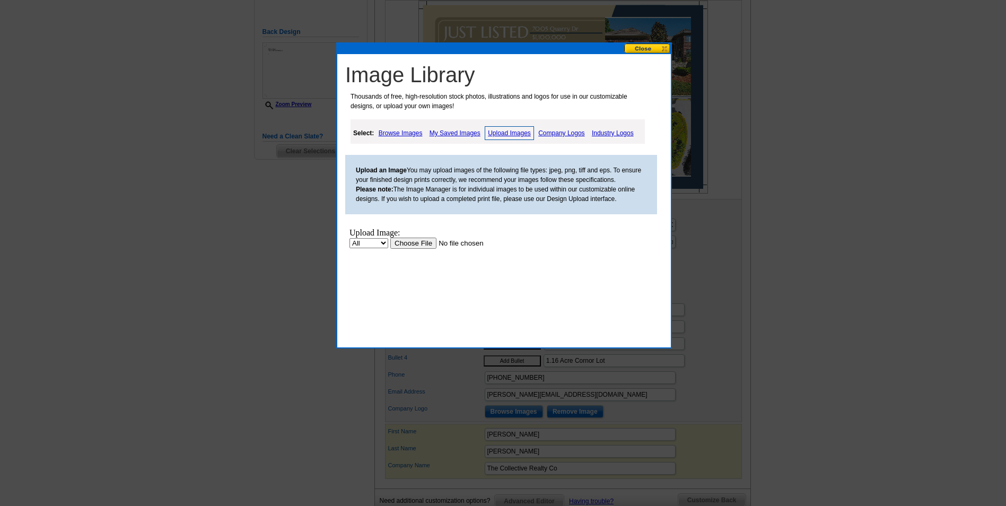
scroll to position [0, 0]
click at [416, 245] on input "file" at bounding box center [457, 243] width 134 height 11
click at [402, 242] on input "file" at bounding box center [457, 243] width 134 height 11
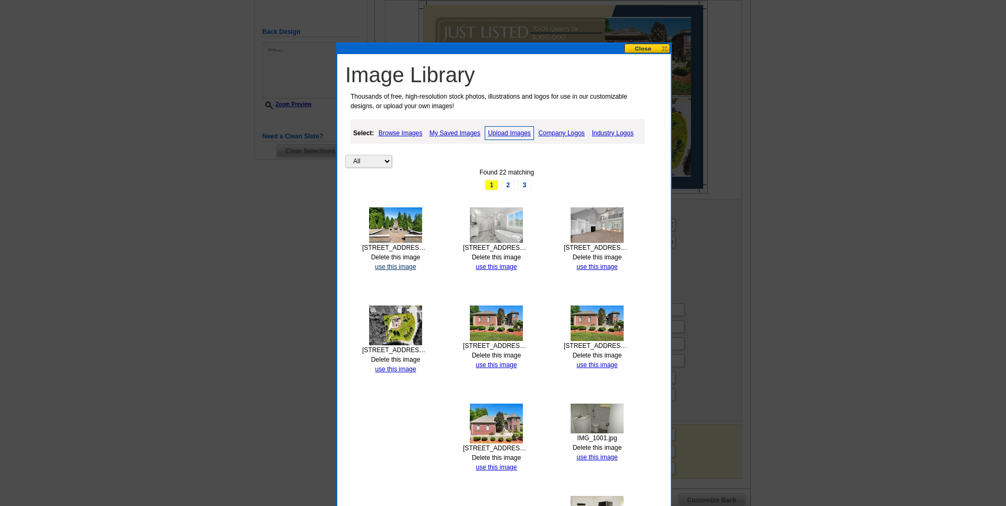
click at [396, 266] on link "use this image" at bounding box center [395, 266] width 41 height 7
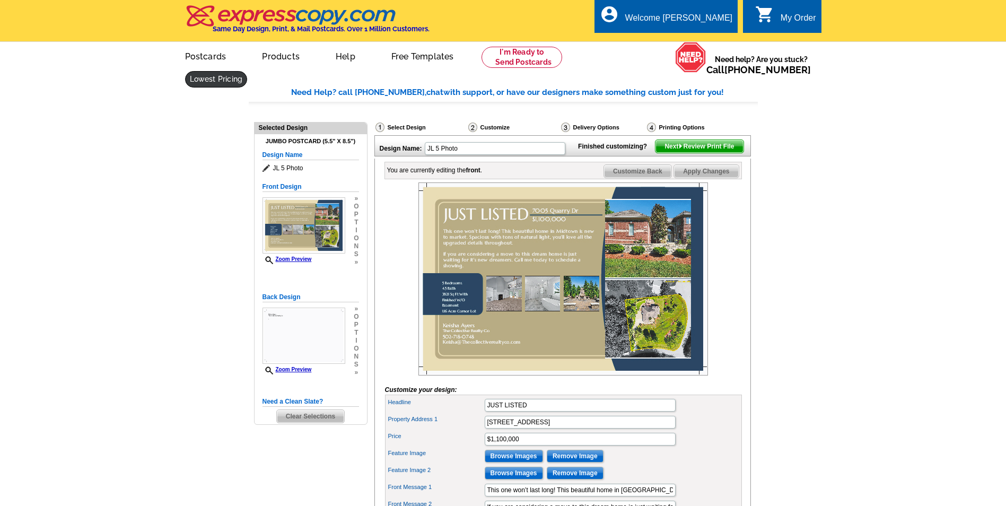
drag, startPoint x: 693, startPoint y: 170, endPoint x: 595, endPoint y: 54, distance: 152.1
click at [693, 153] on span "Next Review Print File" at bounding box center [700, 146] width 88 height 13
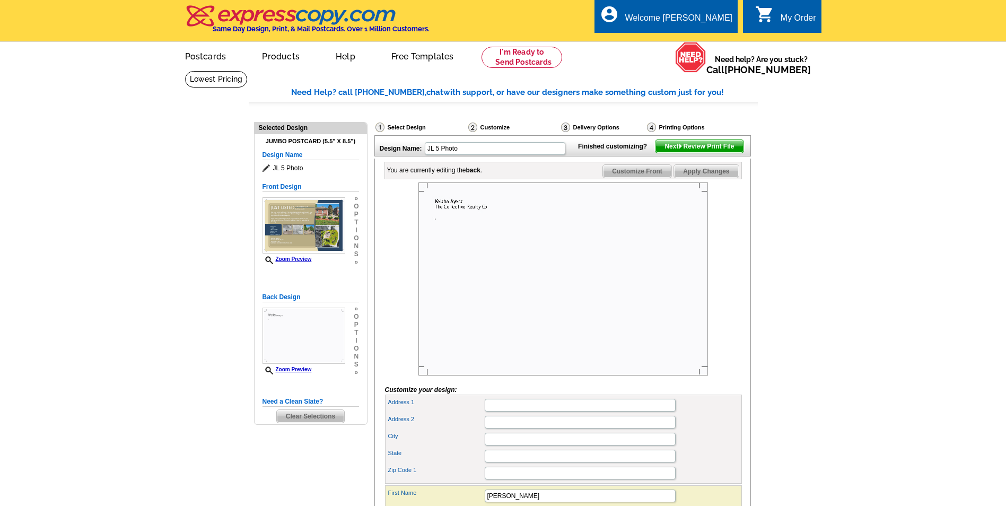
click at [625, 178] on span "Customize Front" at bounding box center [637, 171] width 68 height 13
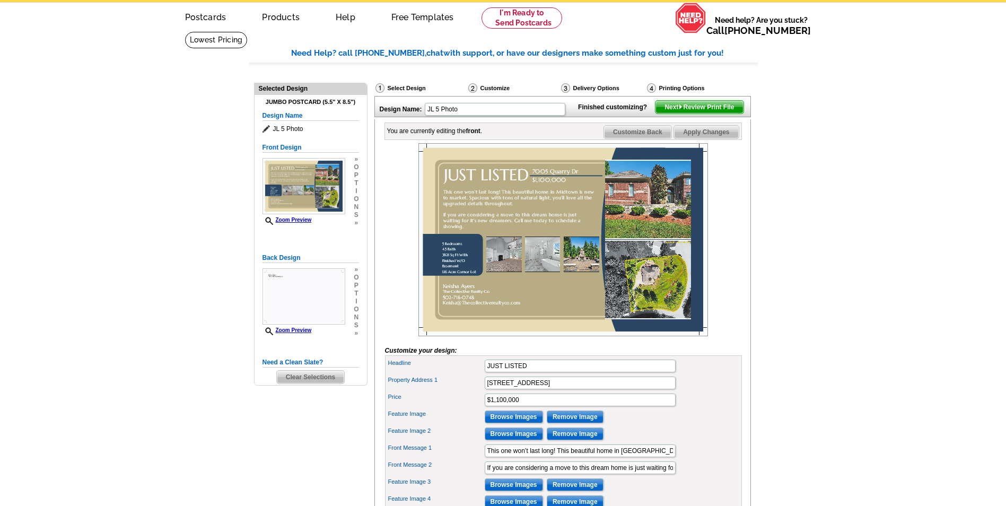
scroll to position [106, 0]
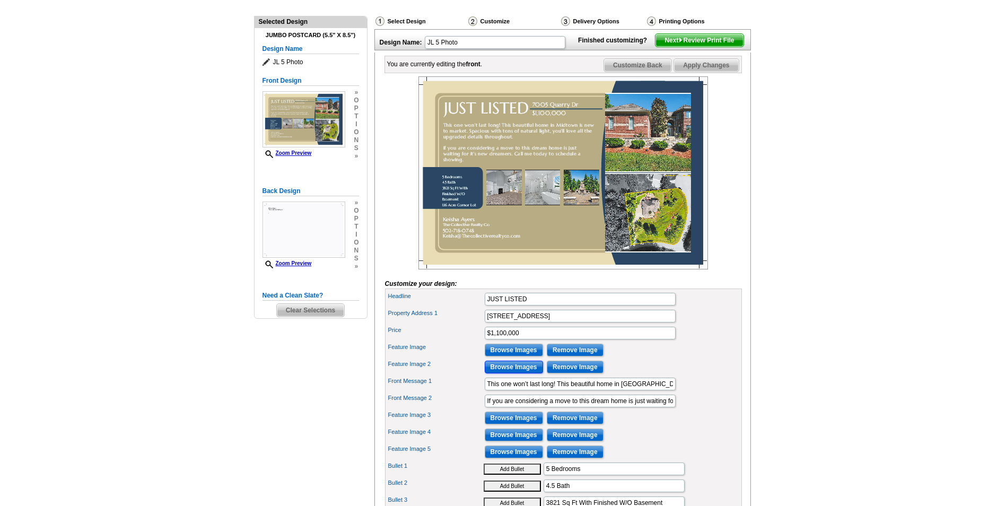
click at [495, 373] on input "Browse Images" at bounding box center [514, 367] width 58 height 13
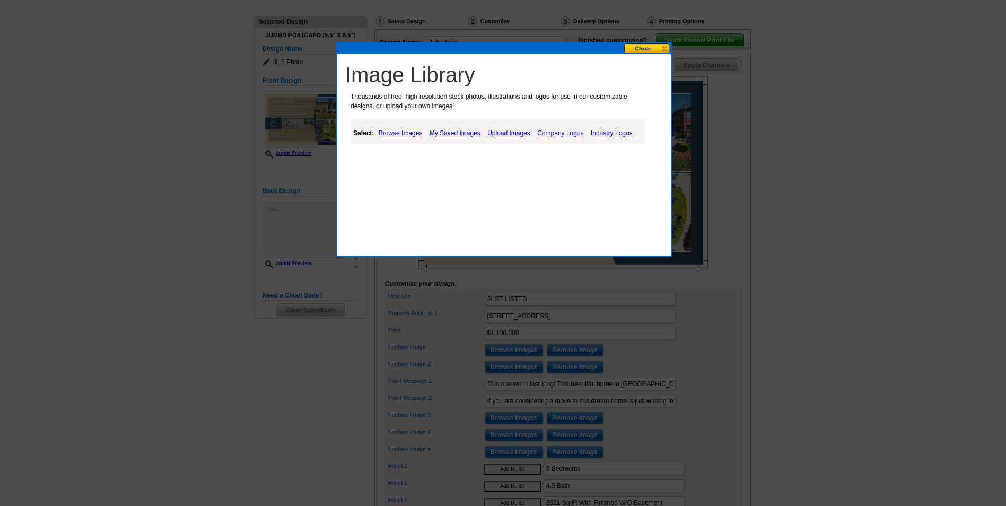
click at [503, 134] on link "Upload Images" at bounding box center [509, 133] width 48 height 13
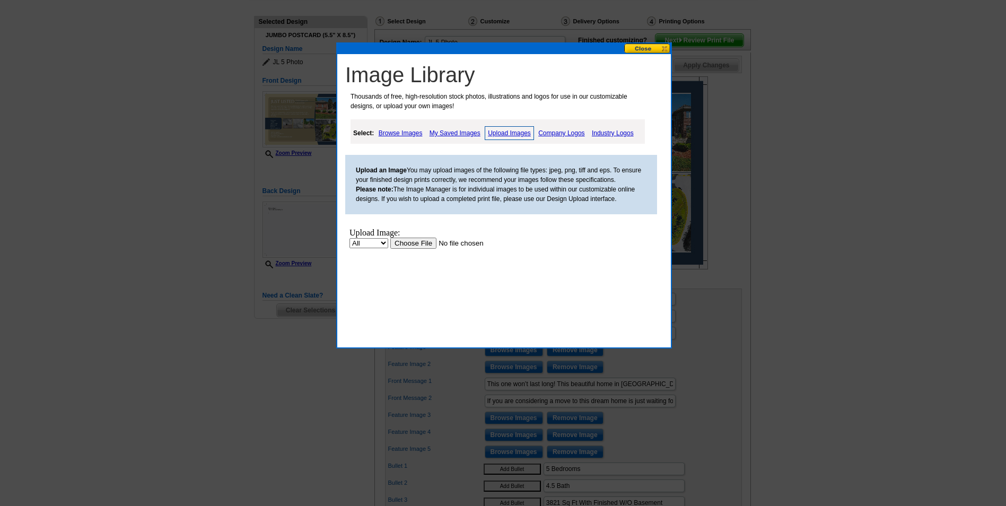
scroll to position [0, 0]
click at [416, 246] on input "file" at bounding box center [457, 243] width 134 height 11
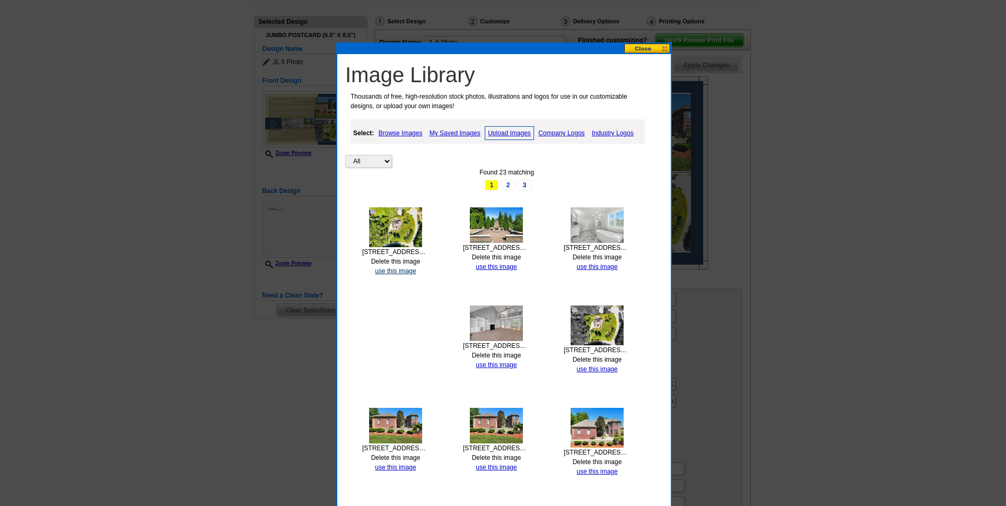
click at [395, 273] on link "use this image" at bounding box center [395, 270] width 41 height 7
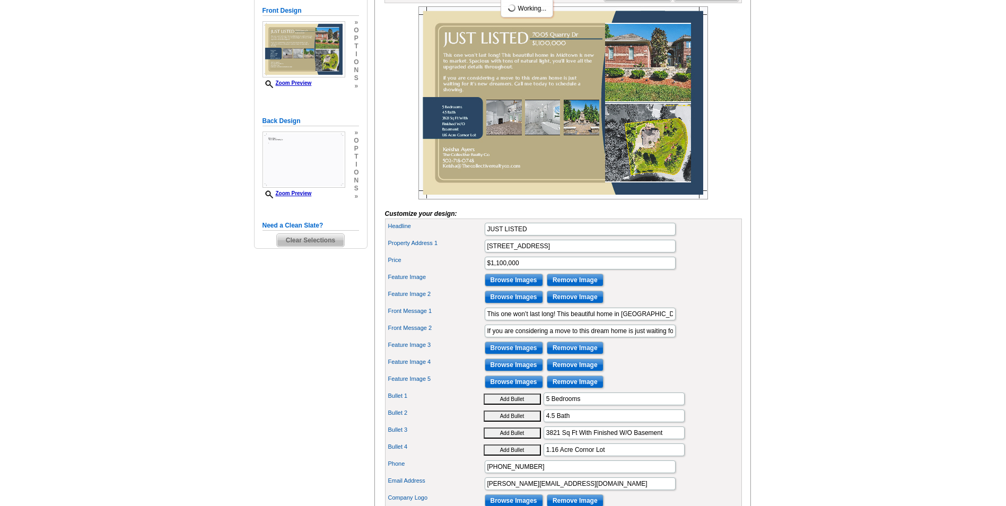
scroll to position [159, 0]
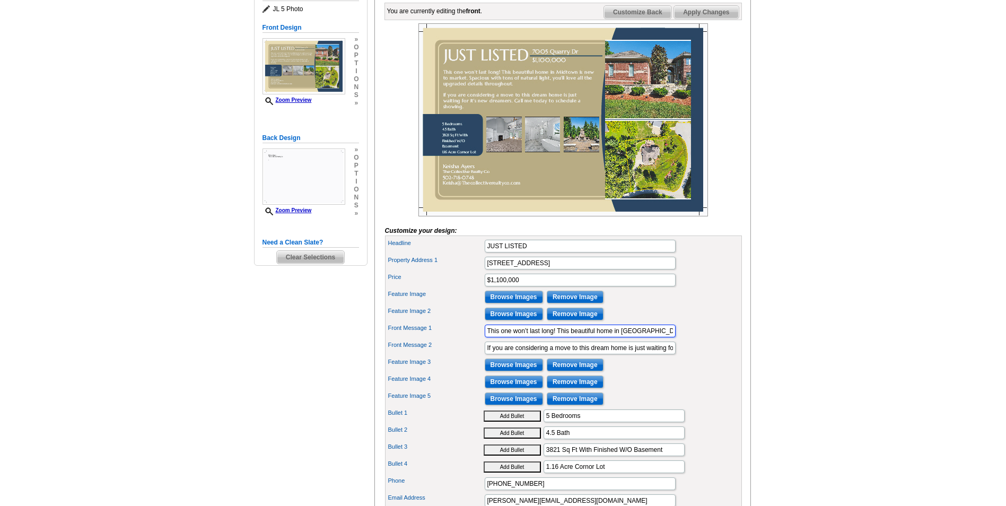
click at [671, 337] on input "This one won’t last long! This beautiful home in Midtown is new to market. Spac…" at bounding box center [580, 331] width 191 height 13
type input "m"
type input "This one won't last long! This beautiful home in Crestwood is new to the market…"
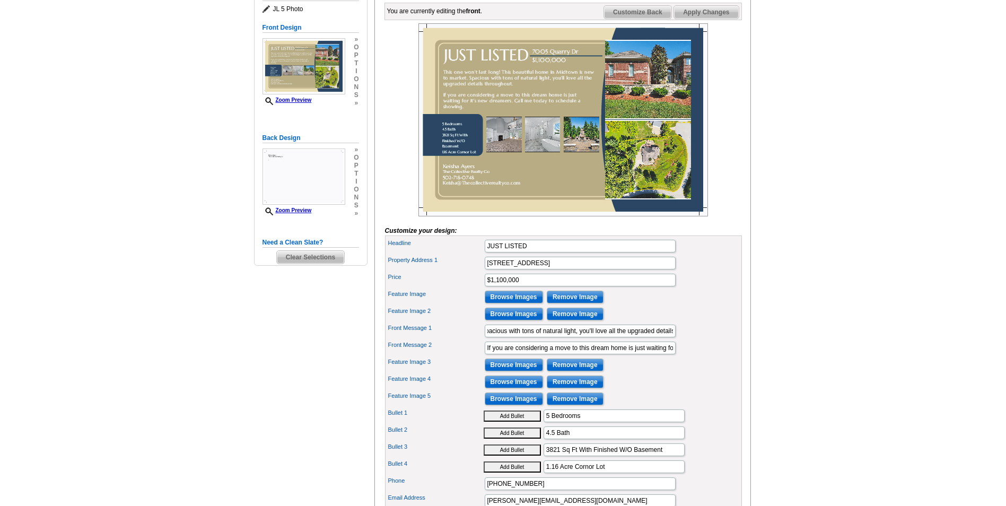
scroll to position [0, 0]
click at [700, 356] on div "Front Message 2 If you are considering a move to this dream home is just waitin…" at bounding box center [563, 347] width 353 height 17
click at [589, 354] on input "If you are considering a move to this dream home is just waiting for it’s new d…" at bounding box center [580, 348] width 191 height 13
click at [636, 354] on input "If you are considering moving into your dream home is just waiting for it’s new…" at bounding box center [580, 348] width 191 height 13
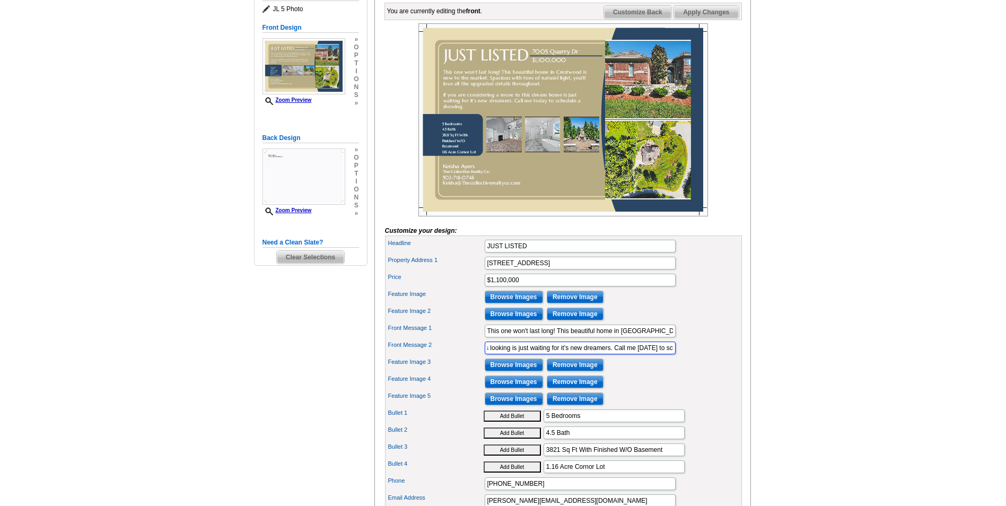
click at [530, 354] on input "If you are considering moving into your dream home or know someone who's lookin…" at bounding box center [580, 348] width 191 height 13
type input "If you are considering moving into your dream home or know someone who's lookin…"
click at [670, 373] on div "Feature Image 3 Browse Images Remove Image" at bounding box center [563, 364] width 353 height 17
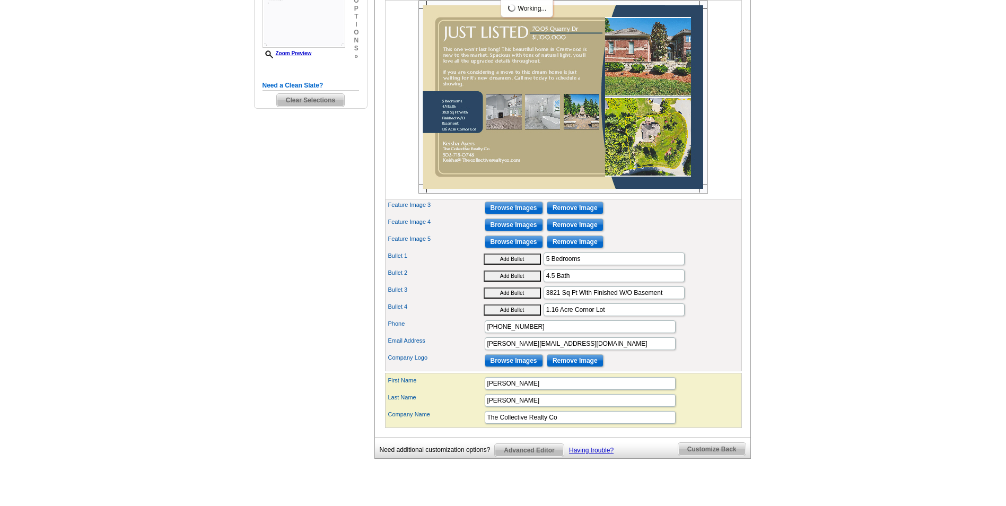
scroll to position [318, 0]
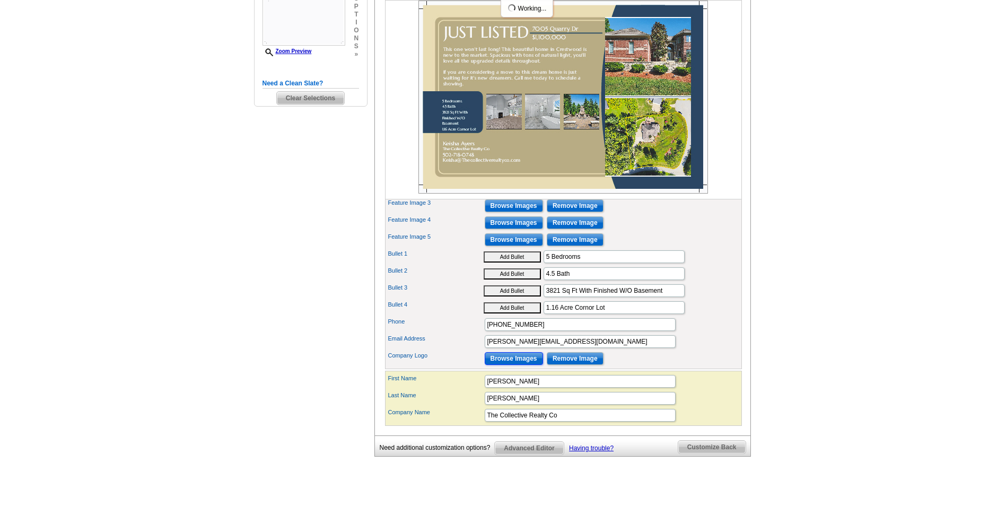
click at [508, 365] on input "Browse Images" at bounding box center [514, 358] width 58 height 13
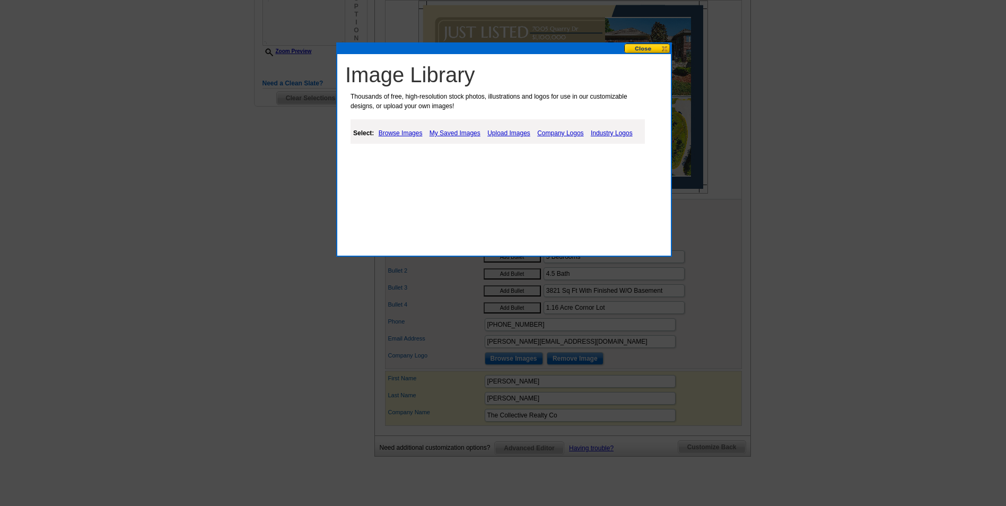
click at [552, 134] on link "Company Logos" at bounding box center [560, 133] width 51 height 13
click at [571, 134] on link "Company Logos" at bounding box center [560, 133] width 51 height 13
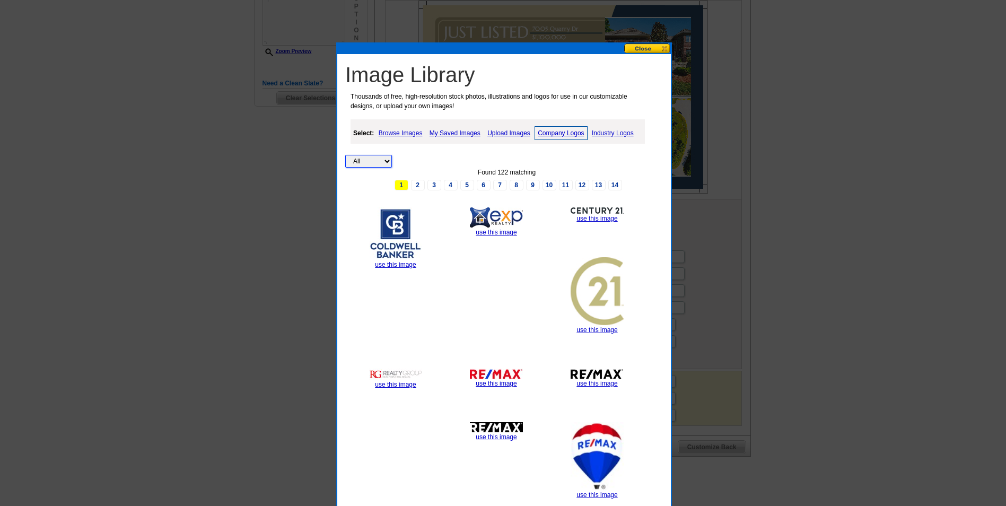
click at [387, 165] on select "All Property" at bounding box center [368, 161] width 47 height 13
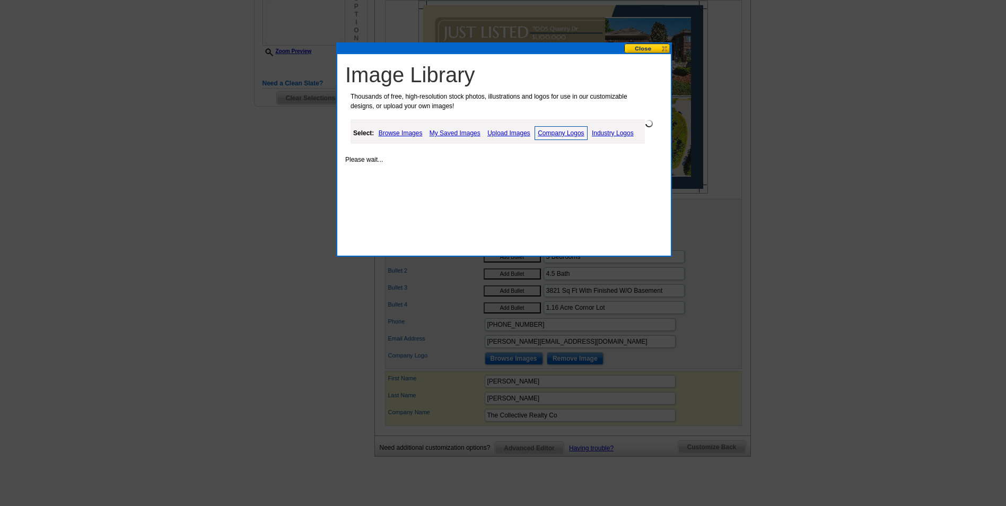
select select "property"
click at [402, 129] on link "Browse Images" at bounding box center [400, 133] width 49 height 13
click at [464, 132] on link "My Saved Images" at bounding box center [456, 133] width 56 height 13
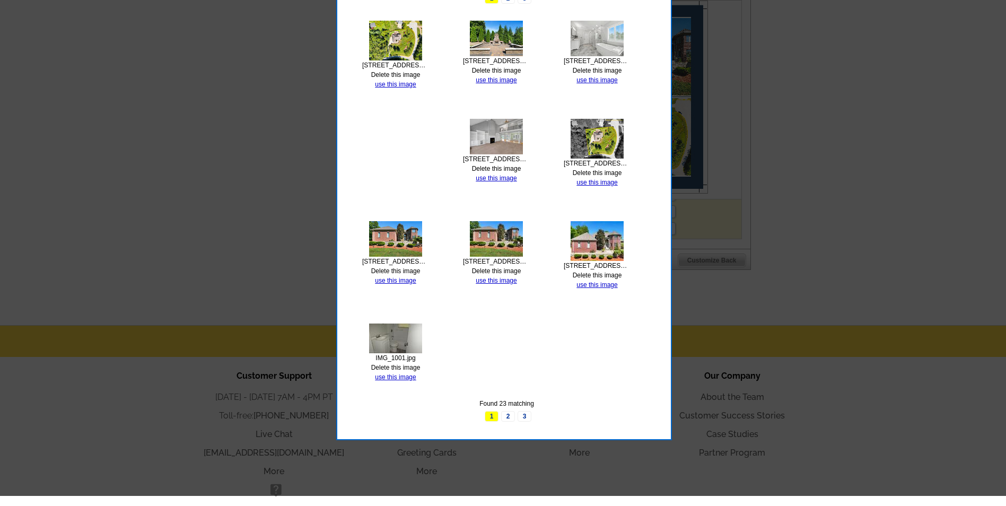
scroll to position [530, 0]
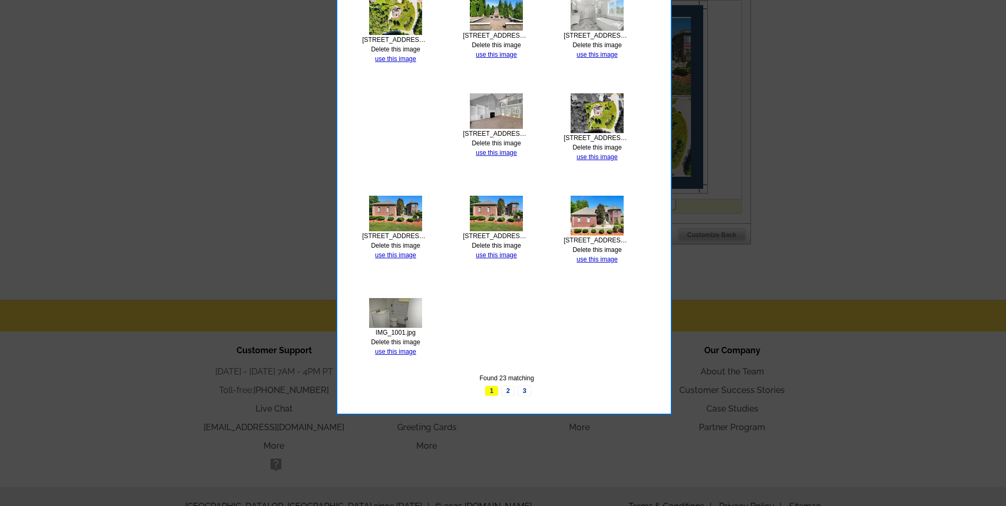
click at [507, 389] on link "2" at bounding box center [508, 391] width 14 height 11
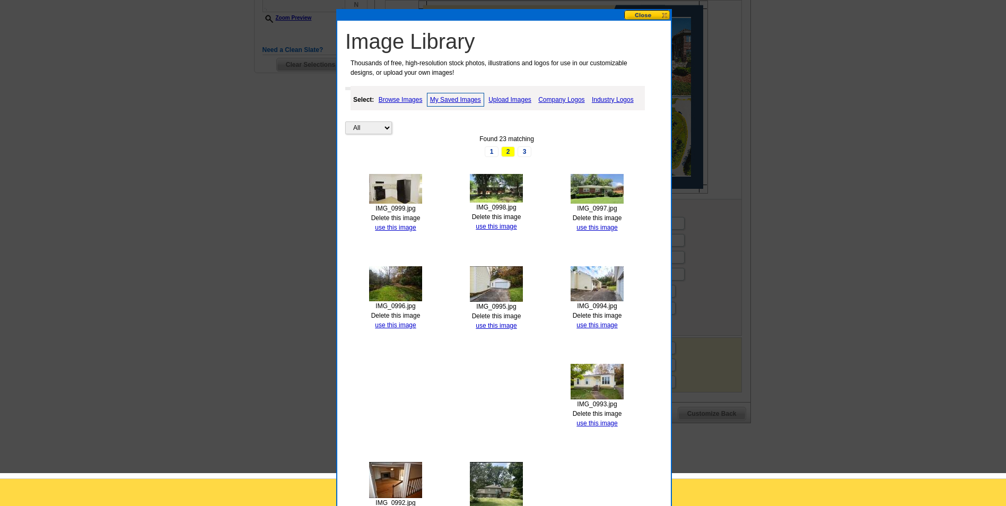
scroll to position [318, 0]
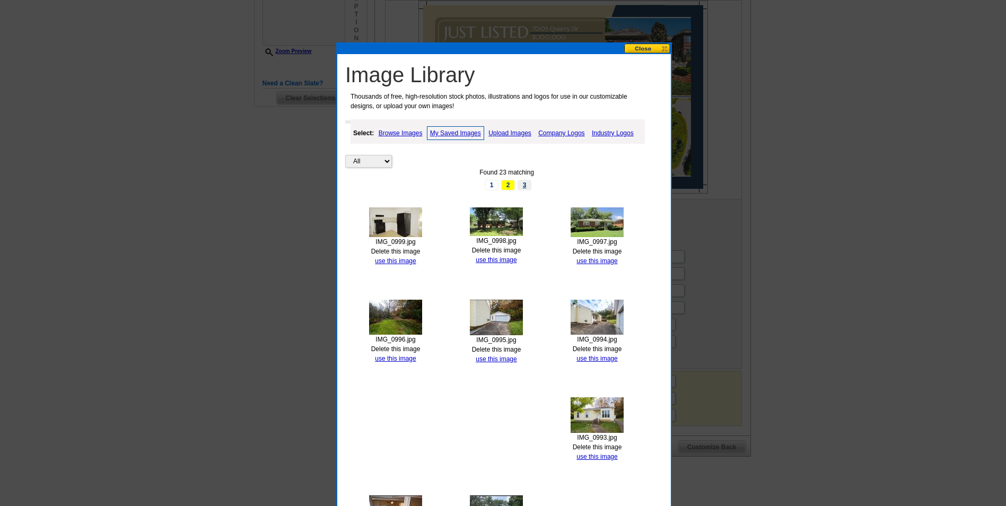
click at [524, 187] on link "3" at bounding box center [525, 185] width 14 height 11
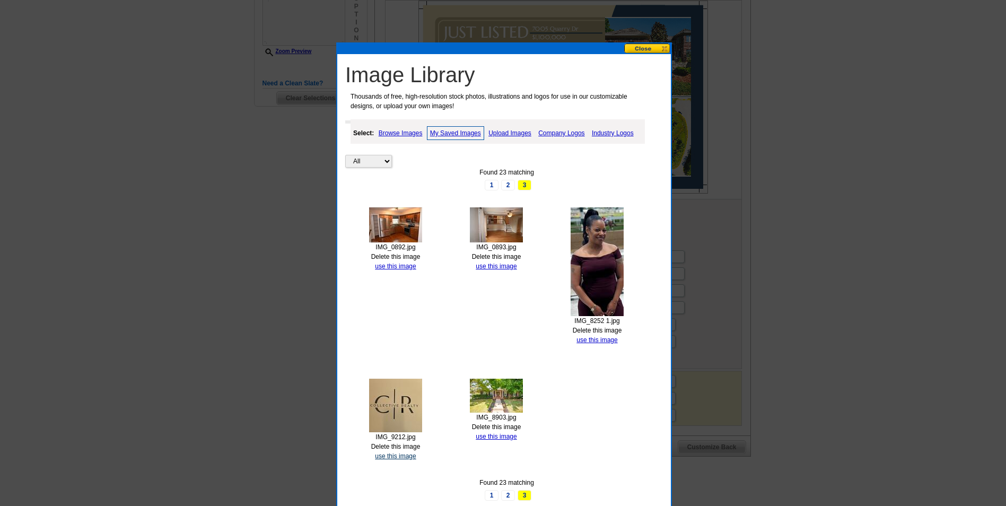
click at [395, 455] on link "use this image" at bounding box center [395, 455] width 41 height 7
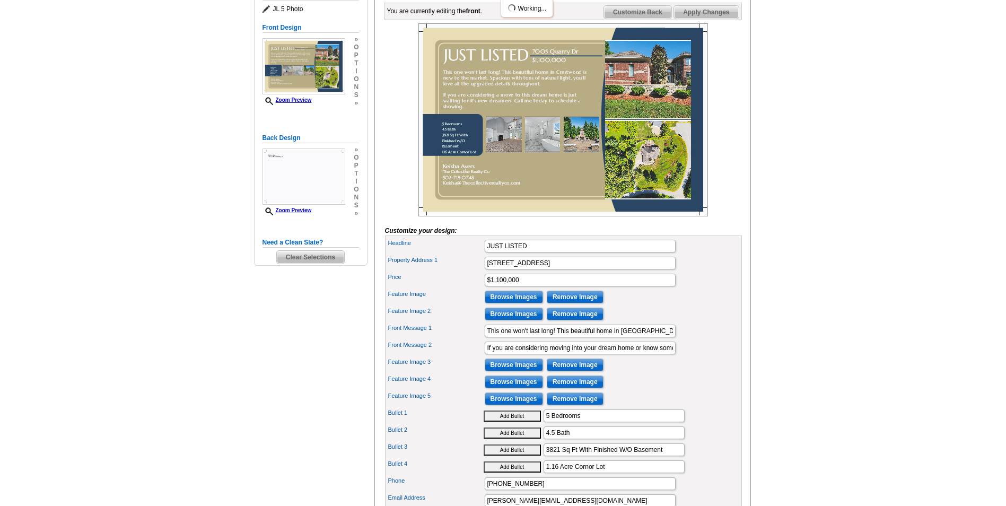
scroll to position [106, 0]
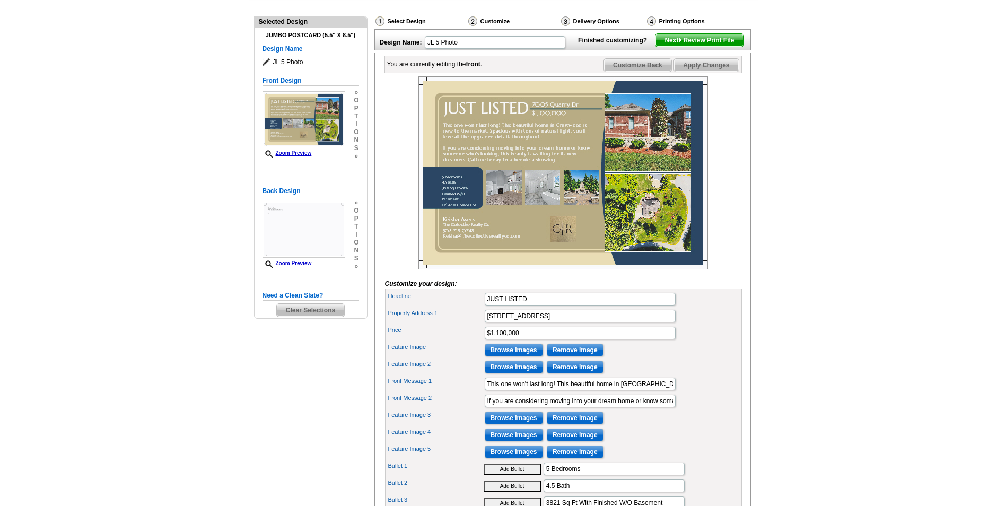
click at [645, 72] on span "Customize Back" at bounding box center [637, 65] width 67 height 13
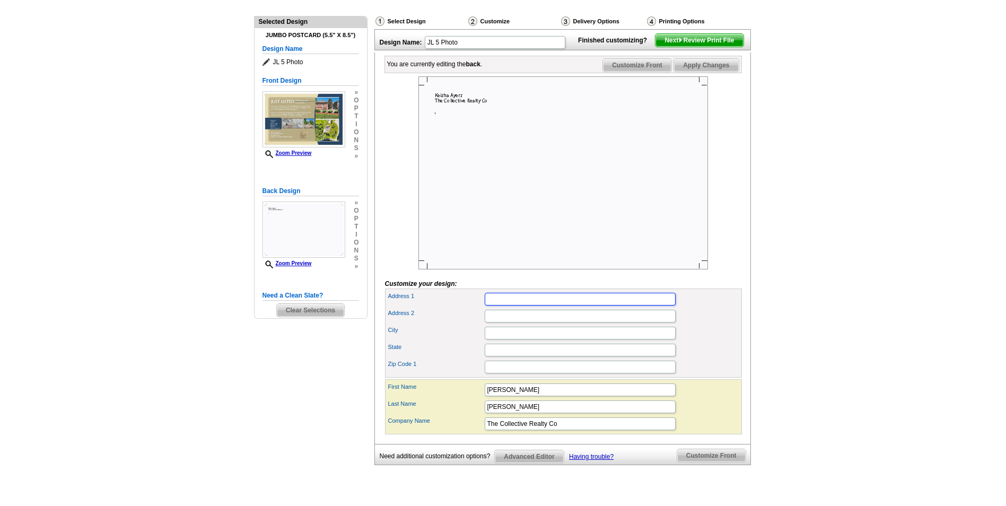
click at [528, 306] on input "Address 1" at bounding box center [580, 299] width 191 height 13
type input "1860 Mellwood Ave 118"
type input "Louisville"
type input "KENTUCKY"
type input "40206"
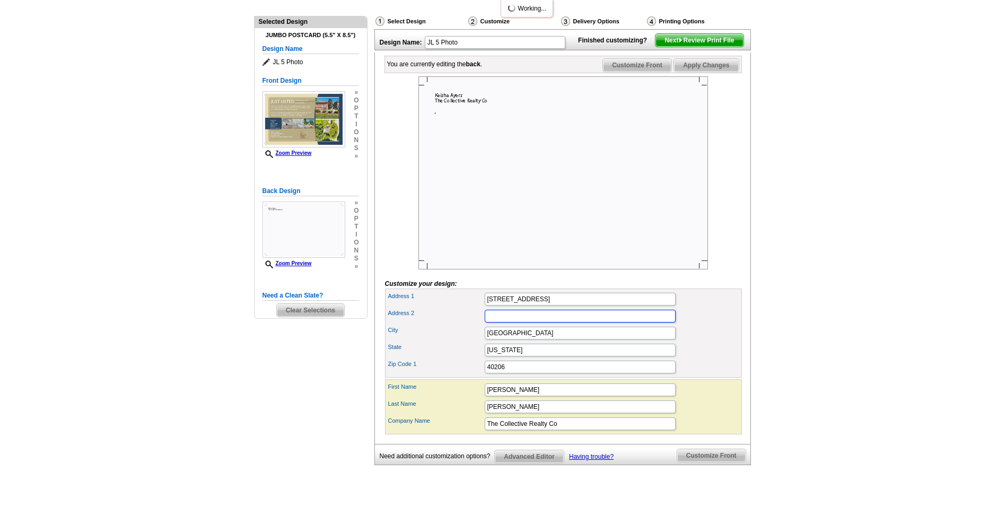
click at [504, 322] on input "Address 2" at bounding box center [580, 316] width 191 height 13
type input "118"
click at [565, 306] on input "1860 Mellwood Ave 118" at bounding box center [580, 299] width 191 height 13
type input "1860 Mellwood Ave"
click at [725, 415] on div "Last Name Ayers" at bounding box center [563, 406] width 353 height 17
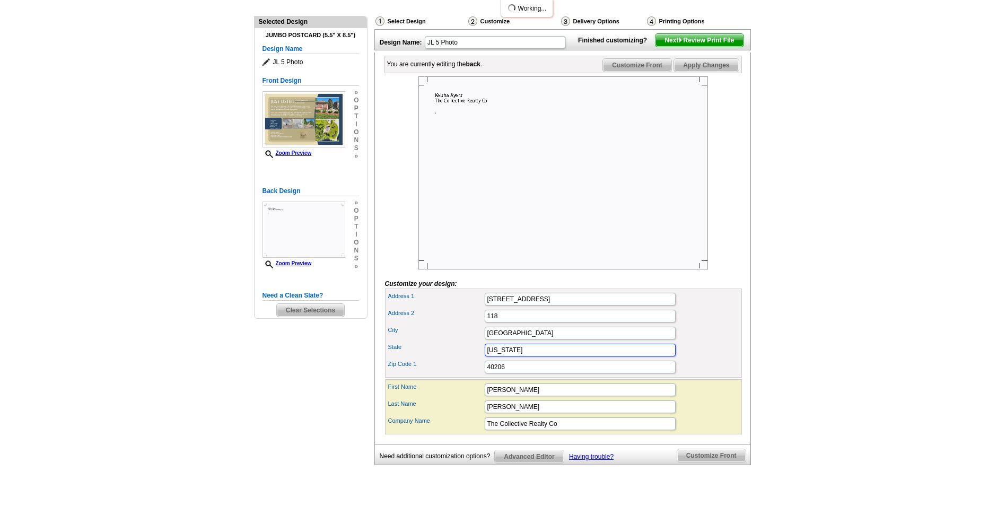
click at [534, 356] on input "KENTUCKY" at bounding box center [580, 350] width 191 height 13
type input "[US_STATE]"
click at [710, 359] on div "State Kentucky" at bounding box center [563, 350] width 353 height 17
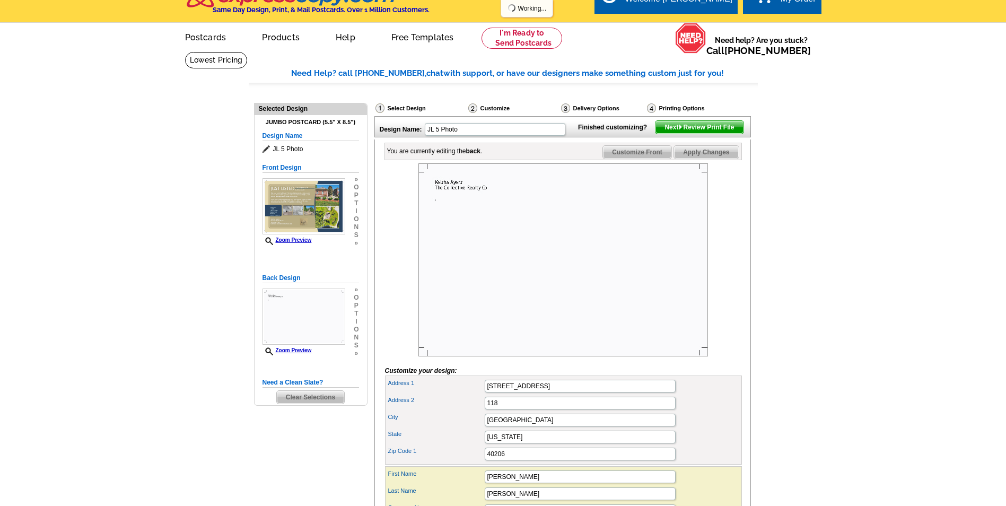
scroll to position [0, 0]
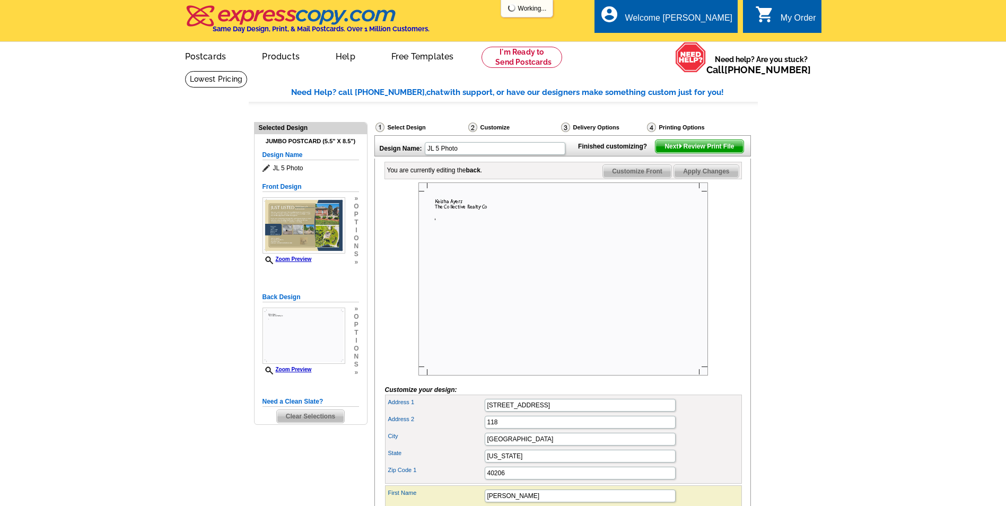
click at [647, 178] on span "Customize Front" at bounding box center [637, 171] width 68 height 13
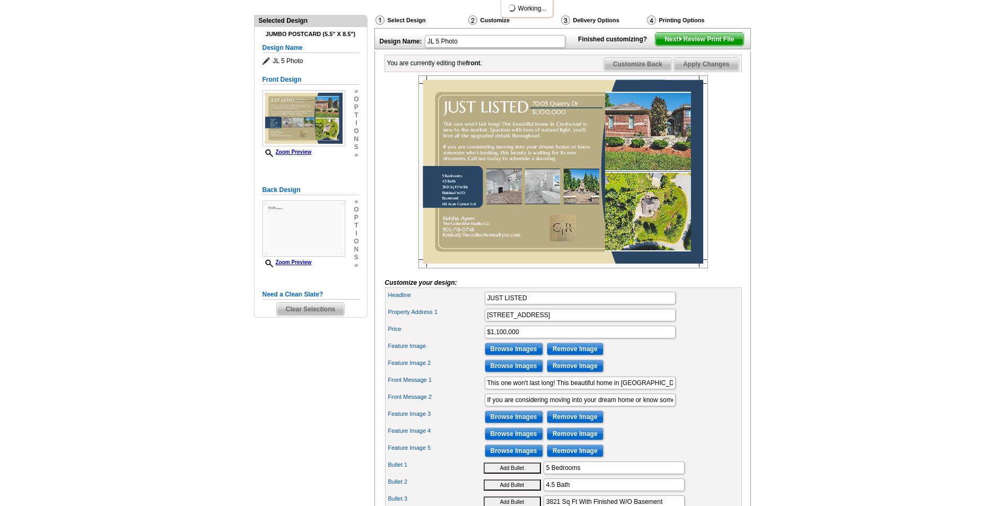
scroll to position [106, 0]
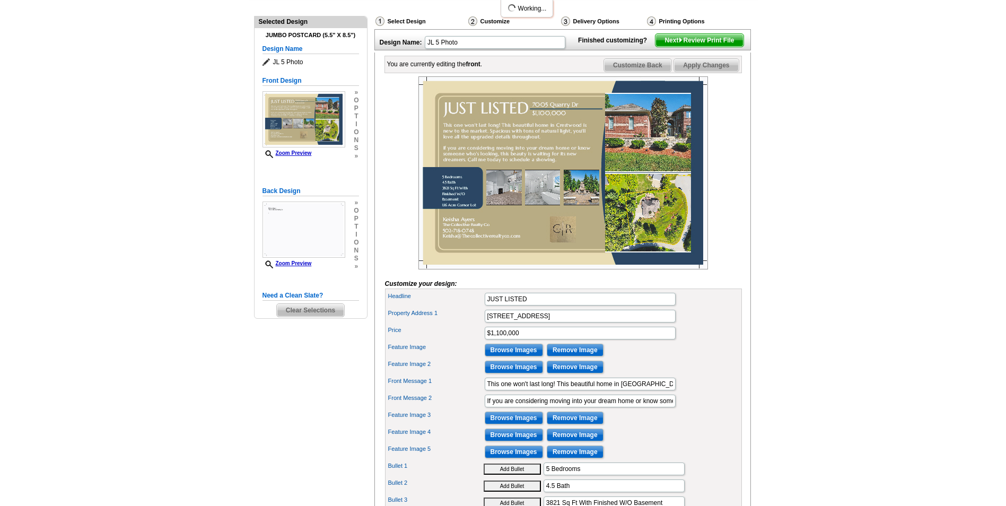
click at [688, 47] on span "Next Review Print File" at bounding box center [700, 40] width 88 height 13
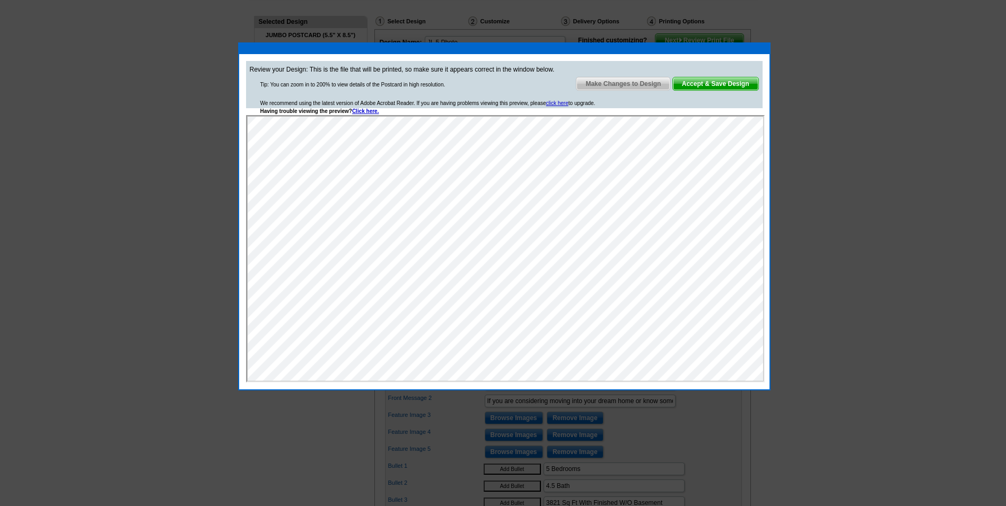
scroll to position [0, 0]
click at [610, 82] on span "Make Changes to Design" at bounding box center [623, 83] width 93 height 13
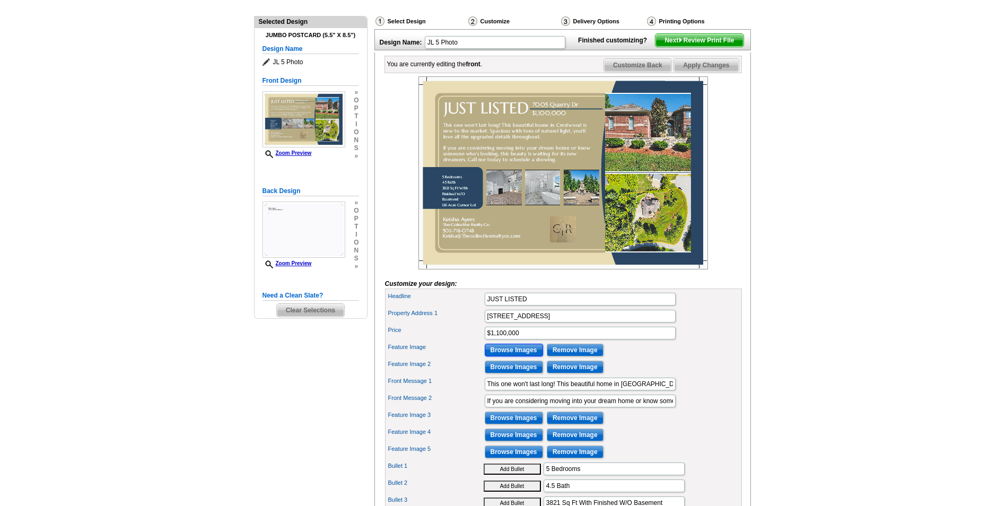
click at [516, 356] on input "Browse Images" at bounding box center [514, 350] width 58 height 13
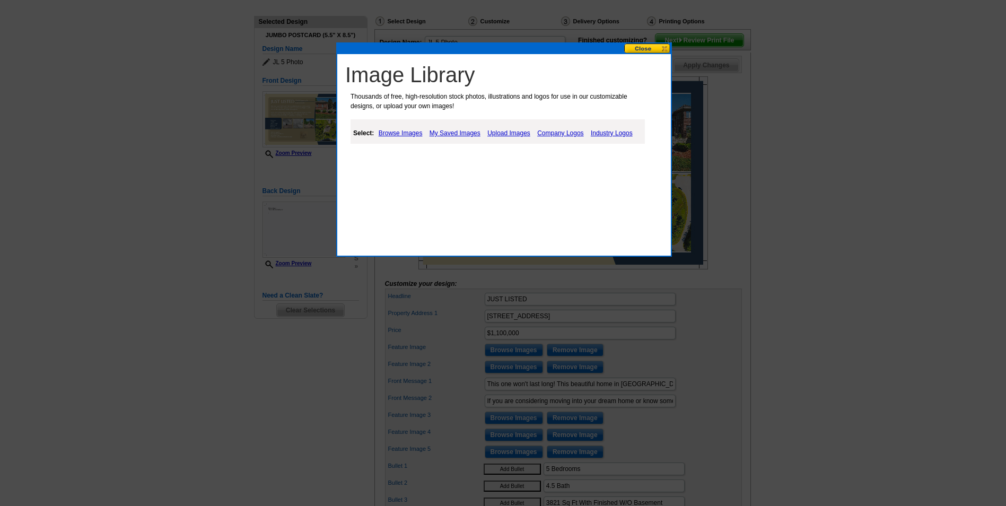
click at [458, 133] on link "My Saved Images" at bounding box center [455, 133] width 56 height 13
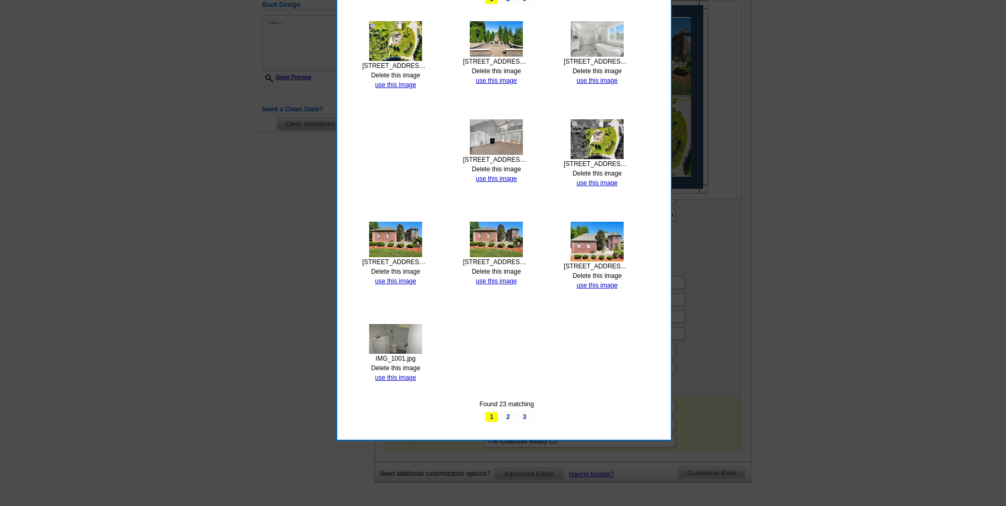
scroll to position [318, 0]
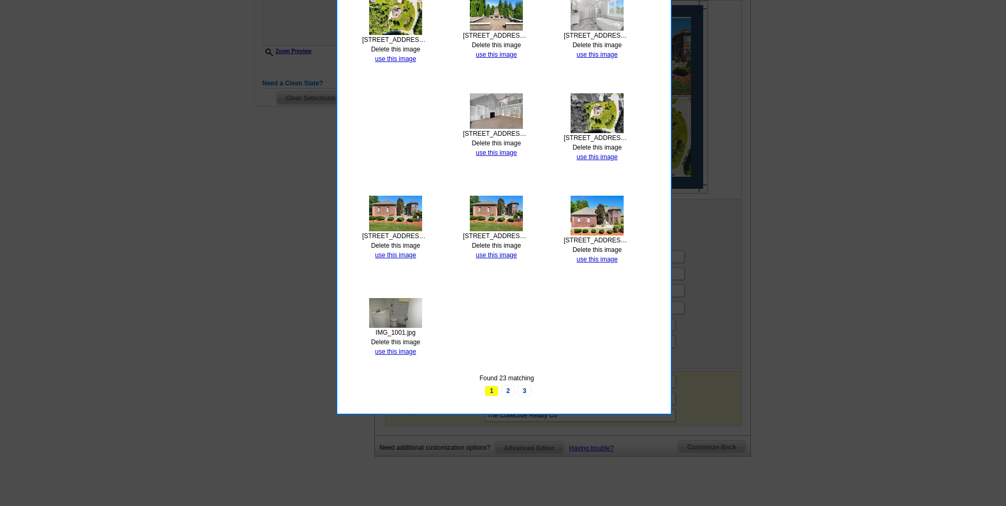
click at [494, 251] on div "7005 Quarry Dr.jpg Delete this image use this image" at bounding box center [496, 228] width 67 height 64
click at [495, 254] on link "use this image" at bounding box center [496, 254] width 41 height 7
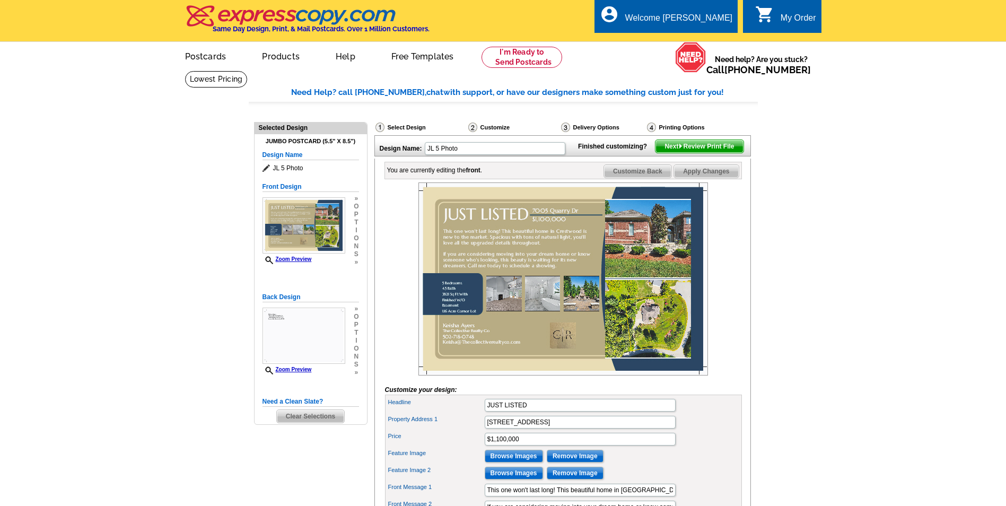
click at [710, 153] on span "Next Review Print File" at bounding box center [700, 146] width 88 height 13
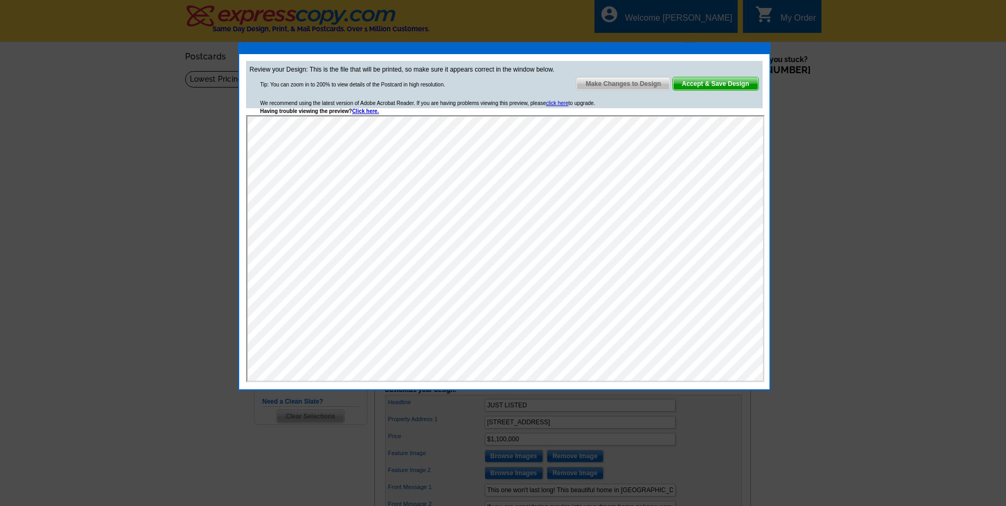
click at [629, 86] on span "Make Changes to Design" at bounding box center [623, 83] width 93 height 13
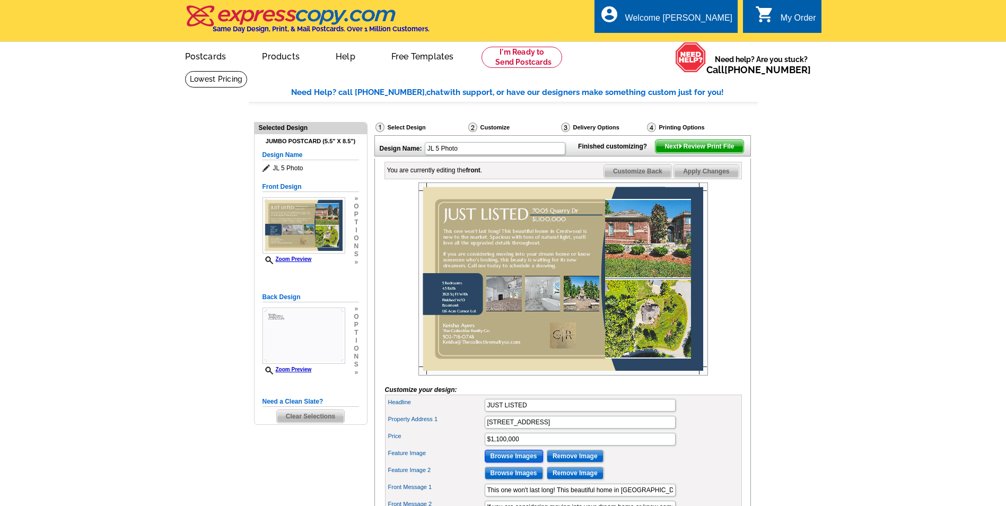
click at [520, 462] on input "Browse Images" at bounding box center [514, 456] width 58 height 13
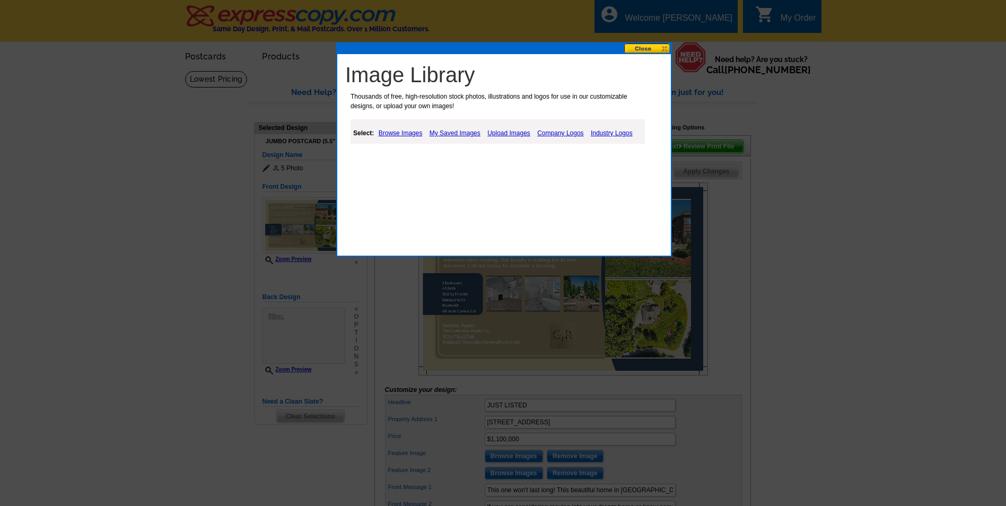
click at [462, 132] on link "My Saved Images" at bounding box center [455, 133] width 56 height 13
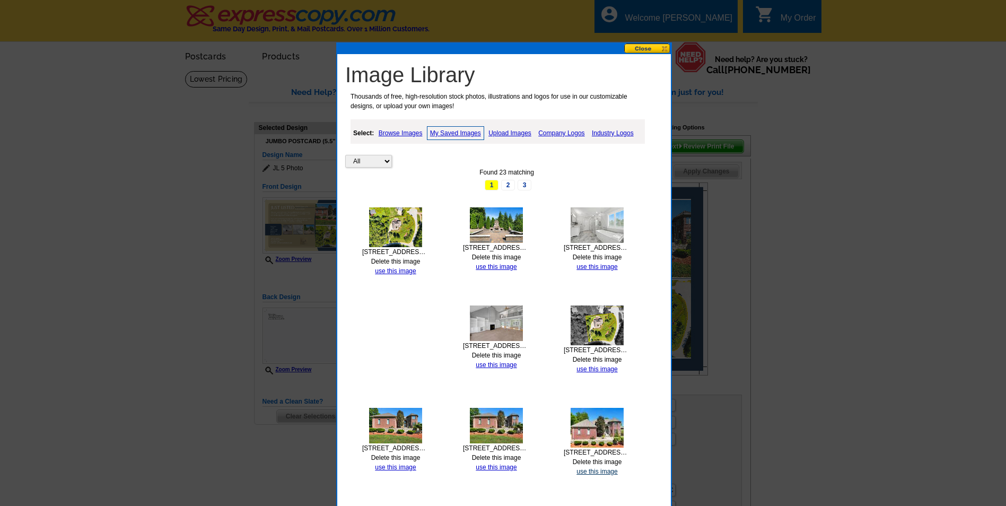
click at [595, 472] on link "use this image" at bounding box center [597, 471] width 41 height 7
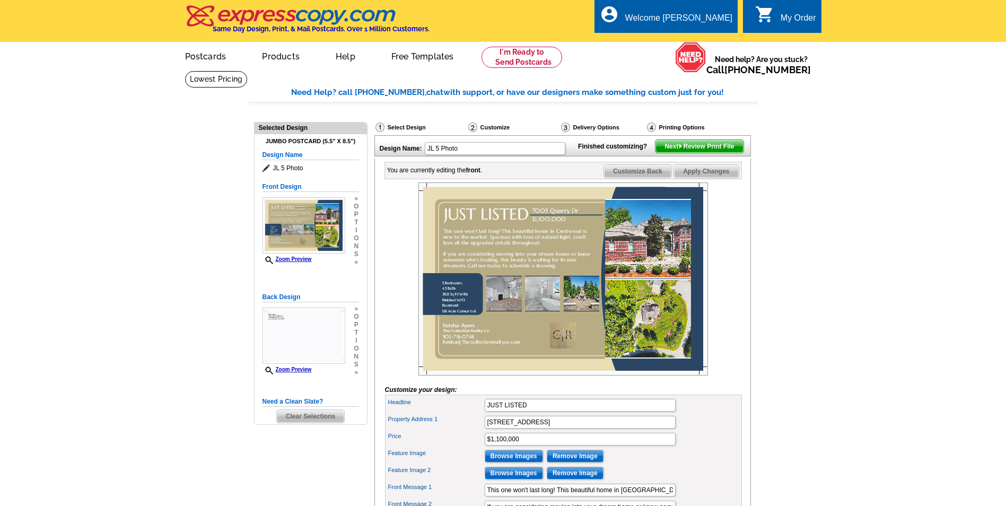
click at [709, 153] on span "Next Review Print File" at bounding box center [700, 146] width 88 height 13
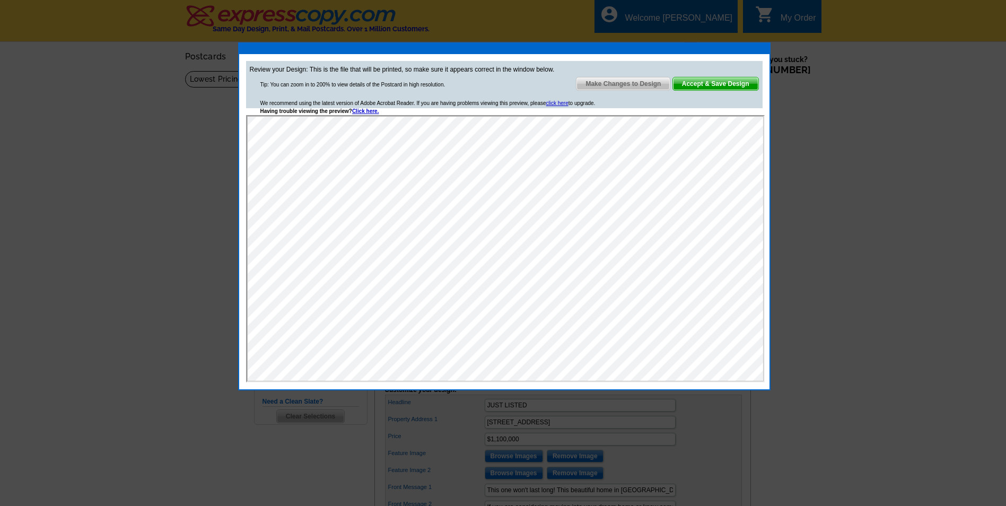
click at [629, 83] on span "Make Changes to Design" at bounding box center [623, 83] width 93 height 13
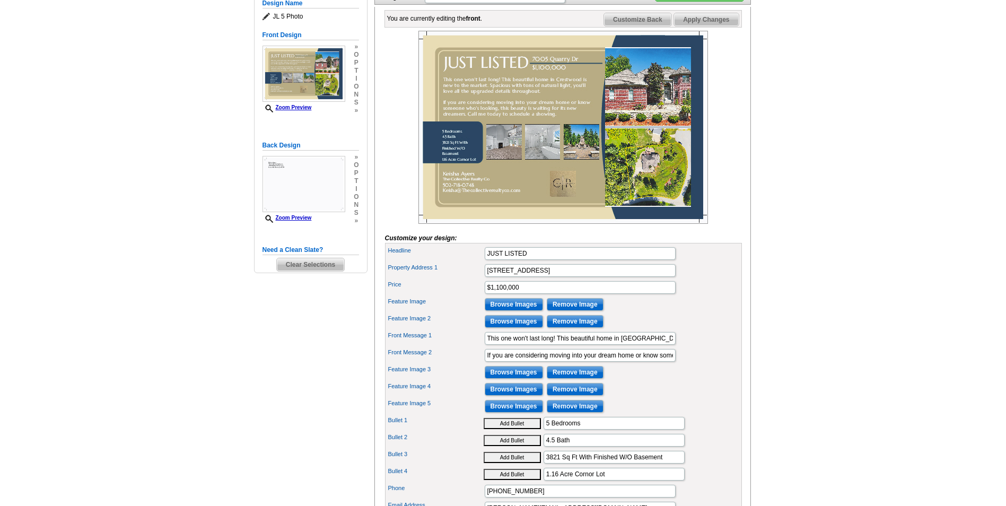
scroll to position [212, 0]
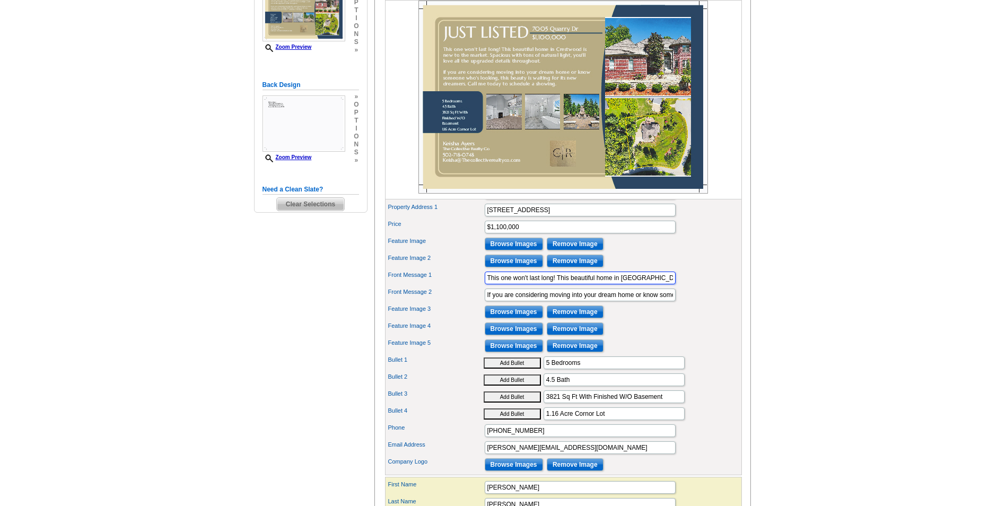
click at [671, 284] on input "This one won't last long! This beautiful home in Crestwood is new to the market…" at bounding box center [580, 278] width 191 height 13
type input "This one won't last long! This beautiful home in Crestwood just hit the market.…"
click at [645, 301] on input "If you are considering moving into your dream home or know someone who's lookin…" at bounding box center [580, 295] width 191 height 13
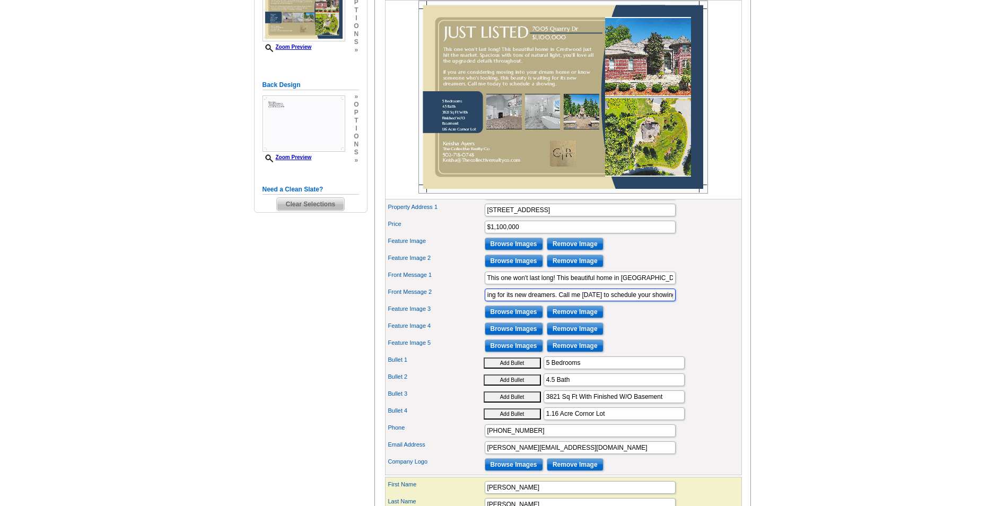
type input "If you are considering moving into your dream home or know someone who's lookin…"
click at [663, 320] on div "Feature Image 3 Browse Images Remove Image" at bounding box center [563, 311] width 353 height 17
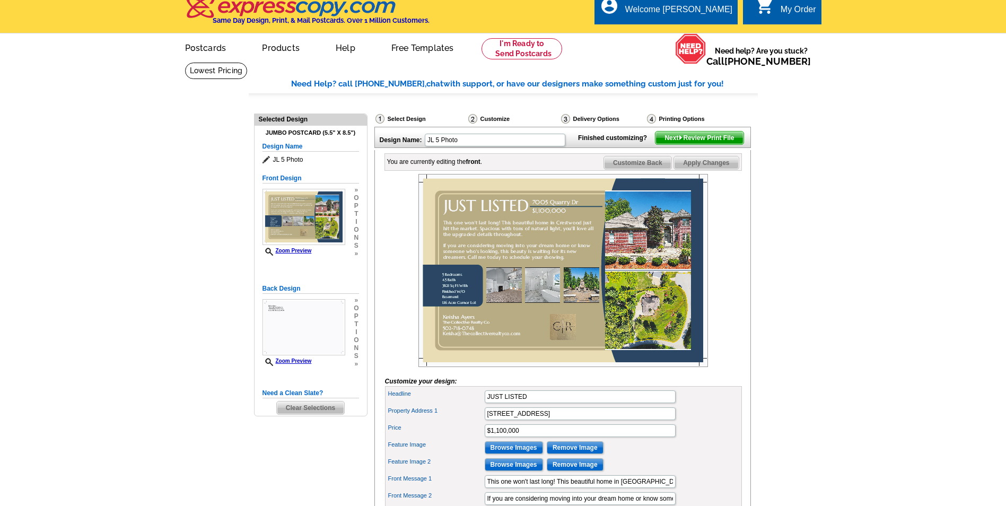
scroll to position [0, 0]
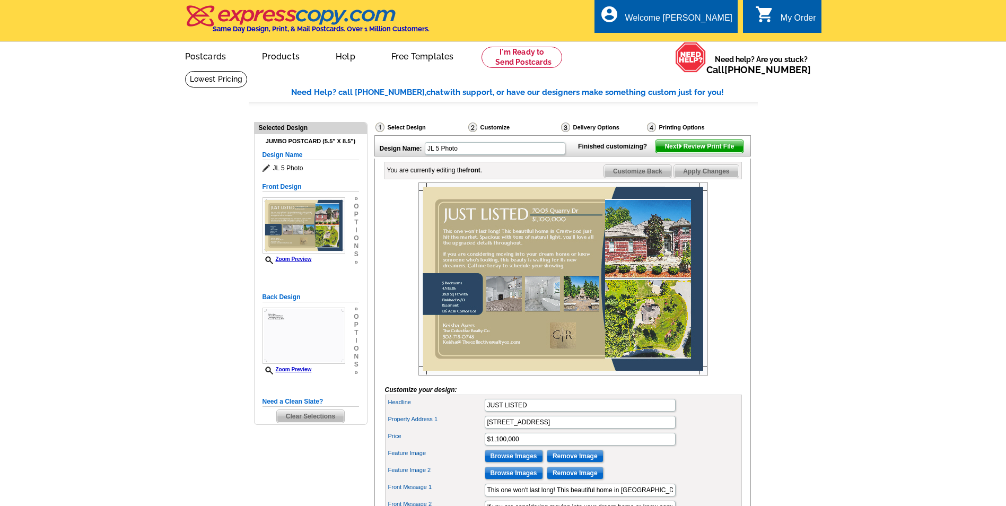
click at [694, 153] on span "Next Review Print File" at bounding box center [700, 146] width 88 height 13
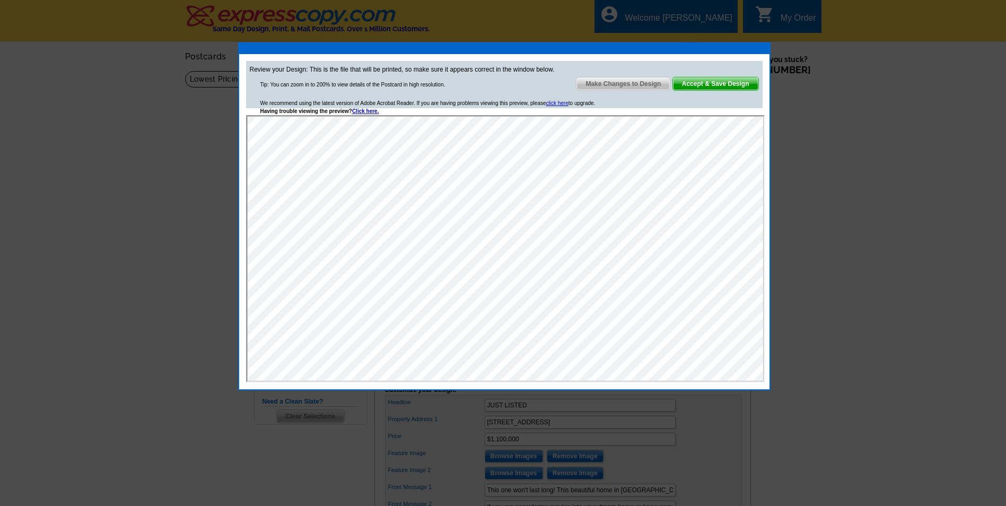
click at [601, 83] on span "Make Changes to Design" at bounding box center [623, 83] width 93 height 13
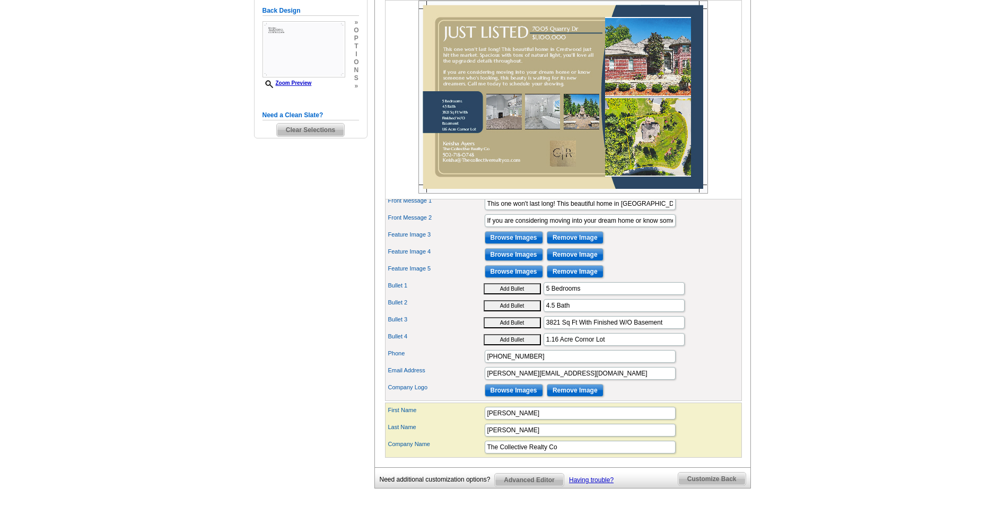
scroll to position [318, 0]
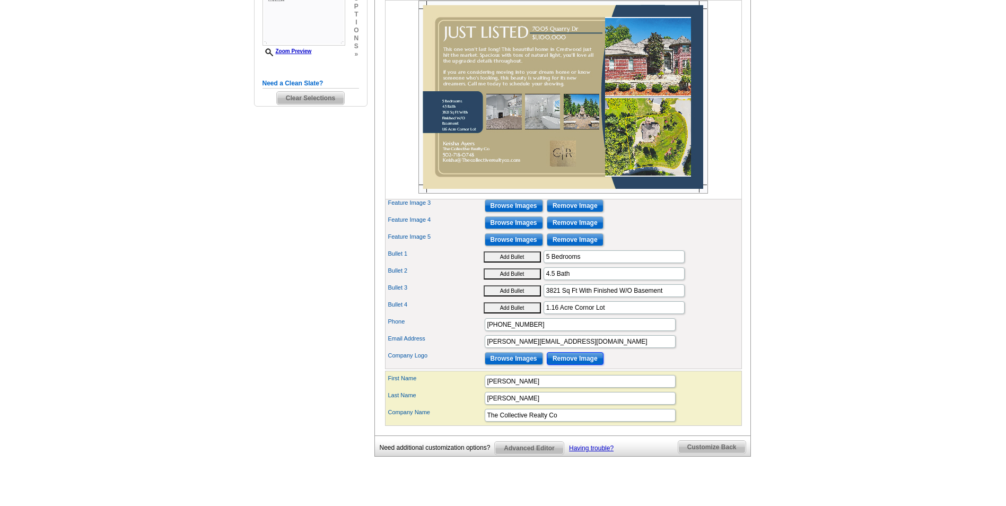
click at [565, 365] on input "Remove Image" at bounding box center [575, 358] width 57 height 13
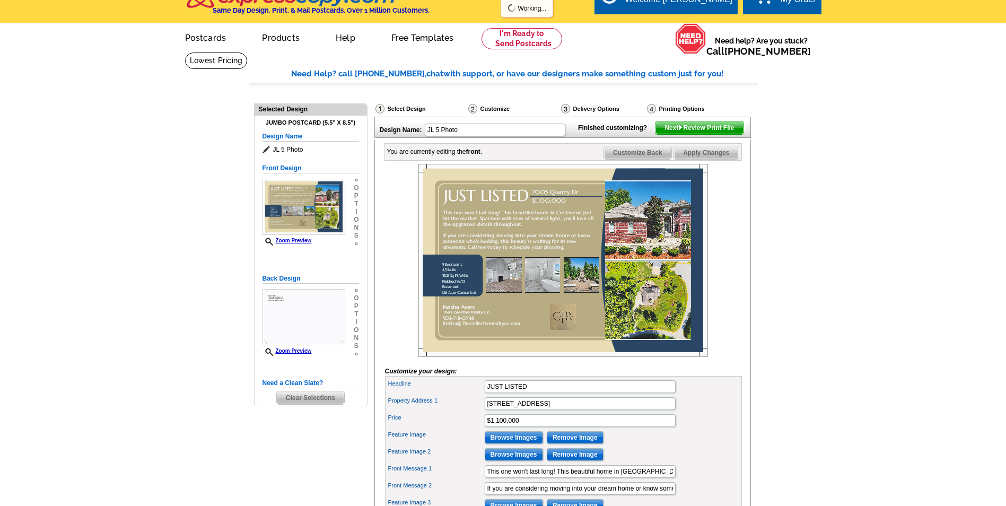
scroll to position [0, 0]
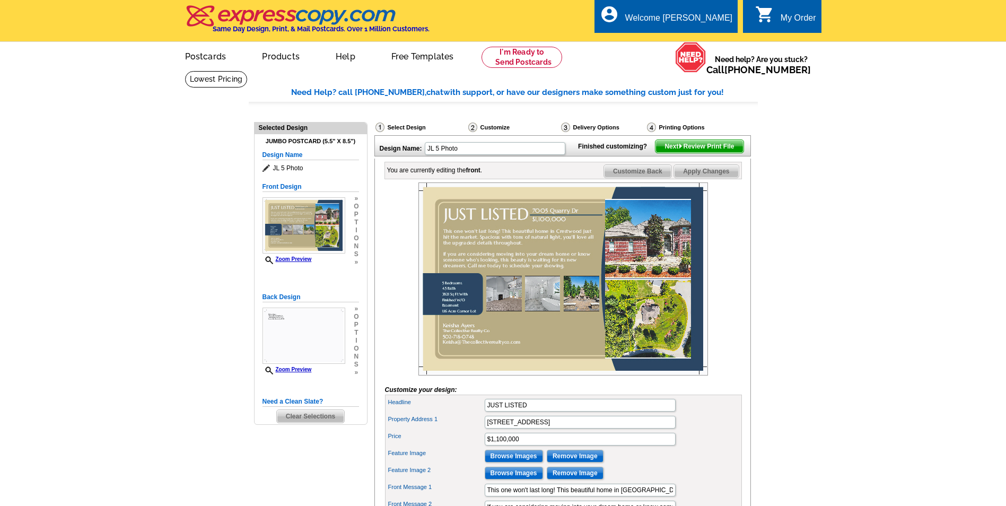
click at [697, 153] on span "Next Review Print File" at bounding box center [700, 146] width 88 height 13
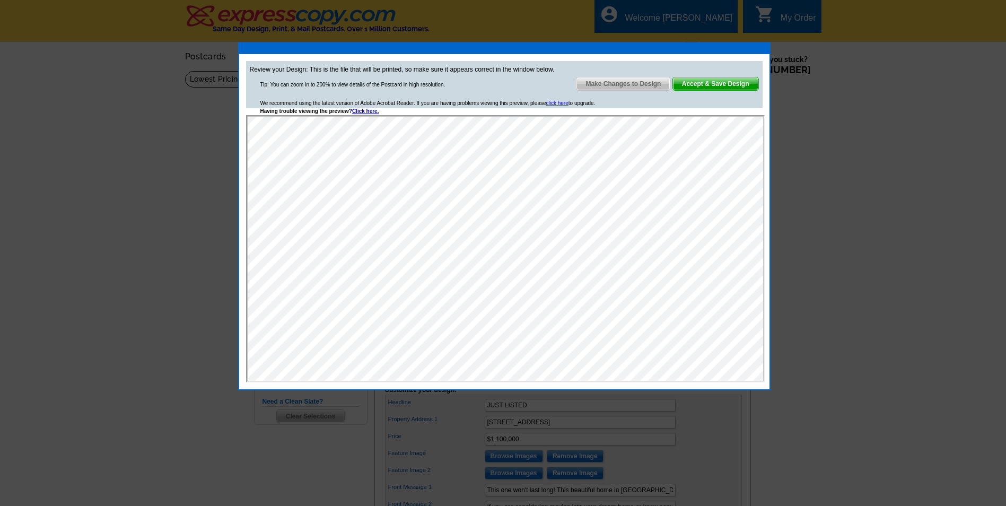
click at [699, 83] on span "Accept & Save Design" at bounding box center [715, 83] width 85 height 13
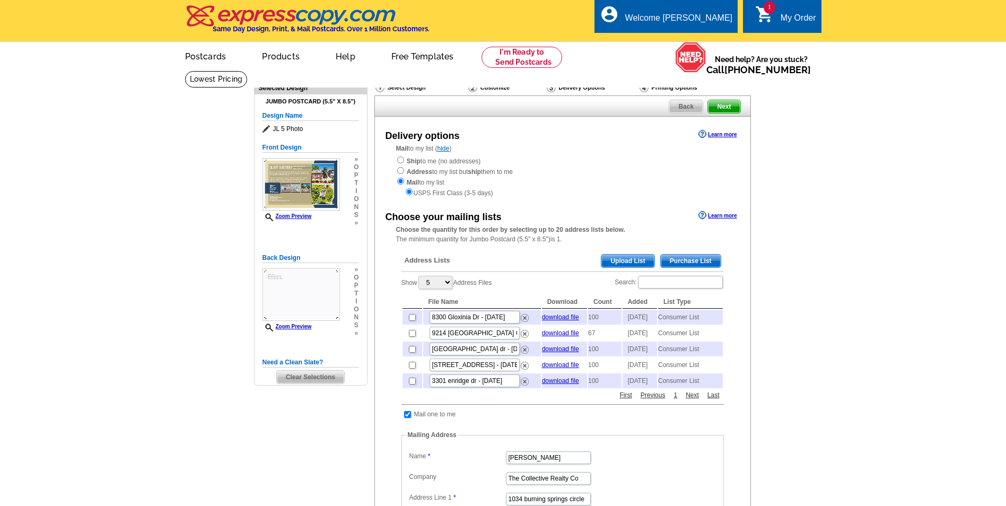
click at [696, 261] on span "Purchase List" at bounding box center [691, 261] width 60 height 13
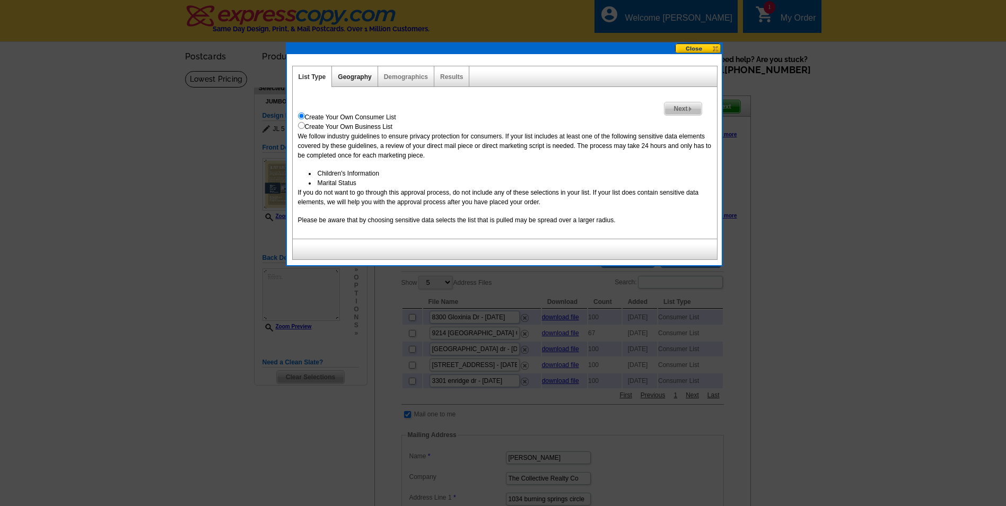
click at [340, 78] on link "Geography" at bounding box center [354, 76] width 33 height 7
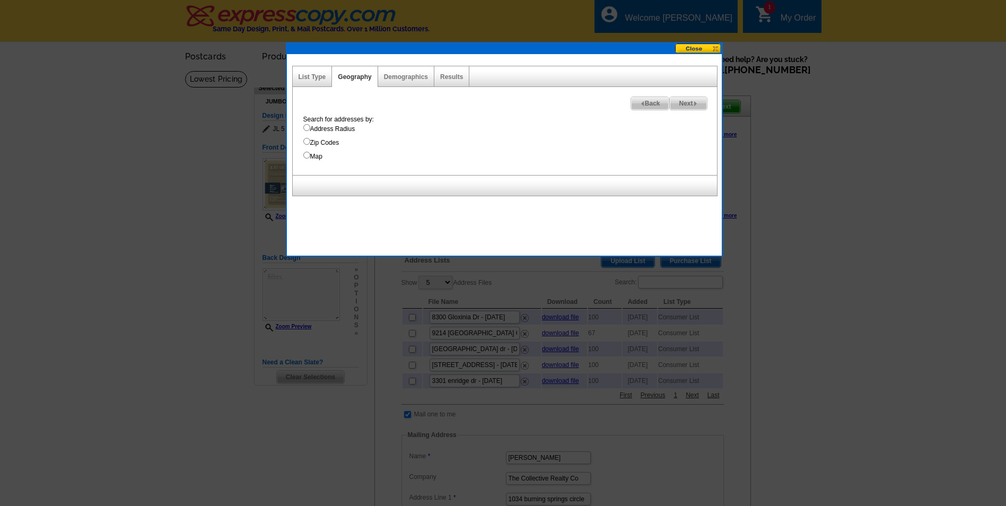
click at [306, 126] on input "Address Radius" at bounding box center [306, 127] width 7 height 7
radio input "true"
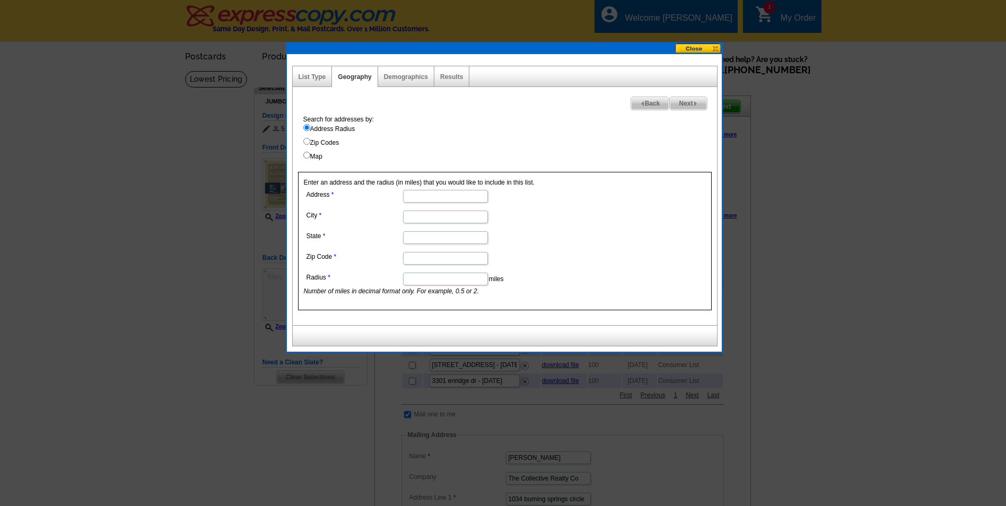
click at [443, 189] on dd at bounding box center [445, 195] width 282 height 16
type input "7005 Quarry Dr"
type input "40223"
click at [444, 220] on input "City" at bounding box center [445, 217] width 85 height 13
type input "crestwood"
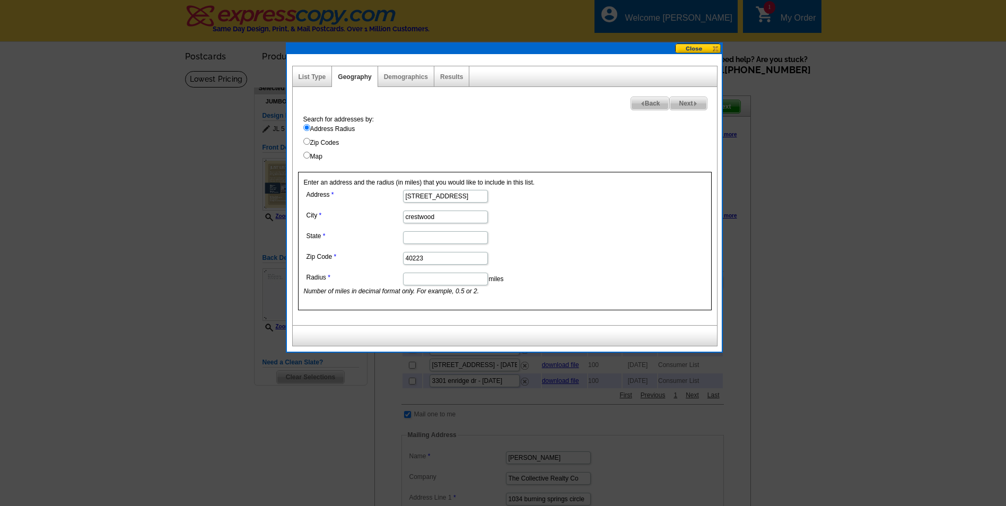
click at [442, 237] on input "State" at bounding box center [445, 237] width 85 height 13
type input "ky"
click at [418, 263] on input "40223" at bounding box center [445, 258] width 85 height 13
click at [432, 254] on input "40223" at bounding box center [445, 258] width 85 height 13
type input "40014"
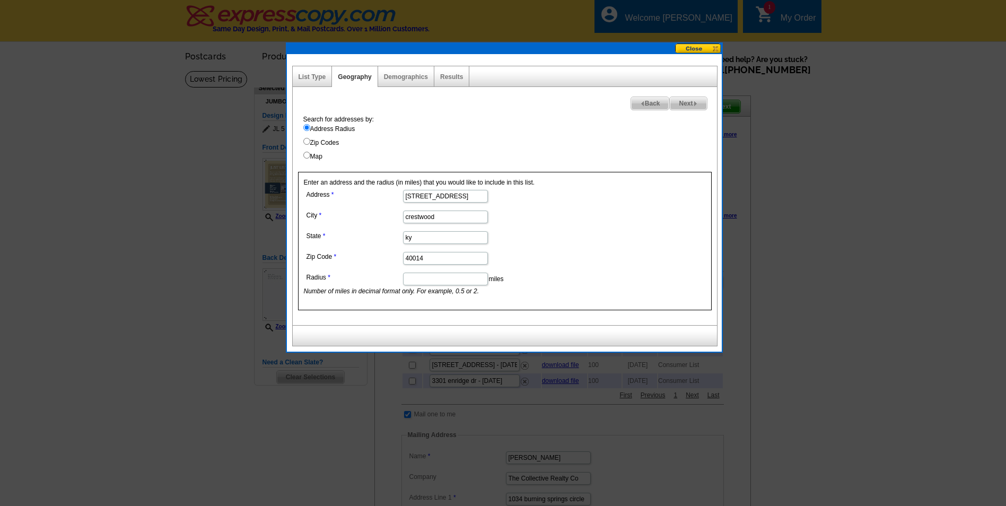
click at [433, 282] on input "Radius" at bounding box center [445, 279] width 85 height 13
type input "1"
click at [614, 251] on form "Address 7005 Quarry Dr City crestwood State ky Zip Code 40014 Radius 1 miles Nu…" at bounding box center [505, 241] width 402 height 109
click at [683, 104] on span "Next" at bounding box center [688, 103] width 37 height 13
select select
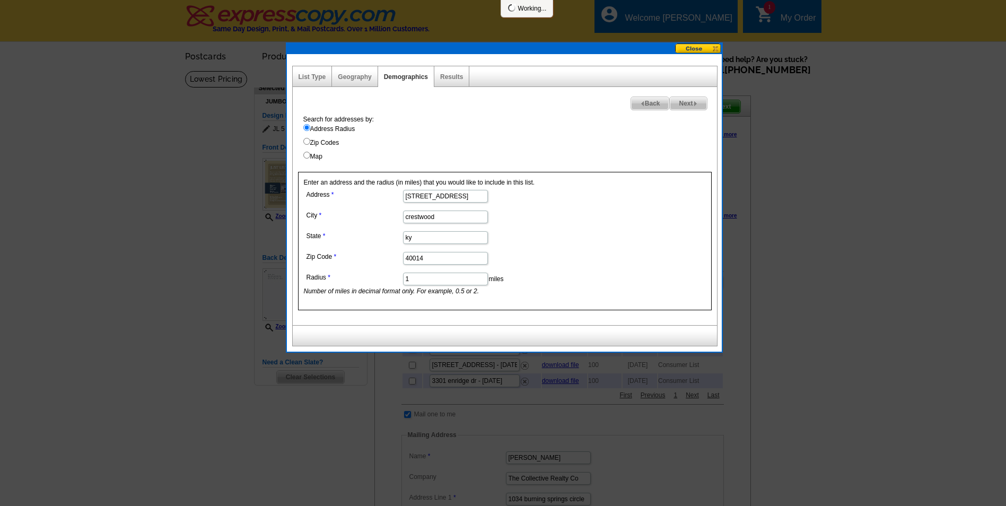
select select
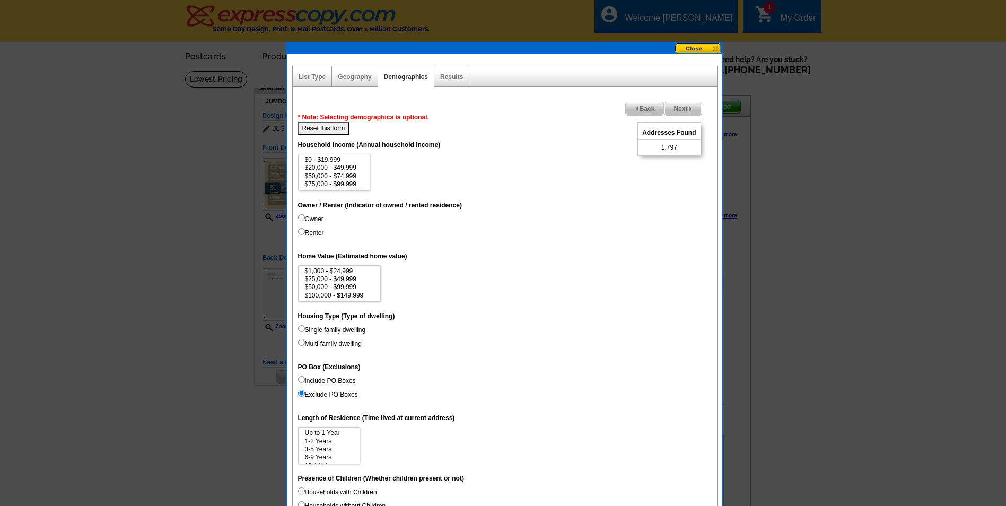
click at [302, 217] on input "Owner" at bounding box center [301, 217] width 7 height 7
radio input "true"
click at [303, 232] on input "Renter" at bounding box center [301, 231] width 7 height 7
radio input "true"
click at [302, 329] on input "Single family dwelling" at bounding box center [301, 328] width 7 height 7
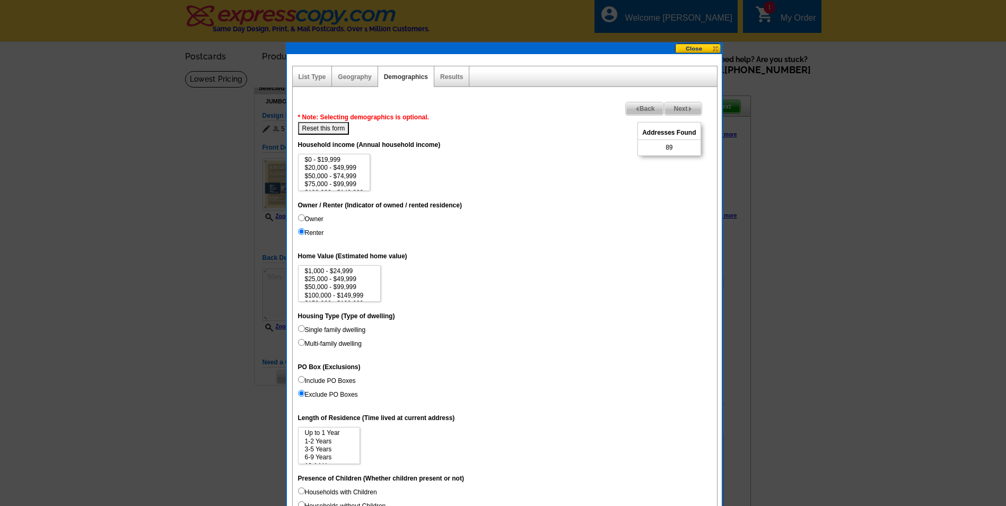
radio input "true"
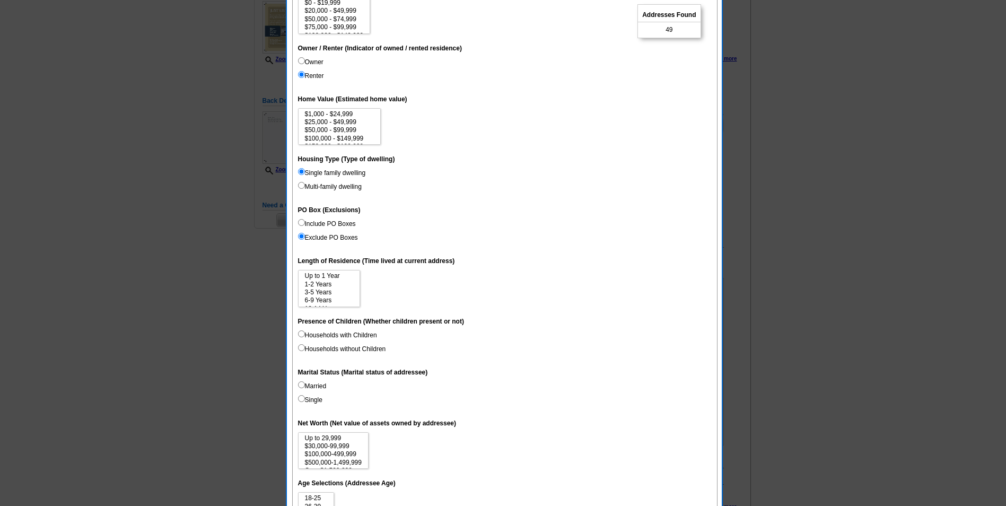
scroll to position [159, 0]
click at [303, 333] on input "Households with Children" at bounding box center [301, 331] width 7 height 7
radio input "true"
click at [300, 331] on input "Households with Children" at bounding box center [301, 331] width 7 height 7
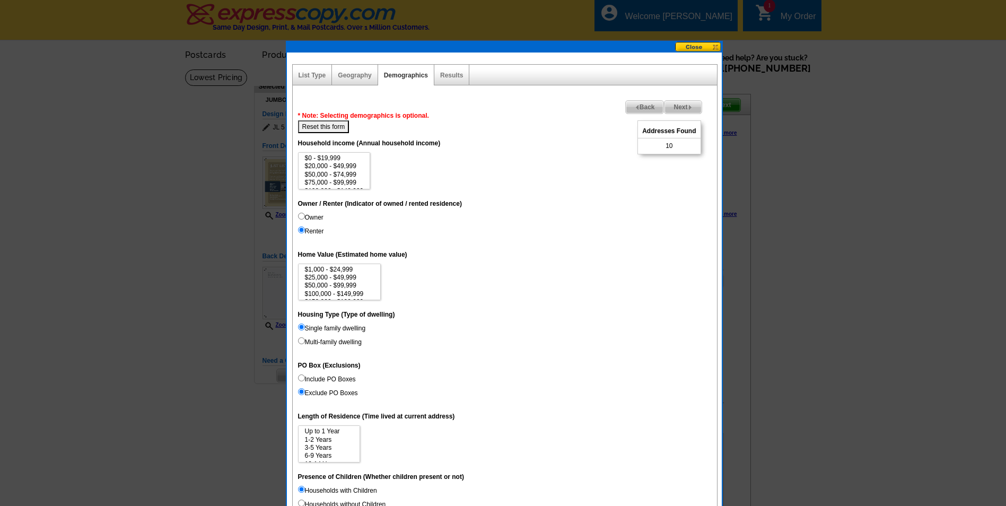
scroll to position [0, 0]
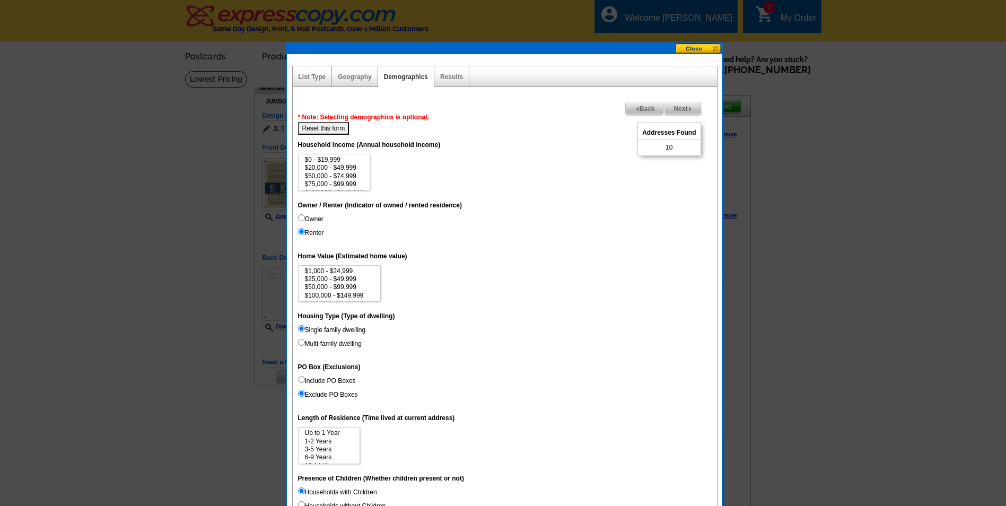
click at [328, 125] on button "Reset this form" at bounding box center [323, 128] width 51 height 13
select select
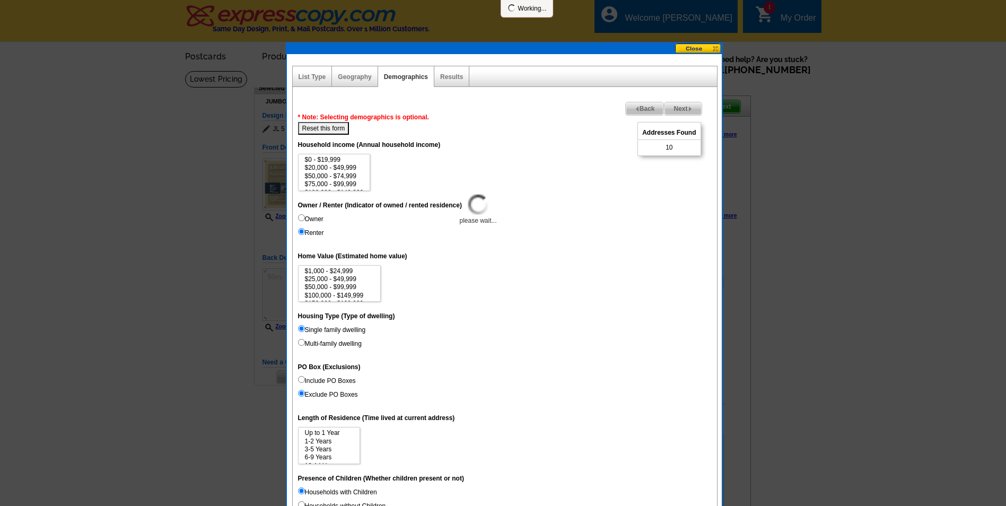
select select
click at [303, 216] on input "Owner" at bounding box center [301, 217] width 7 height 7
radio input "true"
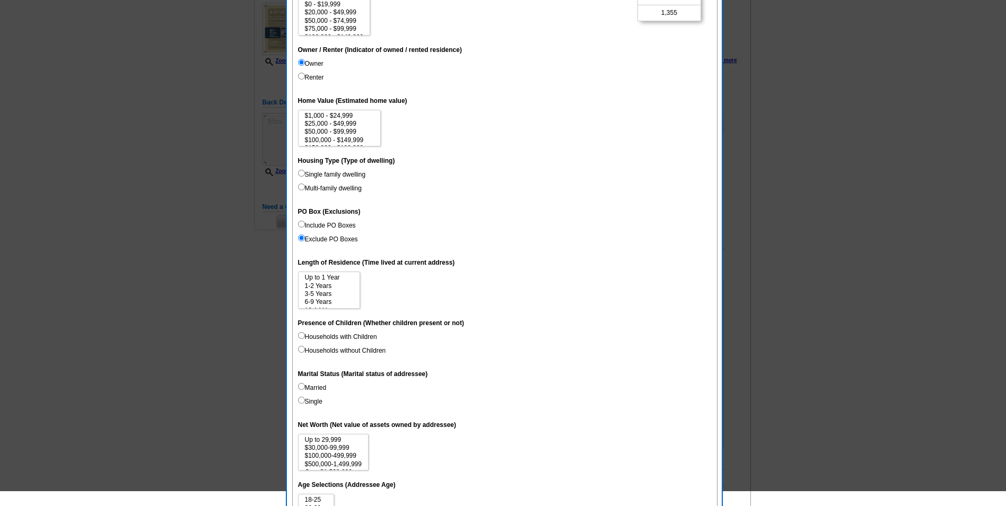
scroll to position [159, 0]
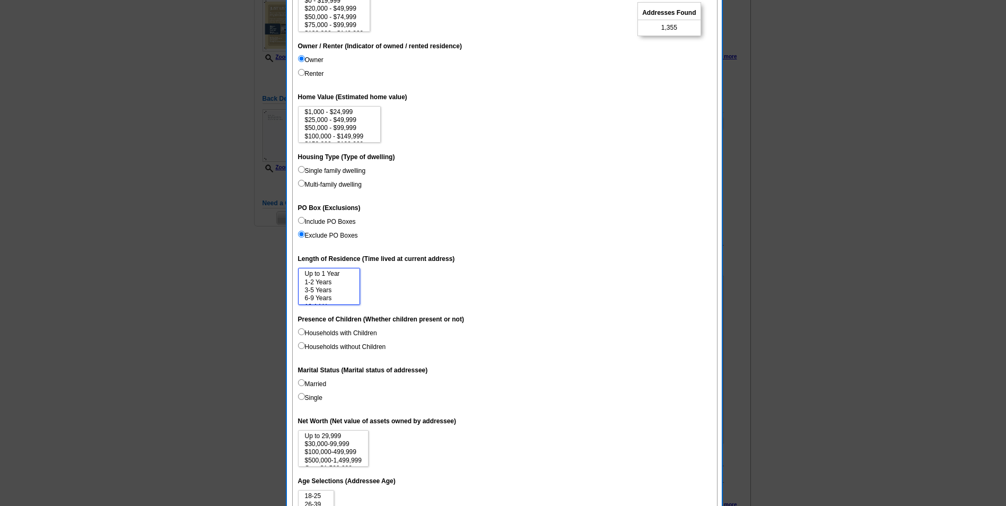
select select "6-9"
click at [334, 300] on option "6-9 Years" at bounding box center [329, 298] width 50 height 8
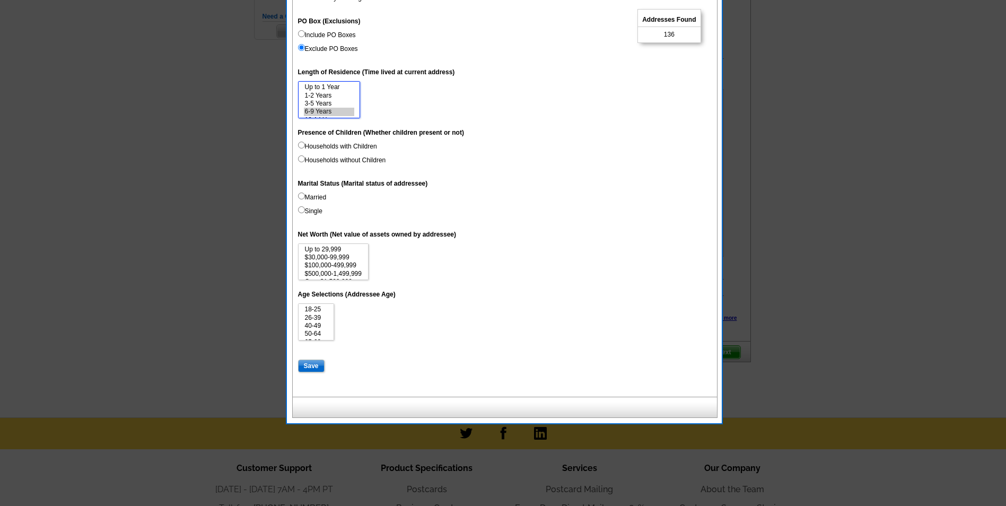
scroll to position [371, 0]
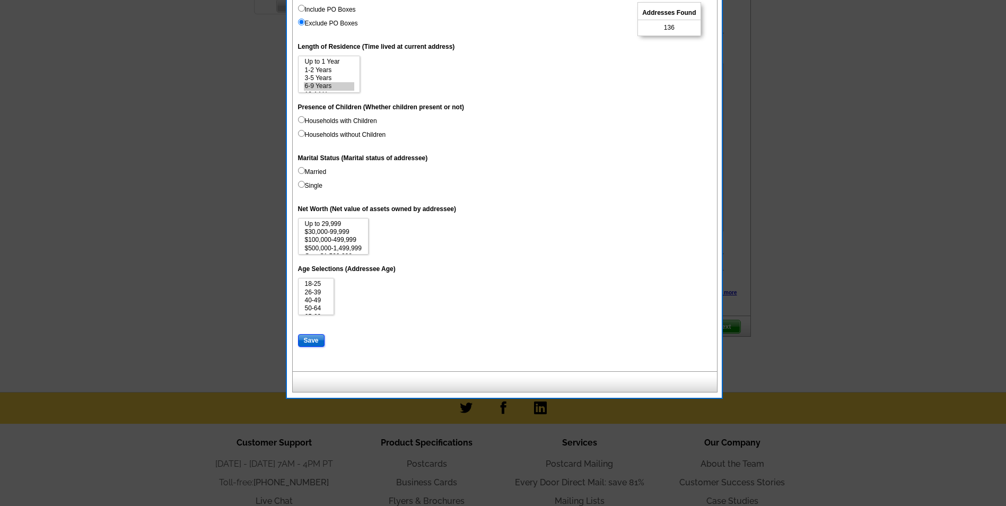
click at [309, 338] on input "Save" at bounding box center [311, 340] width 27 height 13
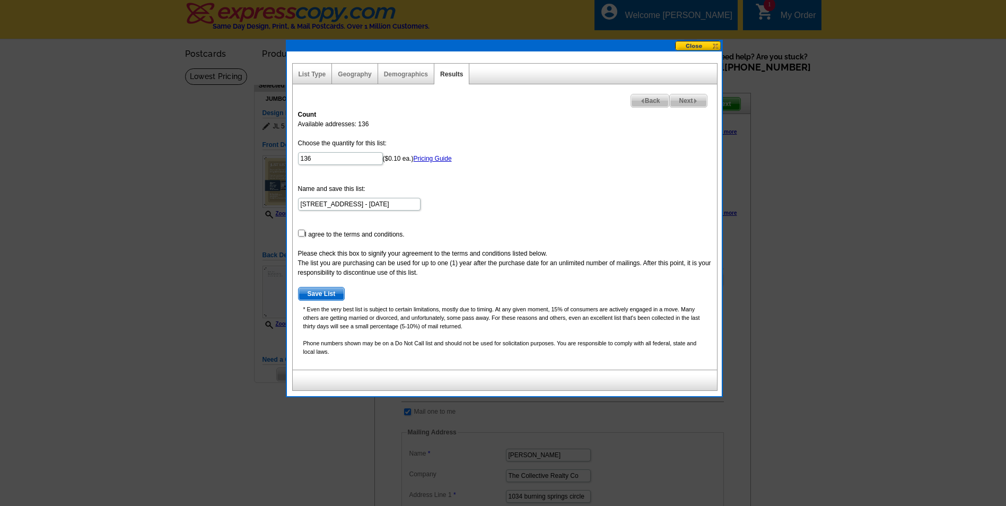
scroll to position [0, 0]
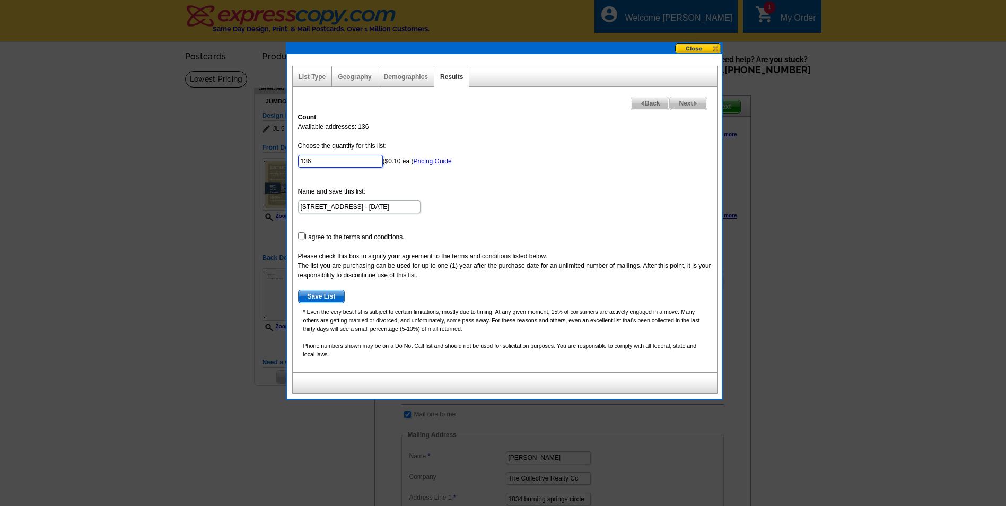
click at [323, 163] on input "136" at bounding box center [340, 161] width 85 height 13
type input "100"
click at [303, 234] on input "checkbox" at bounding box center [301, 235] width 7 height 7
checkbox input "true"
click at [317, 293] on span "Save List" at bounding box center [322, 296] width 46 height 13
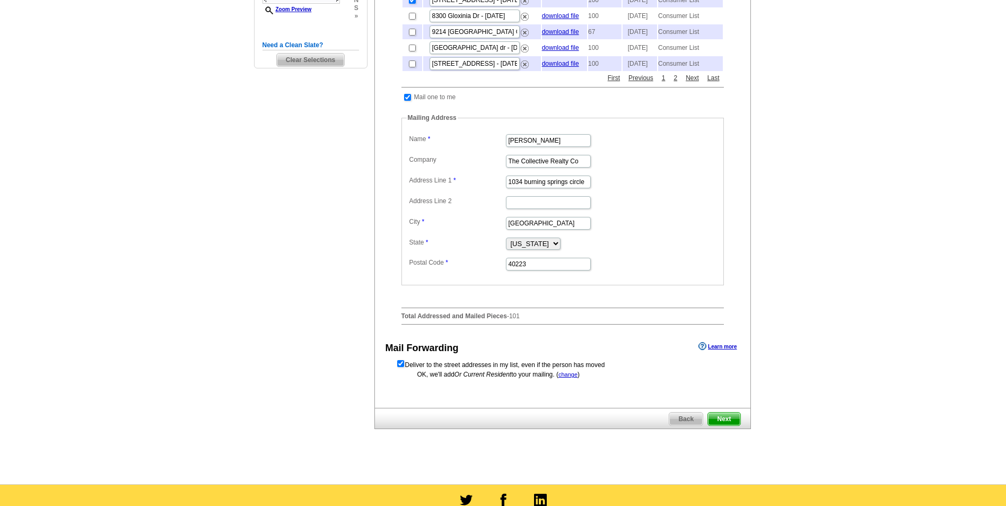
scroll to position [318, 0]
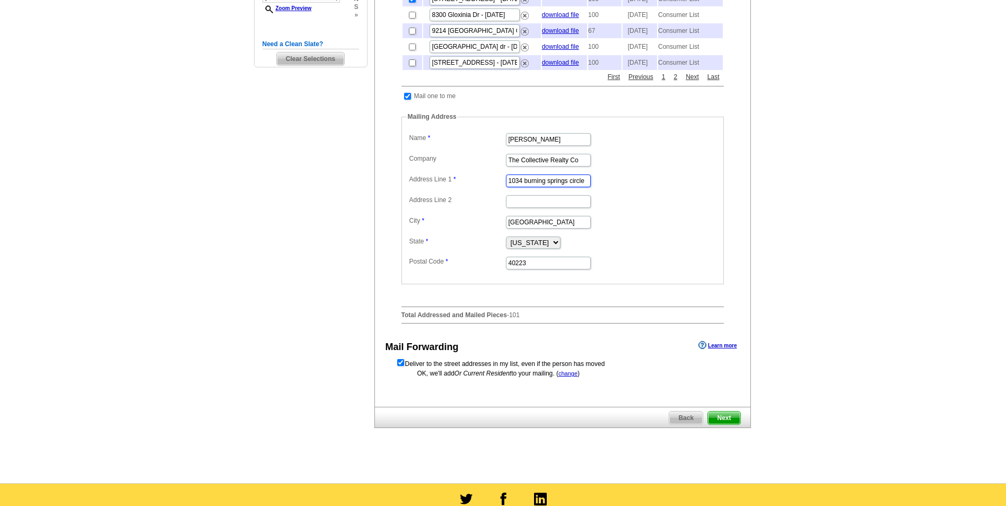
click at [581, 187] on input "1034 burning springs circle" at bounding box center [548, 180] width 85 height 13
type input "[STREET_ADDRESS]"
click at [533, 208] on input "Address Line 2" at bounding box center [548, 201] width 85 height 13
type input "unit 280"
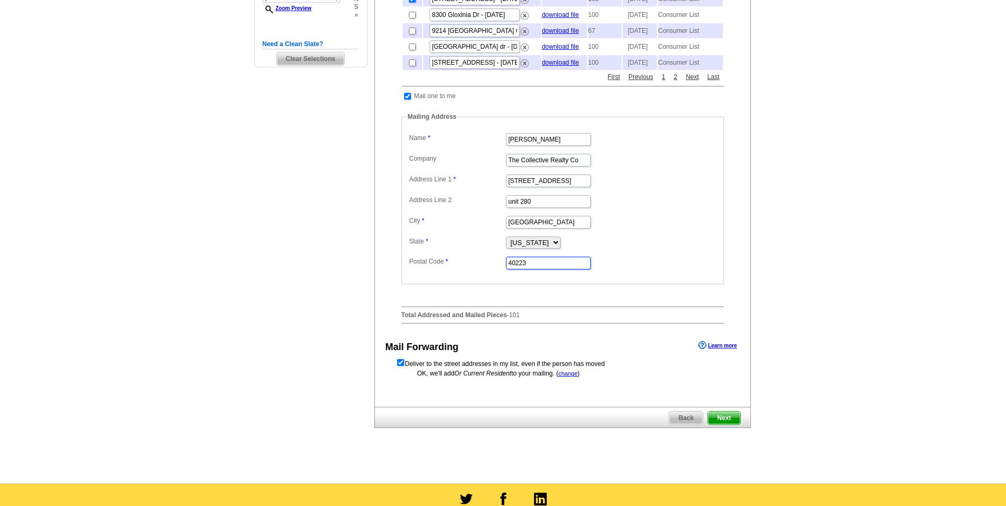
click at [540, 269] on input "40223" at bounding box center [548, 263] width 85 height 13
type input "40222"
click at [586, 187] on input "[STREET_ADDRESS]" at bounding box center [548, 180] width 85 height 13
type input "[STREET_ADDRESS]"
click at [636, 168] on dd "The Collective Realty Co" at bounding box center [563, 159] width 312 height 16
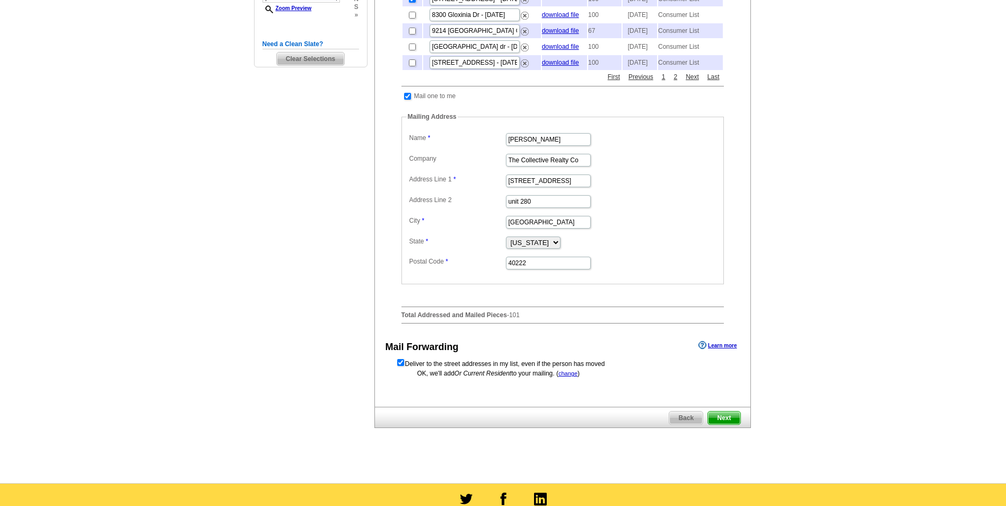
click at [727, 424] on span "Next" at bounding box center [724, 418] width 32 height 13
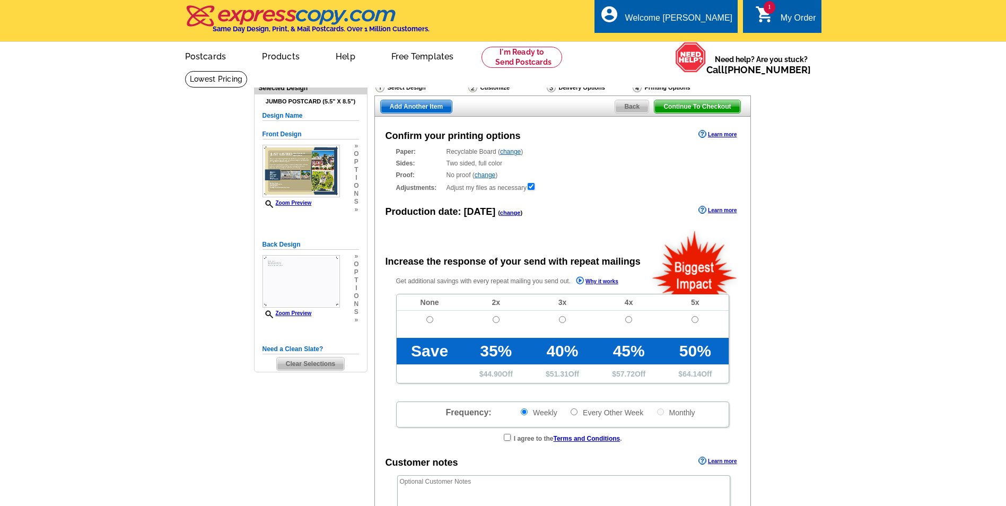
radio input "false"
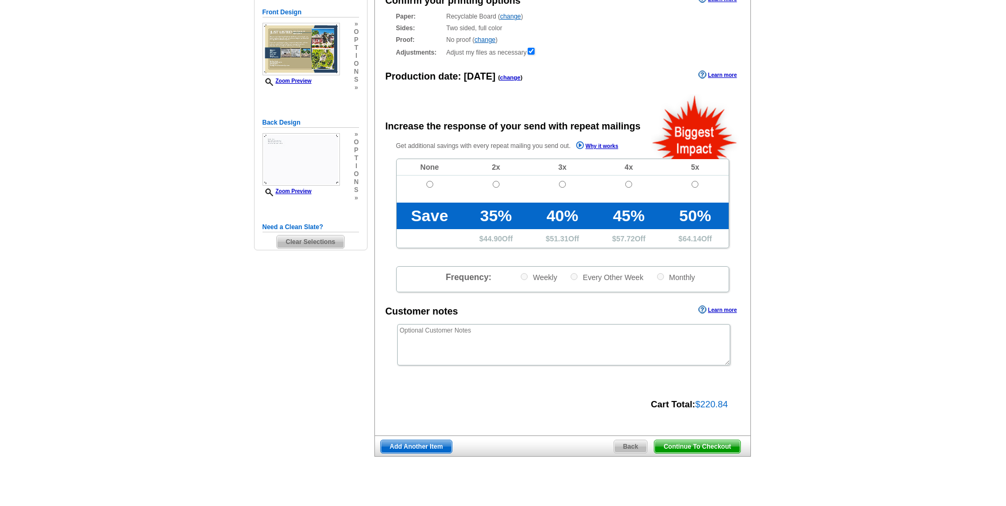
scroll to position [159, 0]
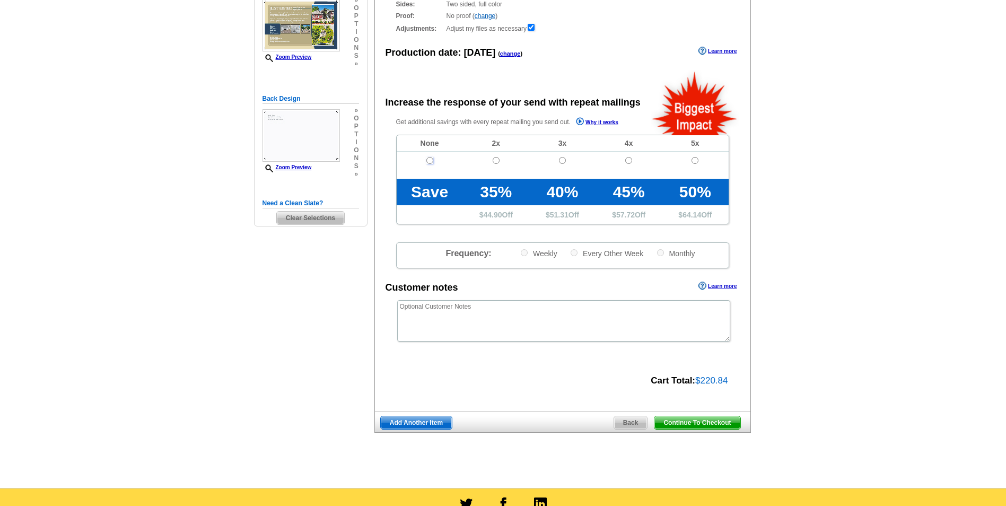
click at [430, 161] on input "radio" at bounding box center [429, 160] width 7 height 7
radio input "true"
click at [690, 423] on span "Continue To Checkout" at bounding box center [696, 422] width 85 height 13
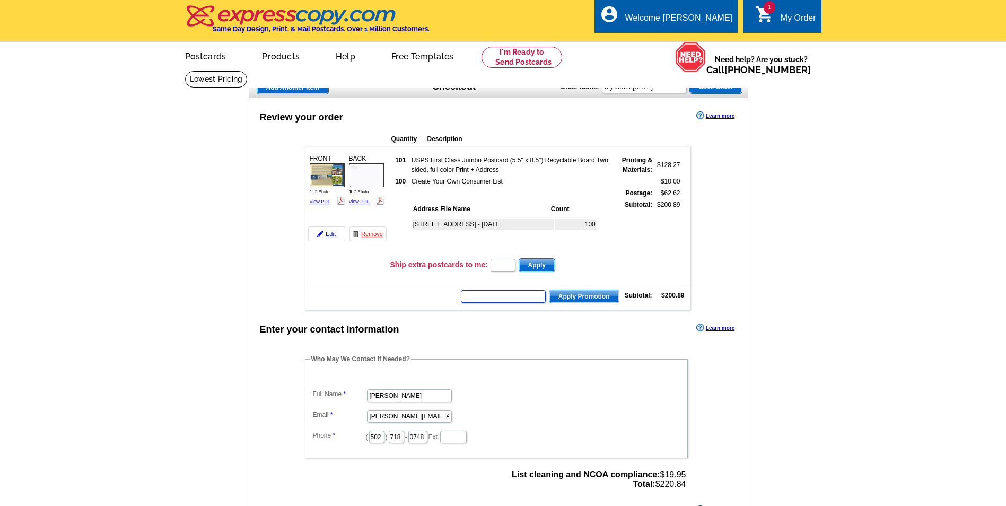
click at [501, 299] on input "text" at bounding box center [503, 296] width 85 height 13
type input "sms40"
click at [575, 298] on span "Apply Promotion" at bounding box center [583, 296] width 69 height 13
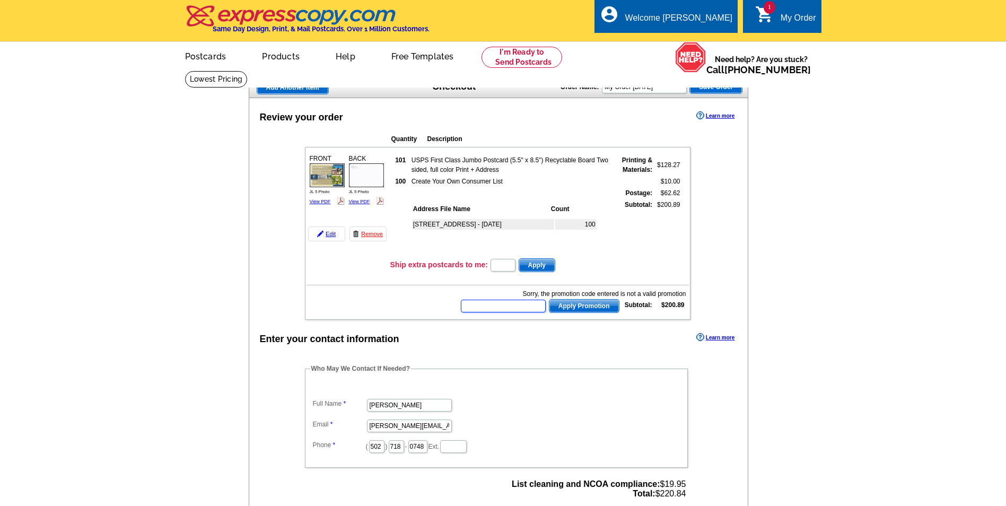
click at [504, 309] on input "text" at bounding box center [503, 306] width 85 height 13
type input "chat20"
click at [572, 303] on span "Apply Promotion" at bounding box center [583, 306] width 69 height 13
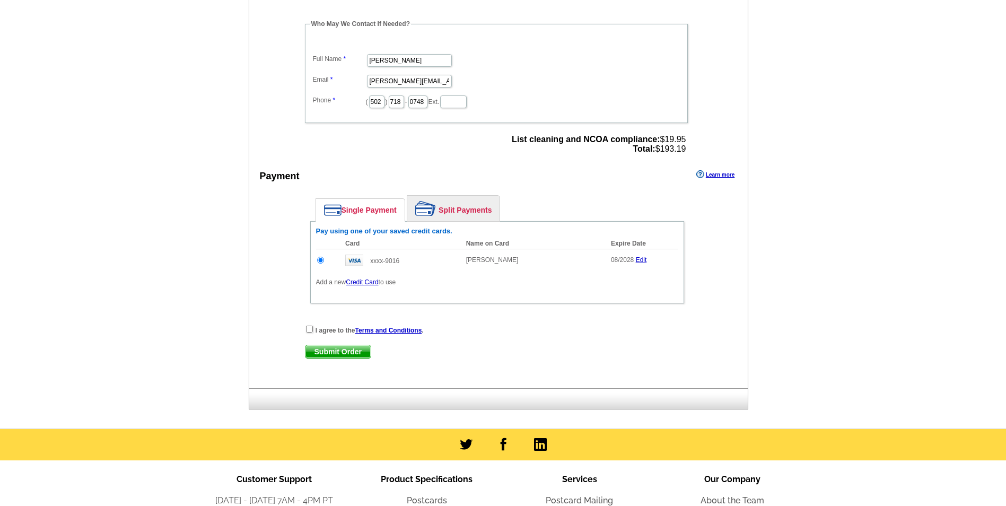
scroll to position [371, 0]
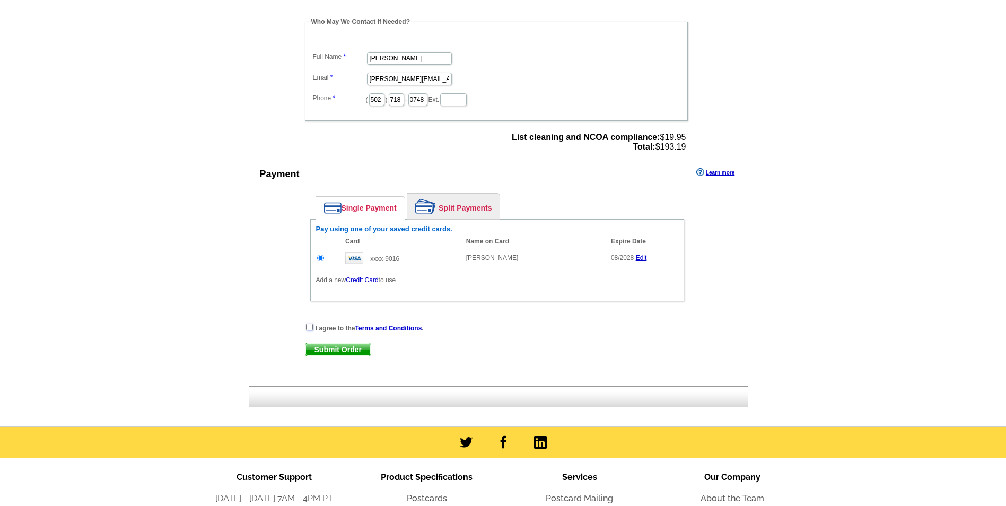
click at [310, 329] on input "checkbox" at bounding box center [309, 327] width 7 height 7
checkbox input "true"
click at [327, 351] on span "Submit Order" at bounding box center [338, 349] width 65 height 13
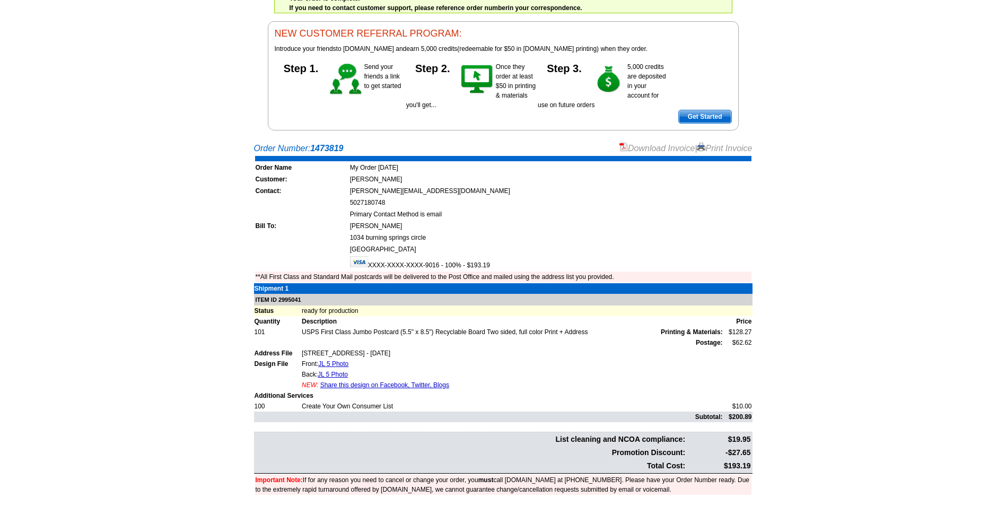
scroll to position [159, 0]
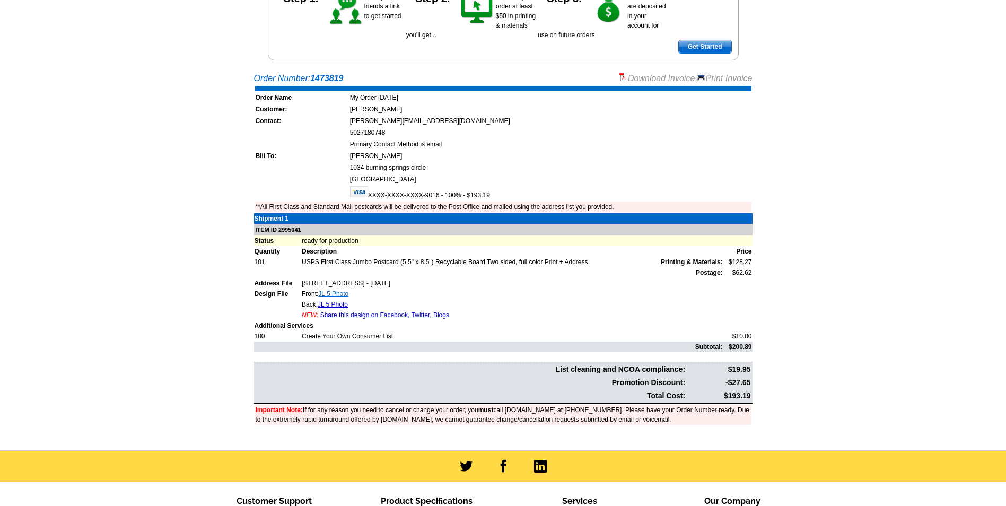
click at [336, 294] on link "JL 5 Photo" at bounding box center [333, 293] width 30 height 7
